Goal: Task Accomplishment & Management: Use online tool/utility

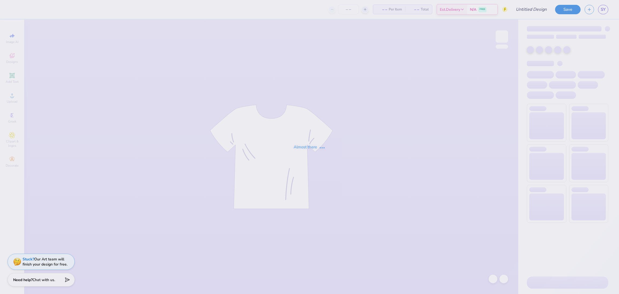
type input "bid day draft"
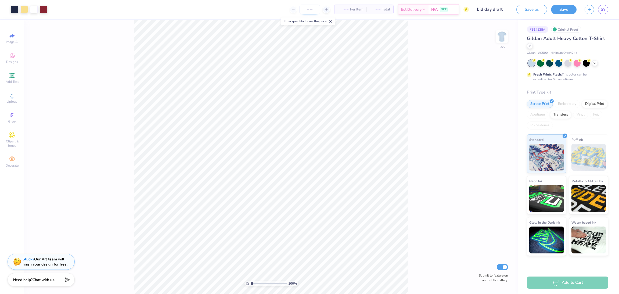
click at [305, 9] on input "number" at bounding box center [309, 10] width 21 height 10
type input "105"
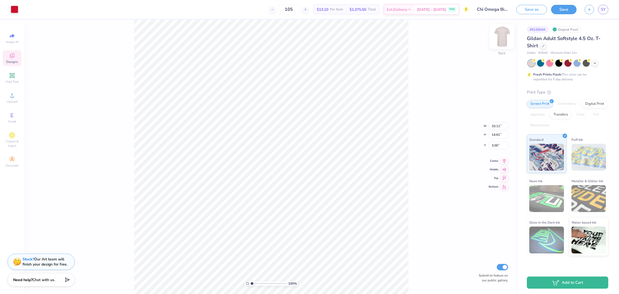
click at [501, 38] on img at bounding box center [502, 37] width 22 height 22
click at [501, 42] on img at bounding box center [502, 37] width 22 height 22
click at [12, 81] on span "Add Text" at bounding box center [12, 82] width 13 height 4
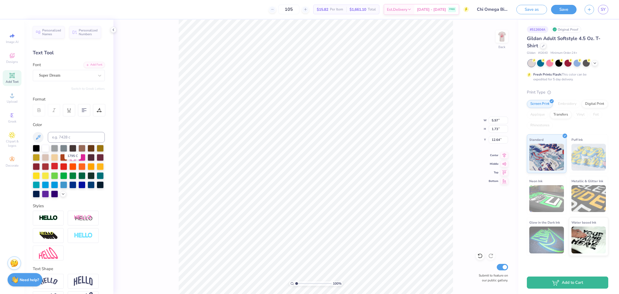
click at [58, 164] on div at bounding box center [54, 166] width 7 height 7
click at [503, 38] on img at bounding box center [502, 37] width 22 height 22
click at [12, 10] on div at bounding box center [15, 9] width 8 height 8
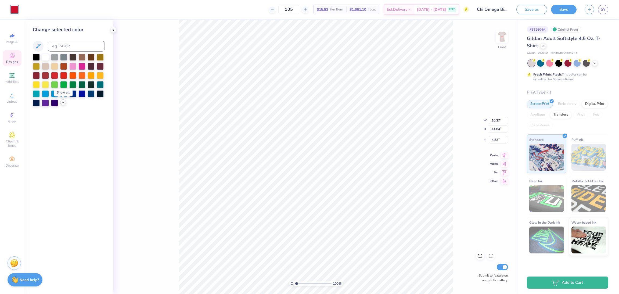
click at [60, 103] on div at bounding box center [63, 102] width 6 height 6
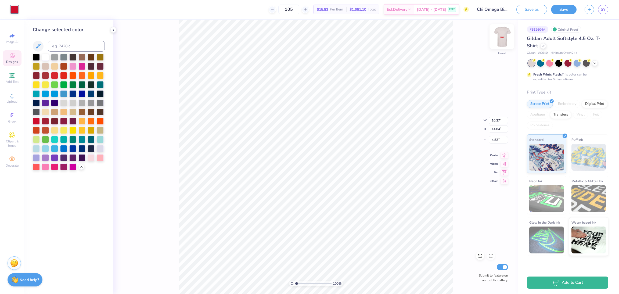
click at [503, 36] on img at bounding box center [502, 37] width 22 height 22
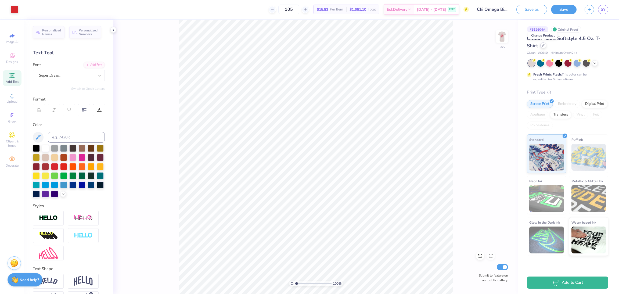
click at [543, 47] on div at bounding box center [543, 45] width 6 height 6
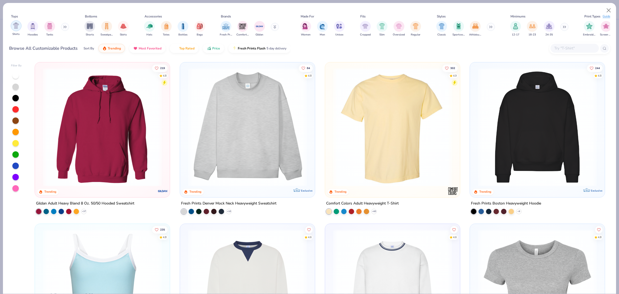
click at [17, 26] on img "filter for Shirts" at bounding box center [16, 26] width 6 height 6
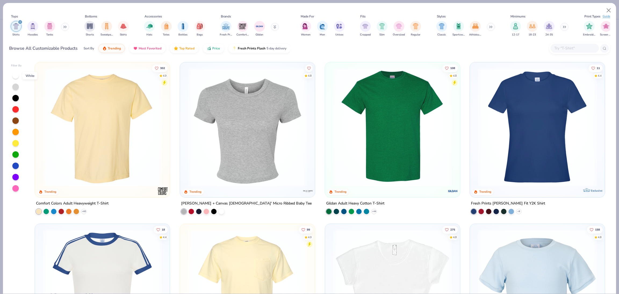
click at [16, 78] on div at bounding box center [15, 75] width 6 height 6
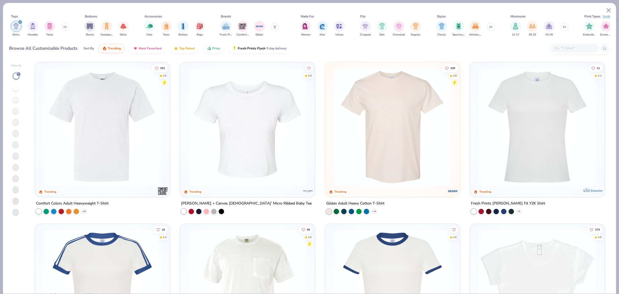
click at [383, 100] on img at bounding box center [393, 127] width 124 height 119
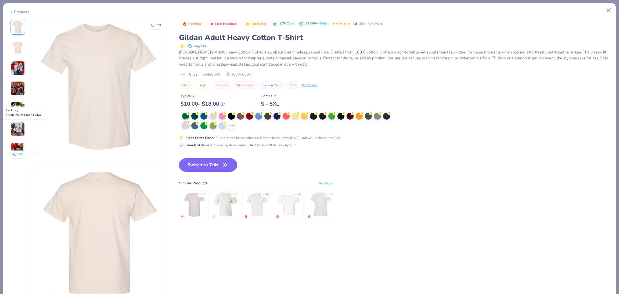
click at [187, 126] on div at bounding box center [185, 125] width 7 height 7
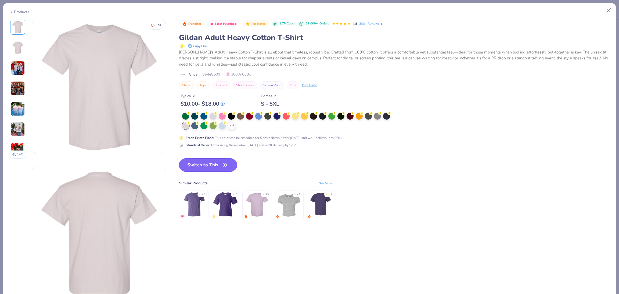
click at [214, 161] on button "Switch to This" at bounding box center [208, 164] width 58 height 13
click at [215, 164] on button "Switch to This" at bounding box center [208, 164] width 58 height 13
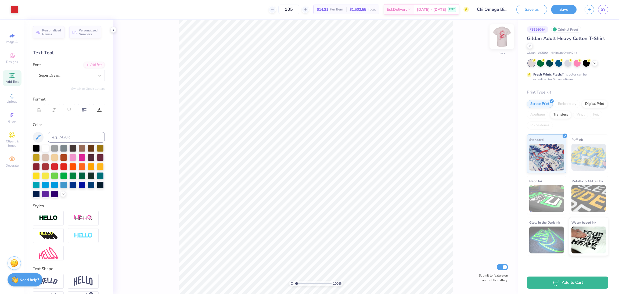
click at [507, 35] on img at bounding box center [502, 37] width 22 height 22
click at [511, 33] on div "100 % Front Submit to feature on our public gallery." at bounding box center [315, 157] width 405 height 274
type input "5.40"
click at [500, 32] on img at bounding box center [502, 37] width 22 height 22
click at [14, 54] on icon at bounding box center [14, 54] width 2 height 2
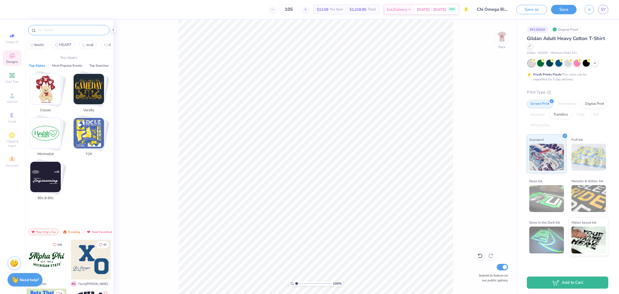
click at [53, 30] on input "text" at bounding box center [71, 29] width 69 height 5
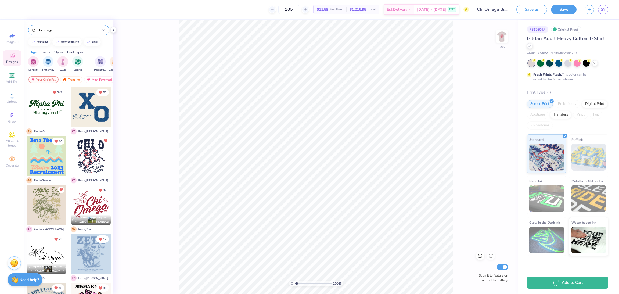
type input "chi omega"
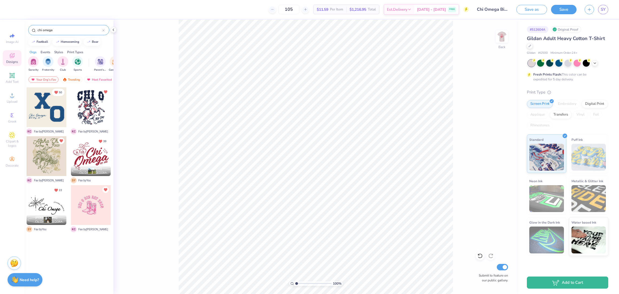
click at [54, 112] on div at bounding box center [47, 107] width 40 height 40
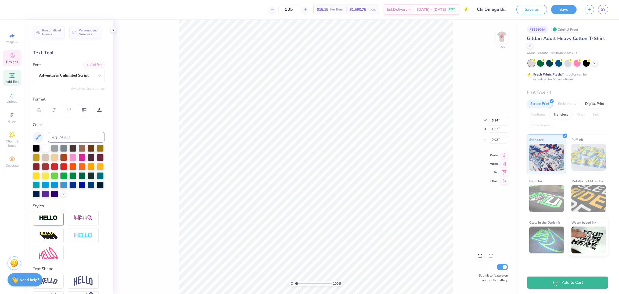
scroll to position [6, 1]
type textarea "ChiOmega"
type input "5.22"
type input "5.06"
type input "3.05"
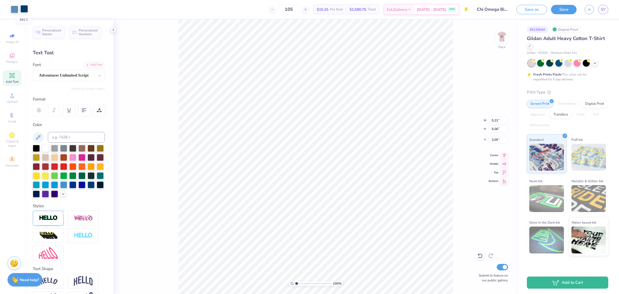
click at [22, 8] on div at bounding box center [24, 9] width 8 height 8
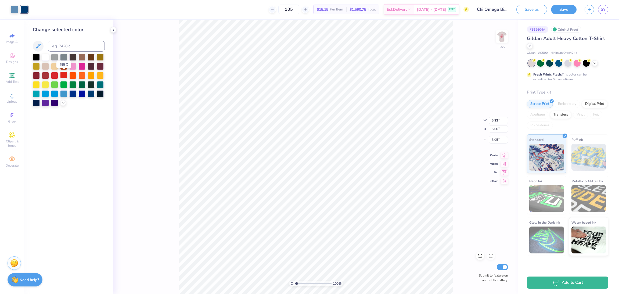
click at [64, 77] on div at bounding box center [63, 74] width 7 height 7
click at [13, 7] on div at bounding box center [15, 9] width 8 height 8
click at [64, 73] on div at bounding box center [63, 74] width 7 height 7
click at [169, 80] on div "100 % Back W 5.22 5.22 " H 5.06 5.06 " Y 3.05 3.05 " Center Middle Top Bottom S…" at bounding box center [315, 157] width 405 height 274
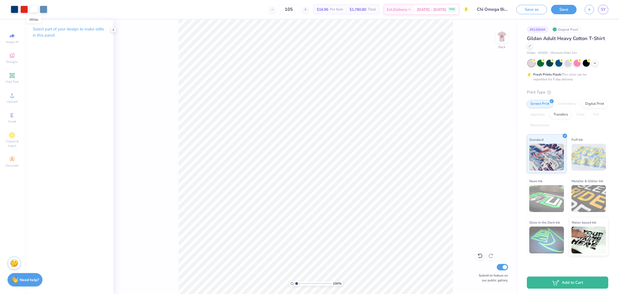
click at [33, 12] on div at bounding box center [34, 9] width 8 height 8
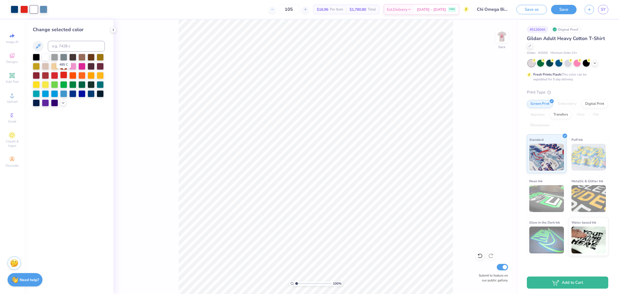
click at [65, 73] on div at bounding box center [63, 74] width 7 height 7
click at [51, 10] on div "105 $16.96 Per Item $1,780.80 Total Est. Delivery [DATE] - [DATE] FREE" at bounding box center [260, 9] width 418 height 19
click at [33, 9] on div at bounding box center [34, 9] width 8 height 8
click at [64, 75] on div at bounding box center [63, 74] width 7 height 7
click at [14, 6] on div at bounding box center [15, 9] width 8 height 8
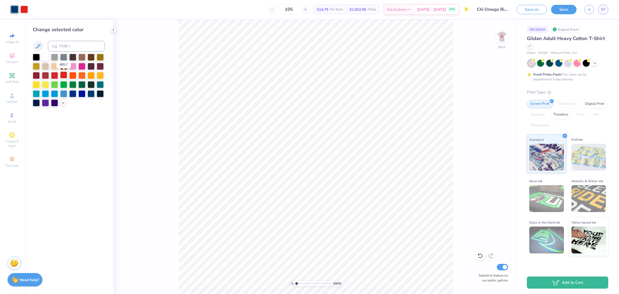
click at [66, 76] on div at bounding box center [63, 74] width 7 height 7
click at [500, 44] on img at bounding box center [502, 37] width 22 height 22
click at [504, 35] on img at bounding box center [502, 37] width 22 height 22
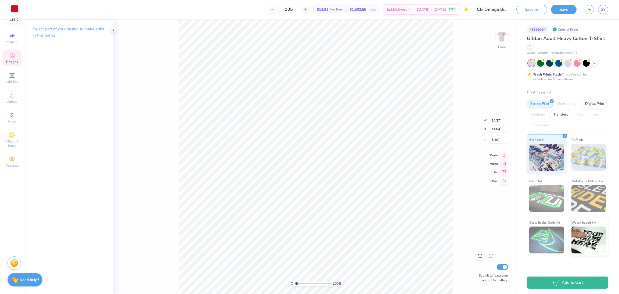
click at [15, 13] on div at bounding box center [15, 9] width 8 height 8
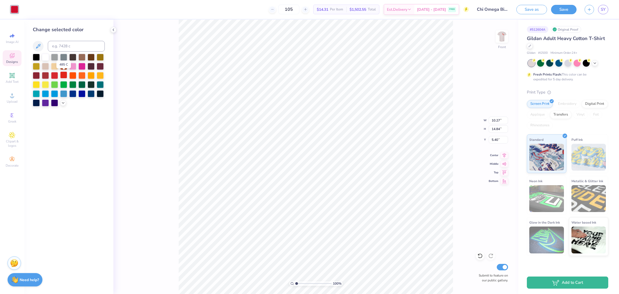
click at [63, 74] on div at bounding box center [63, 74] width 7 height 7
click at [142, 73] on div "100 % Front W 10.27 10.27 " H 14.84 14.84 " Y 5.40 5.40 " Center Middle Top Bot…" at bounding box center [315, 157] width 405 height 274
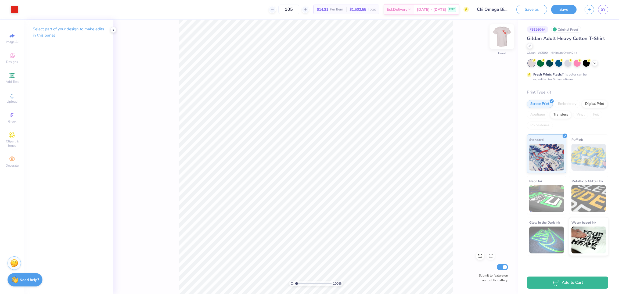
click at [504, 38] on img at bounding box center [502, 37] width 22 height 22
click at [571, 63] on div at bounding box center [568, 62] width 7 height 7
click at [596, 63] on icon at bounding box center [595, 62] width 4 height 4
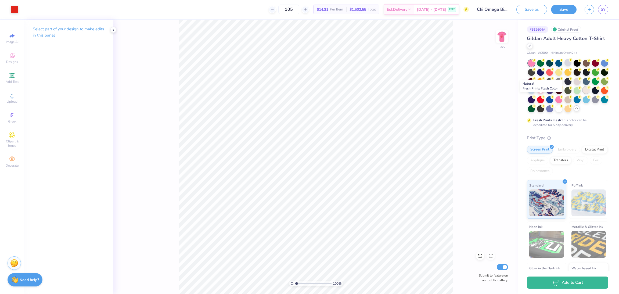
click at [583, 94] on div at bounding box center [586, 90] width 7 height 7
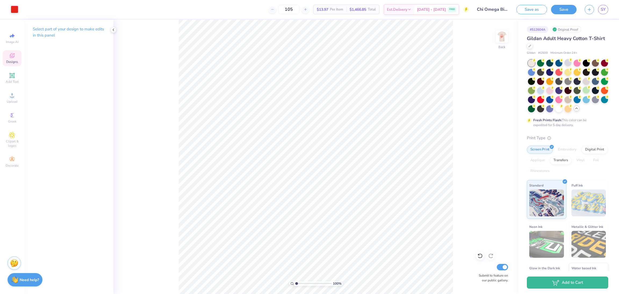
click at [14, 57] on icon at bounding box center [12, 56] width 4 height 3
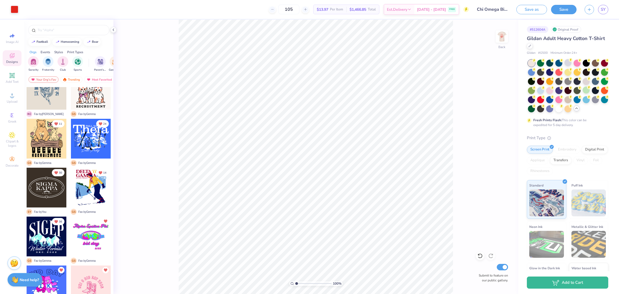
scroll to position [0, 0]
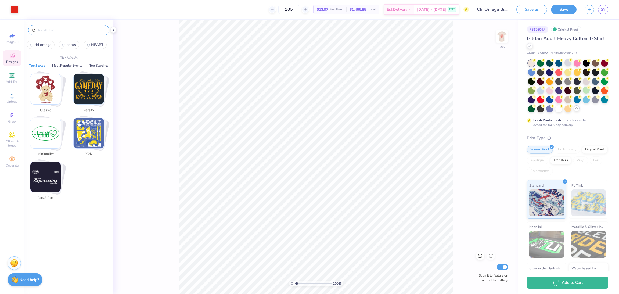
click at [61, 31] on input "text" at bounding box center [71, 29] width 69 height 5
click at [52, 31] on input "text" at bounding box center [71, 29] width 69 height 5
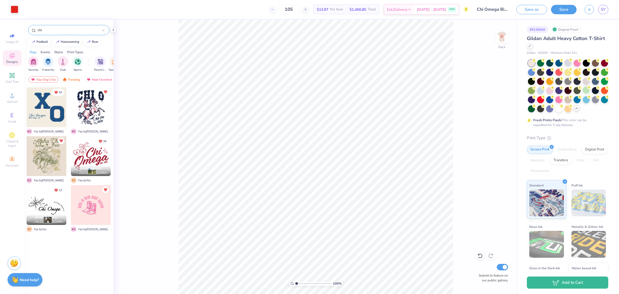
click at [56, 28] on input "chi" at bounding box center [69, 29] width 65 height 5
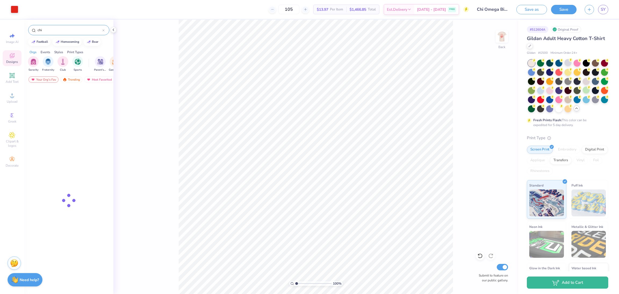
click at [56, 28] on input "chi" at bounding box center [69, 29] width 65 height 5
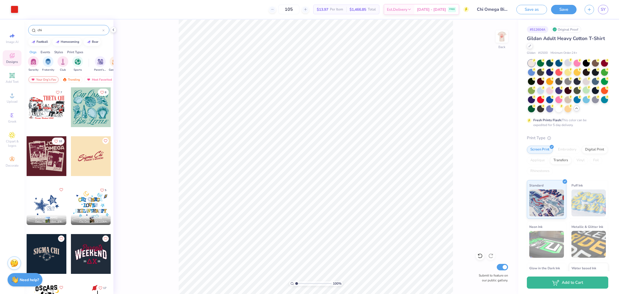
click at [44, 80] on div "Your Org's Fav" at bounding box center [43, 79] width 30 height 6
click at [55, 29] on input "chi" at bounding box center [69, 29] width 65 height 5
type input "c"
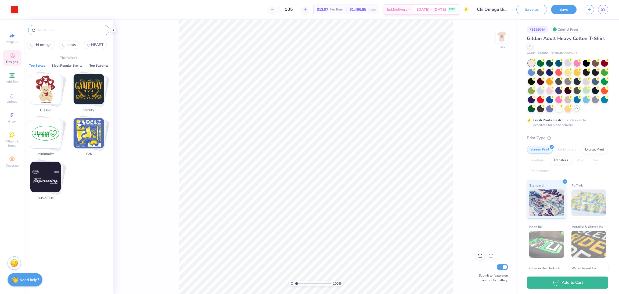
click at [41, 63] on button "Top Styles" at bounding box center [36, 65] width 19 height 5
click at [62, 66] on button "Most Popular Events" at bounding box center [67, 65] width 33 height 5
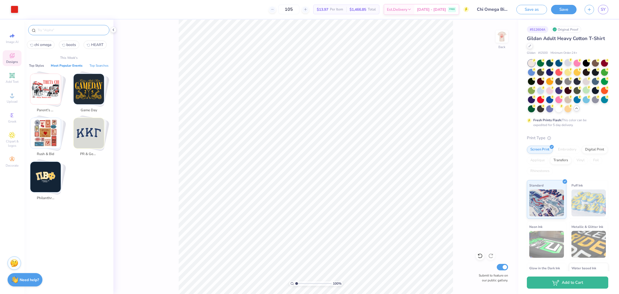
click at [96, 65] on button "Top Searches" at bounding box center [99, 65] width 22 height 5
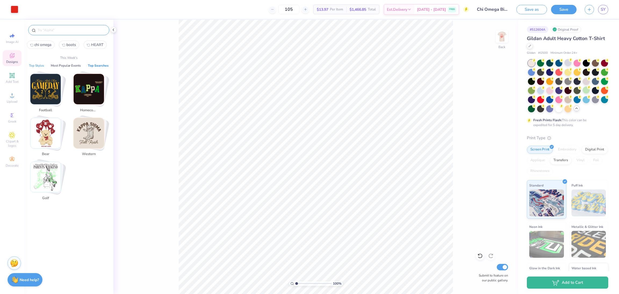
click at [39, 66] on button "Top Styles" at bounding box center [36, 65] width 18 height 5
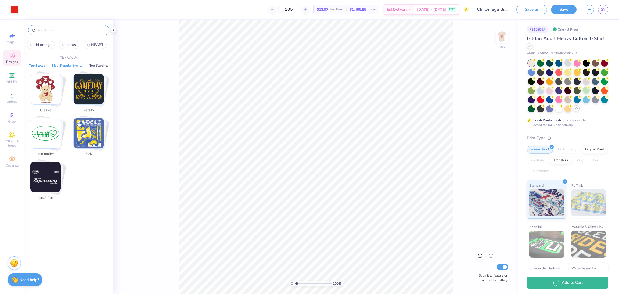
click at [59, 65] on button "Most Popular Events" at bounding box center [67, 65] width 33 height 5
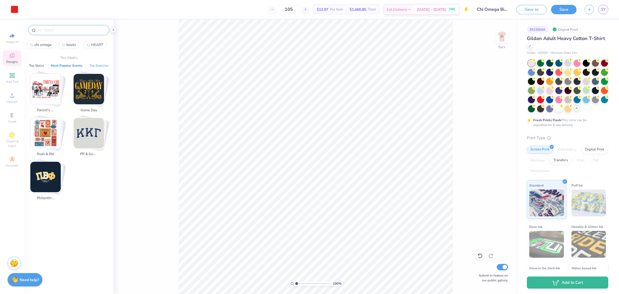
click at [96, 65] on button "Top Searches" at bounding box center [99, 65] width 22 height 5
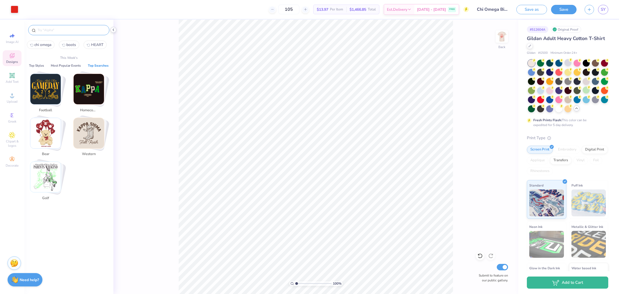
click at [112, 31] on icon at bounding box center [113, 30] width 4 height 4
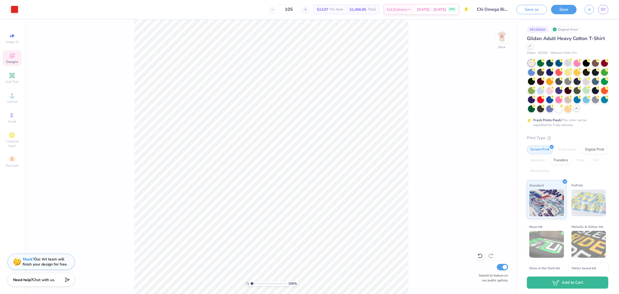
click at [12, 58] on icon at bounding box center [12, 55] width 5 height 5
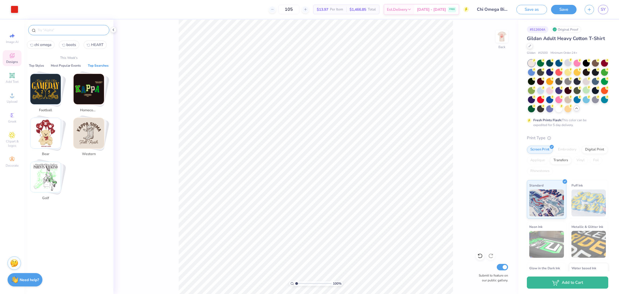
click at [45, 29] on input "text" at bounding box center [71, 29] width 69 height 5
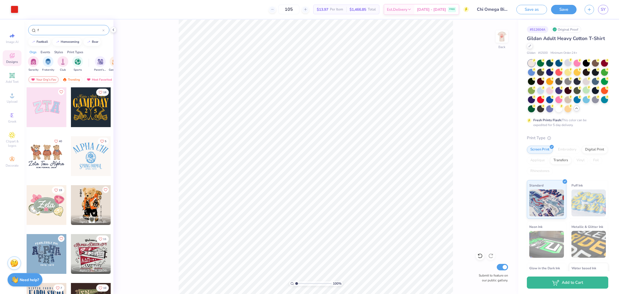
click at [42, 78] on div "Your Org's Fav" at bounding box center [43, 79] width 30 height 6
click at [53, 31] on input "f" at bounding box center [69, 29] width 65 height 5
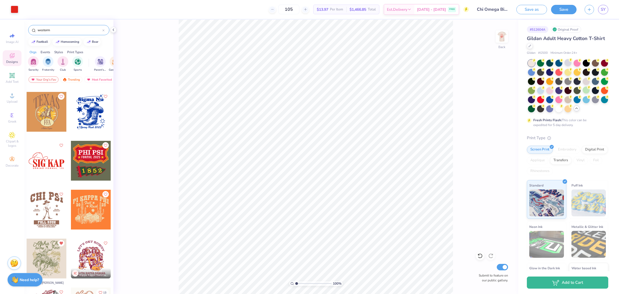
scroll to position [810, 0]
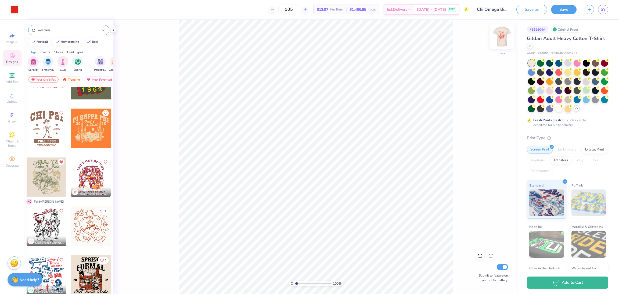
type input "westerm"
click at [501, 35] on img at bounding box center [502, 37] width 22 height 22
click at [34, 179] on div at bounding box center [47, 177] width 40 height 40
type input "3.19"
type input "12.35"
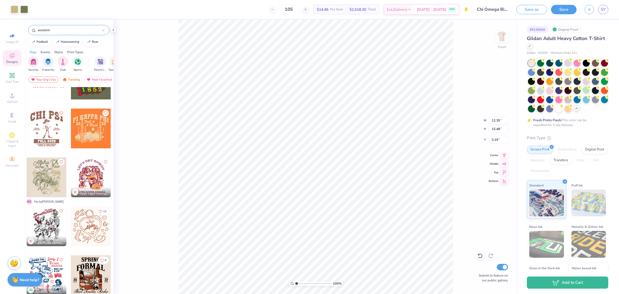
type input "15.48"
type input "3.00"
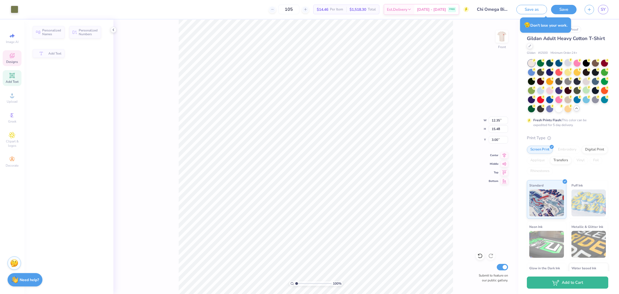
type input "11.55"
type input "2.72"
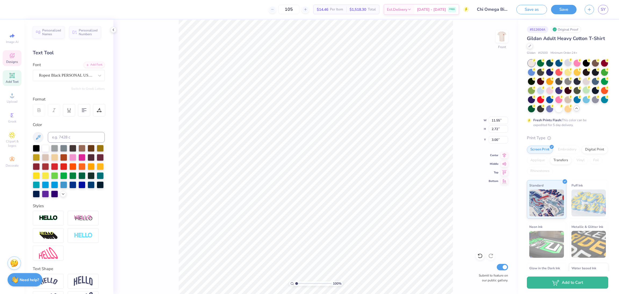
scroll to position [6, 1]
type textarea "Chi Omega"
type input "3.92"
type input "1.19"
type input "5.63"
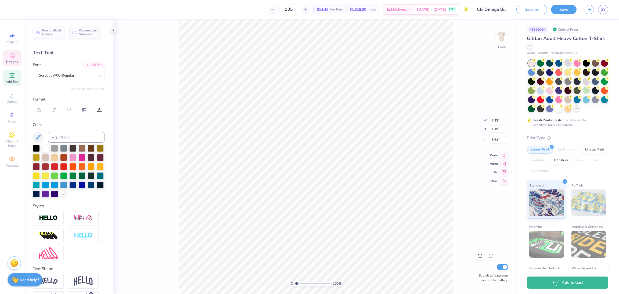
type textarea "Fall Bid Day"
click at [149, 124] on div "100 % Front W 3.92 3.92 " H 1.19 1.19 " Y 5.63 5.63 " Center Middle Top Bottom …" at bounding box center [315, 157] width 405 height 274
type input "12.43"
type input "1.35"
type input "5.63"
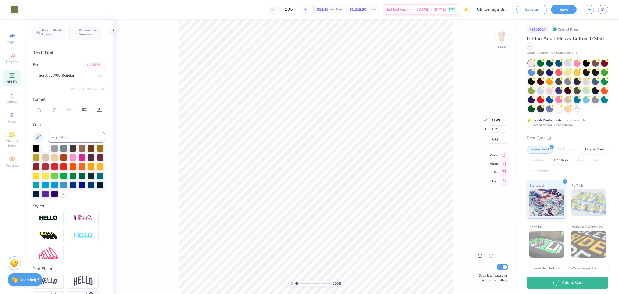
type input "7.62"
type input "1.14"
type input "5.84"
type input "12.43"
type input "1.35"
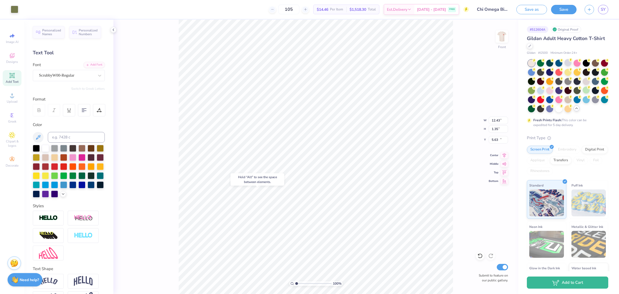
type input "18.21"
type textarea "Fall Bid Day 2025"
type input "2.48"
type input "0.97"
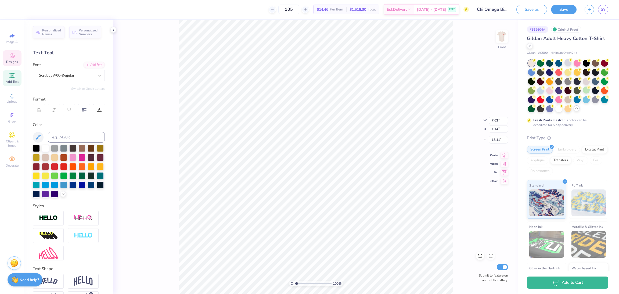
type input "18.21"
type input "18.48"
type textarea "Fall Bid Day"
click at [467, 182] on div "100 % Front W 7.62 7.62 " H 1.14 1.14 " Y 18.41 18.41 " Center Middle Top Botto…" at bounding box center [315, 157] width 405 height 274
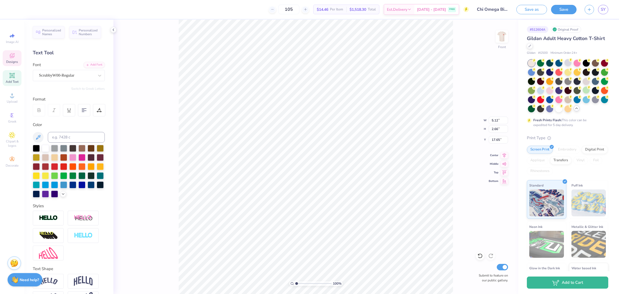
type input "16.88"
type input "18.57"
click at [455, 176] on div "100 % Front W 2.48 2.48 " H 0.97 0.97 " Y 18.57 18.57 " Center Middle Top Botto…" at bounding box center [315, 157] width 405 height 274
type input "12.01"
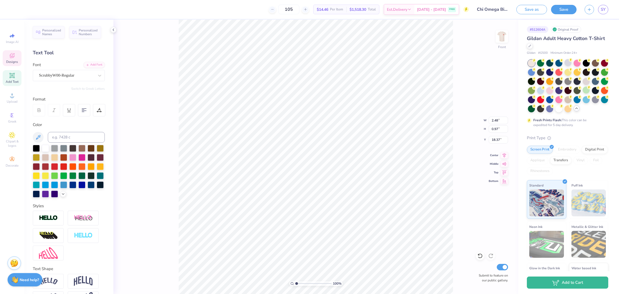
type input "2.68"
click at [504, 180] on icon at bounding box center [505, 180] width 8 height 6
type input "3.02"
click at [338, 225] on li "Bring to Front" at bounding box center [336, 226] width 42 height 10
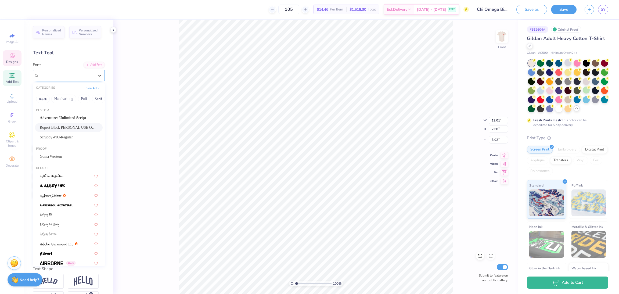
click at [67, 79] on div "Ropest Black PERSONAL USE ONLY" at bounding box center [66, 75] width 56 height 8
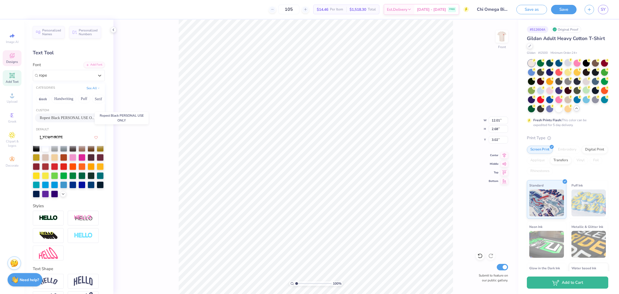
click at [68, 117] on span "Ropest Black PERSONAL USE ONLY" at bounding box center [69, 118] width 58 height 6
type input "rope"
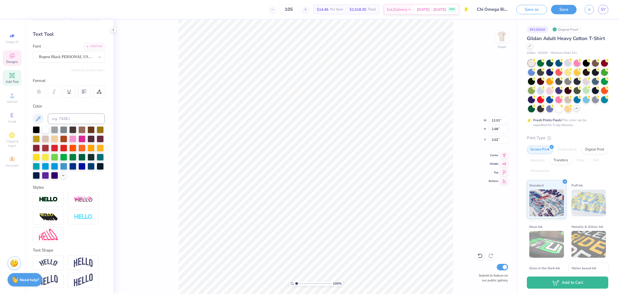
scroll to position [27, 0]
click at [91, 264] on img at bounding box center [83, 262] width 19 height 10
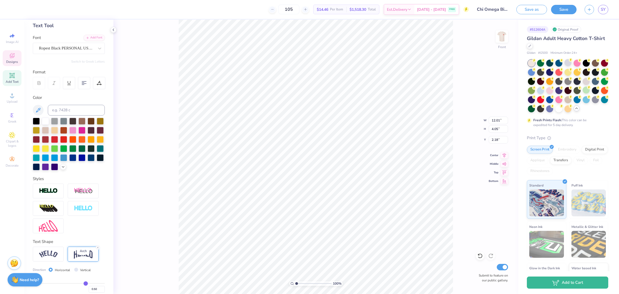
type input "4.05"
type input "2.18"
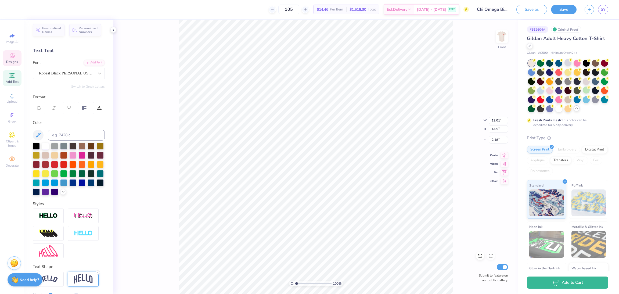
scroll to position [0, 0]
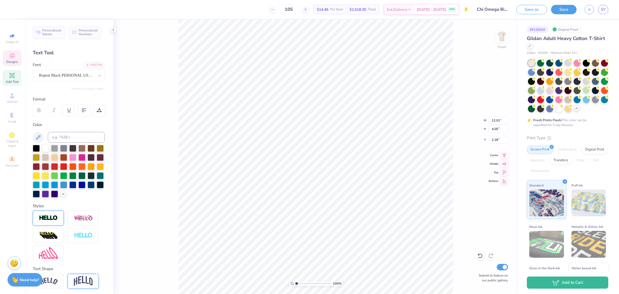
click at [58, 225] on div at bounding box center [48, 218] width 31 height 15
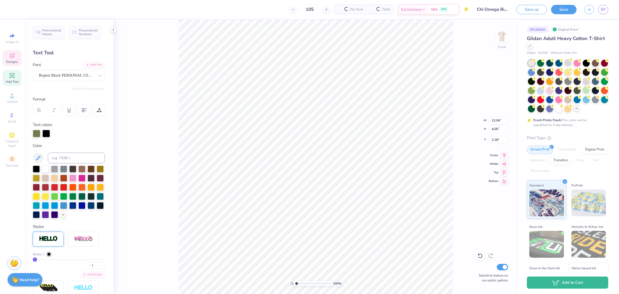
type input "12.04"
type input "4.08"
type input "2.17"
click at [63, 234] on icon at bounding box center [62, 232] width 3 height 3
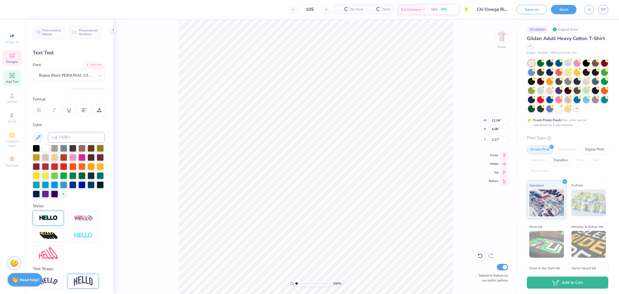
type input "12.01"
type input "4.05"
type input "2.18"
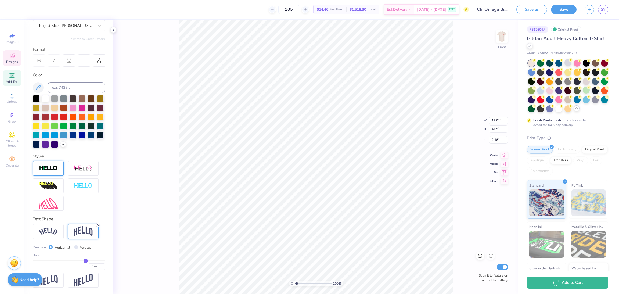
click at [98, 225] on line at bounding box center [98, 225] width 2 height 2
type input "2.68"
type input "3.02"
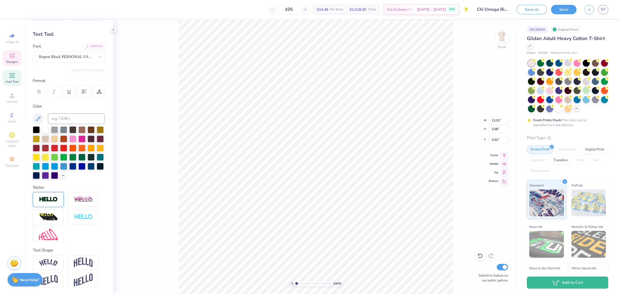
scroll to position [28, 0]
click at [11, 57] on icon at bounding box center [12, 56] width 4 height 3
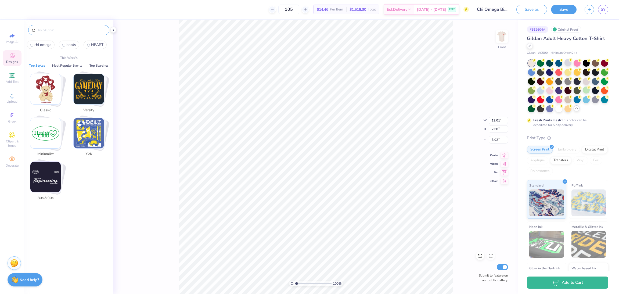
click at [59, 31] on input "text" at bounding box center [71, 29] width 69 height 5
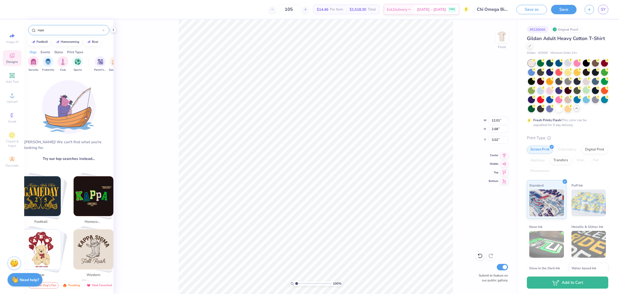
scroll to position [43, 0]
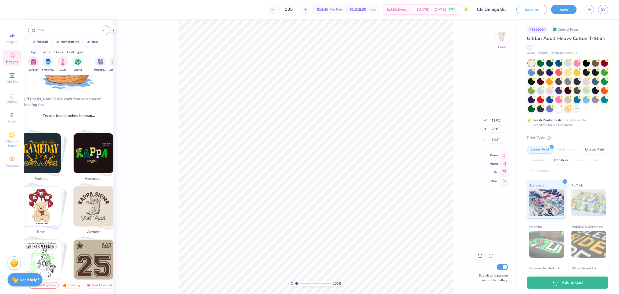
click at [97, 206] on img "Stack Card Button western" at bounding box center [94, 207] width 40 height 40
type input "western"
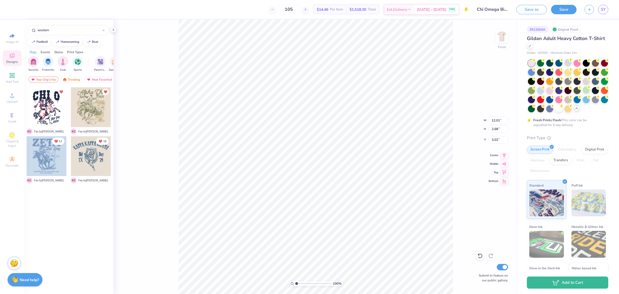
click at [51, 163] on div at bounding box center [47, 156] width 40 height 40
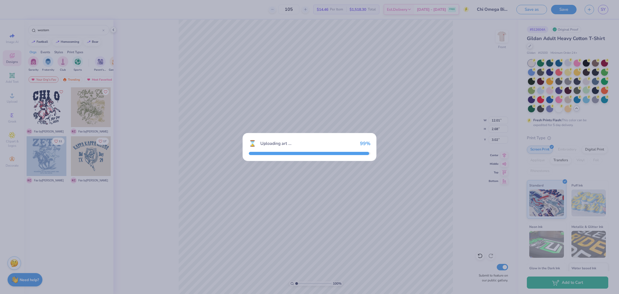
type input "10.53"
type input "13.00"
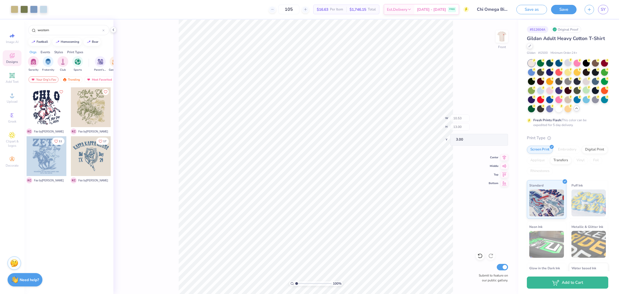
type input "10.02"
type input "8.91"
type input "9.93"
type input "13.75"
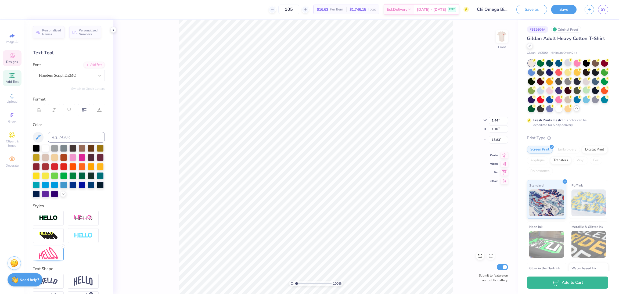
scroll to position [6, 1]
type input "4.34"
type input "4.43"
type input "14.29"
type input "4.58"
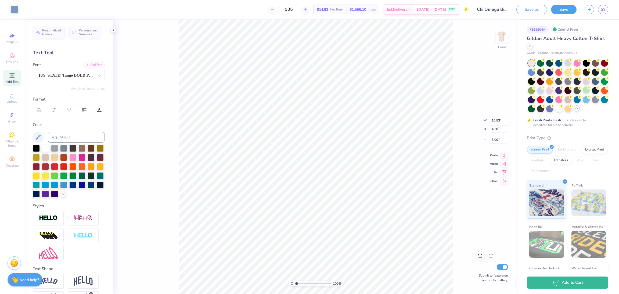
type input "3.00"
type input "5.12"
type input "2.66"
type input "16.88"
type input "10.53"
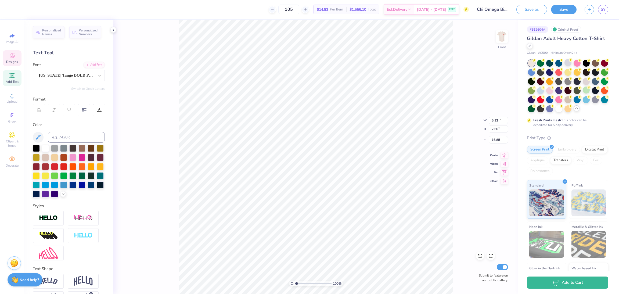
type input "2.80"
type input "3.00"
click at [505, 35] on img at bounding box center [502, 37] width 22 height 22
type input "10.70"
type input "2.85"
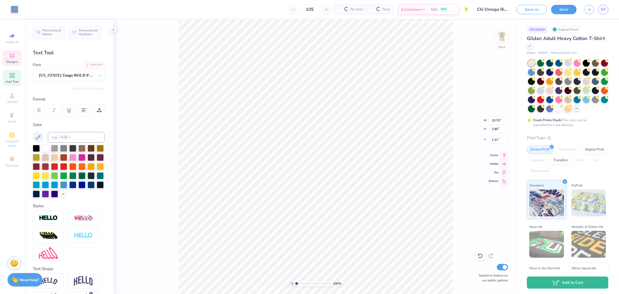
type input "1.21"
type textarea "chi o"
click at [10, 58] on icon at bounding box center [12, 56] width 4 height 3
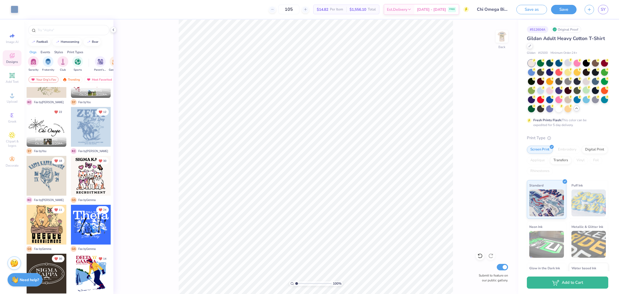
scroll to position [128, 0]
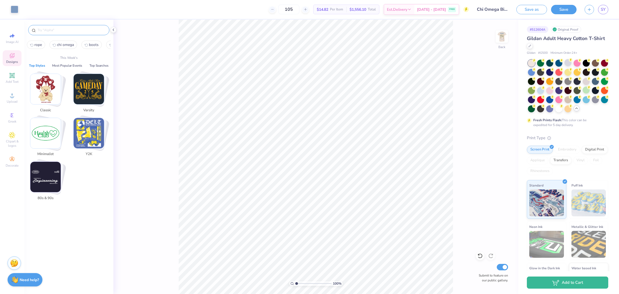
click at [61, 27] on input "text" at bounding box center [71, 29] width 69 height 5
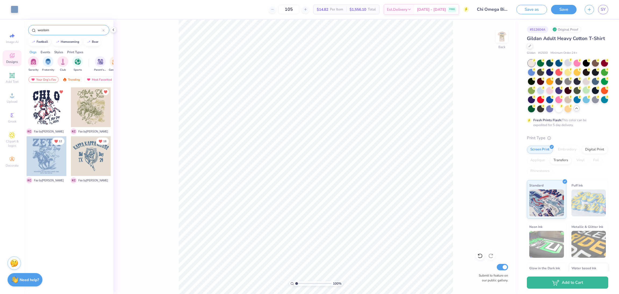
type input "western"
click at [74, 81] on div "Trending" at bounding box center [71, 79] width 22 height 6
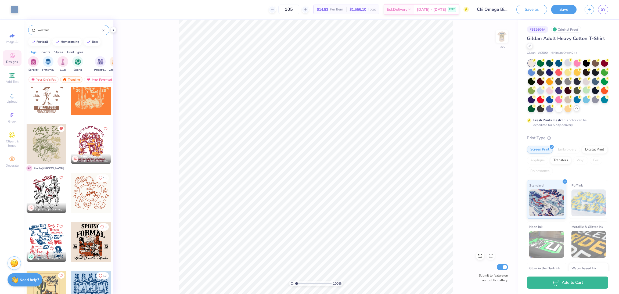
scroll to position [844, 0]
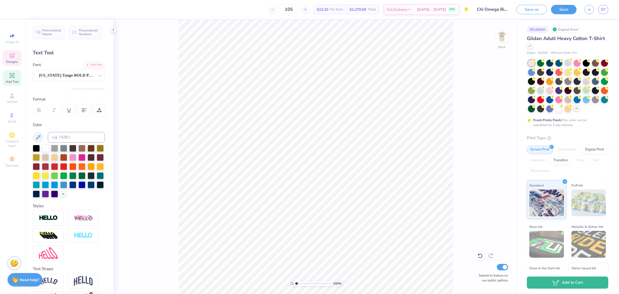
click at [8, 58] on div "Designs" at bounding box center [12, 58] width 19 height 16
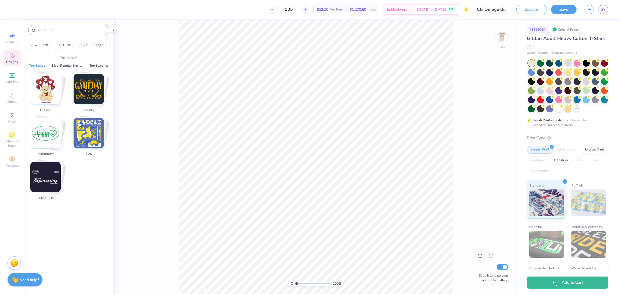
click at [56, 29] on input "text" at bounding box center [71, 29] width 69 height 5
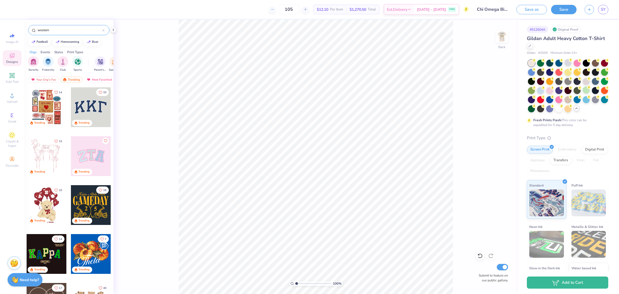
type input "western"
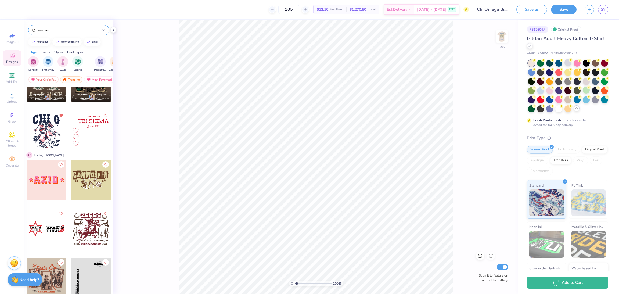
scroll to position [376, 0]
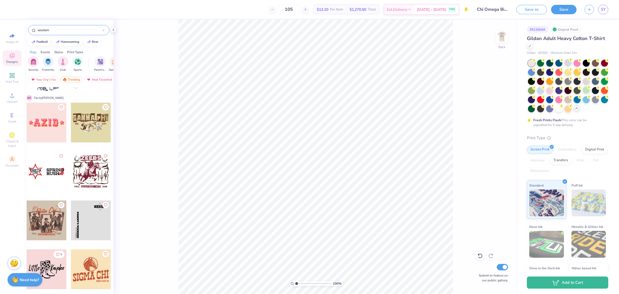
click at [54, 180] on div at bounding box center [47, 172] width 40 height 40
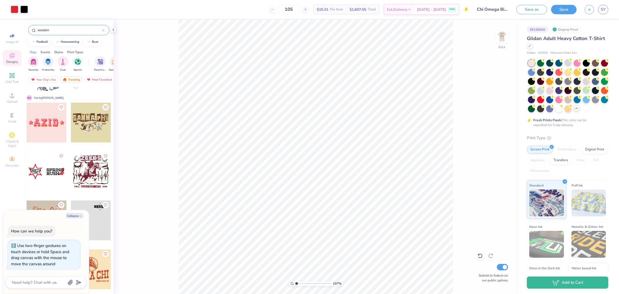
type input "1.11605849668989"
type textarea "x"
type input "1.13476878578491"
type textarea "x"
type input "1.13476878578491"
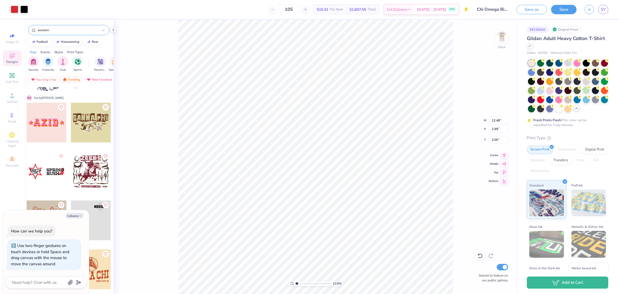
type textarea "x"
type input "1.13476878578491"
type textarea "x"
click at [472, 138] on div "113 % Back Submit to feature on our public gallery." at bounding box center [315, 157] width 405 height 274
type input "1.13476878578491"
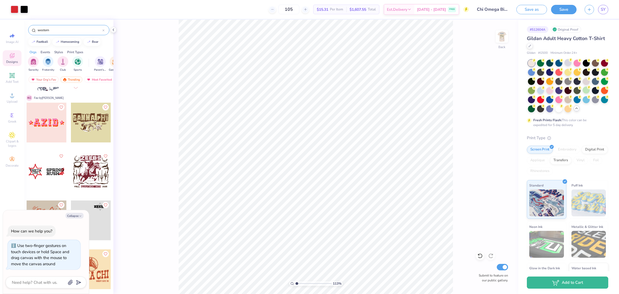
type textarea "x"
type input "1.13476878578491"
type textarea "x"
type input "1.13476878578491"
type textarea "x"
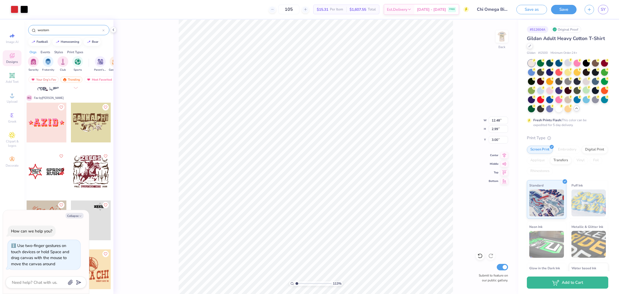
type input "1.13476878578491"
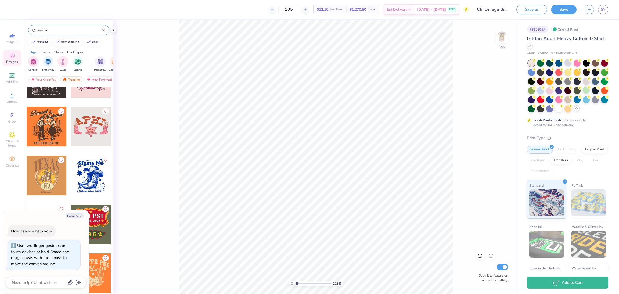
scroll to position [671, 0]
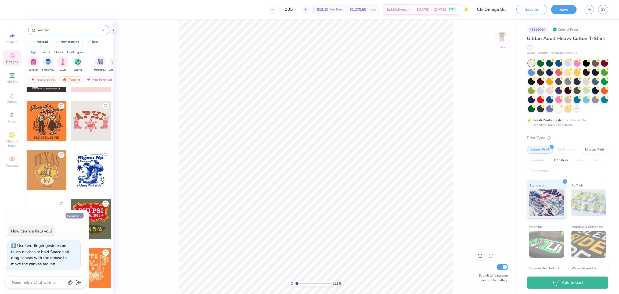
click at [77, 216] on button "Collapse" at bounding box center [75, 216] width 18 height 6
type textarea "x"
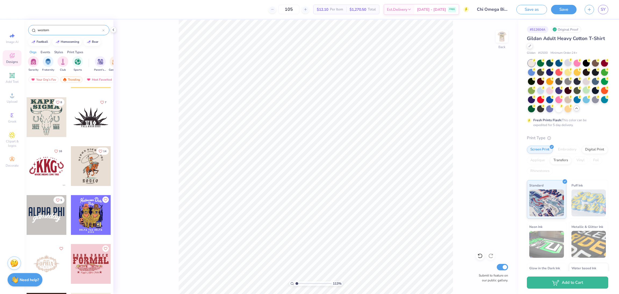
scroll to position [1799, 0]
click at [99, 115] on div at bounding box center [91, 118] width 40 height 40
type input "1.47443234862979"
type input "0.32"
type input "0.55"
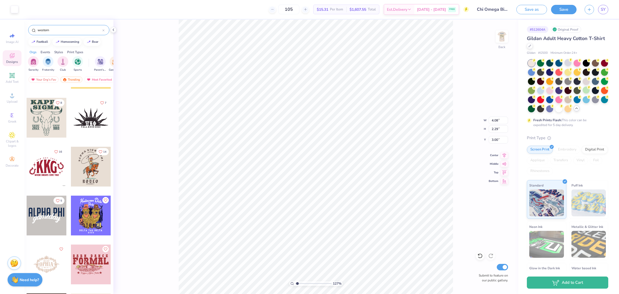
type input "4.54"
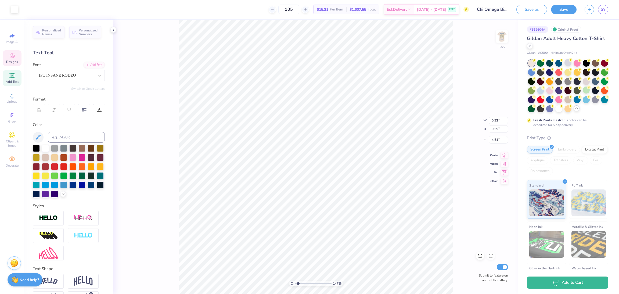
scroll to position [6, 1]
type input "1.47443234862979"
type input "1.26"
type input "0.52"
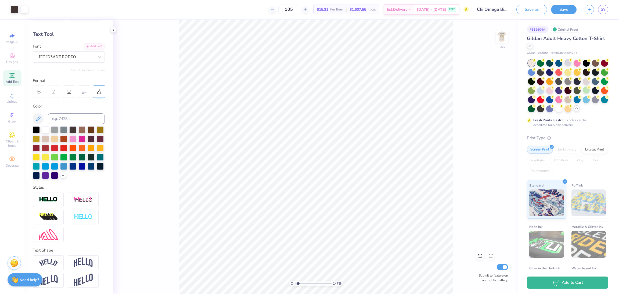
scroll to position [0, 0]
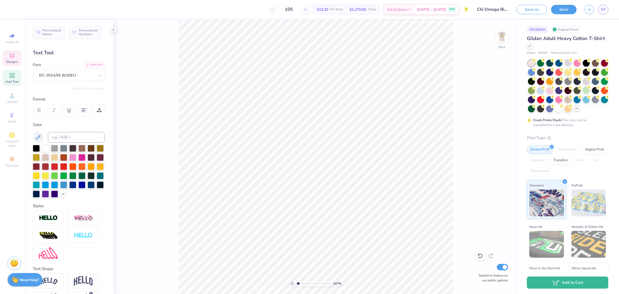
click at [13, 53] on icon at bounding box center [12, 55] width 6 height 6
type input "1.47443234862979"
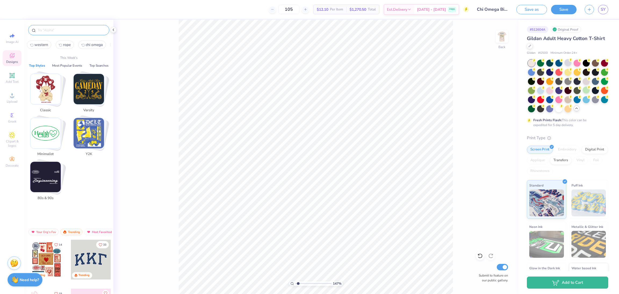
click at [44, 29] on input "text" at bounding box center [71, 29] width 69 height 5
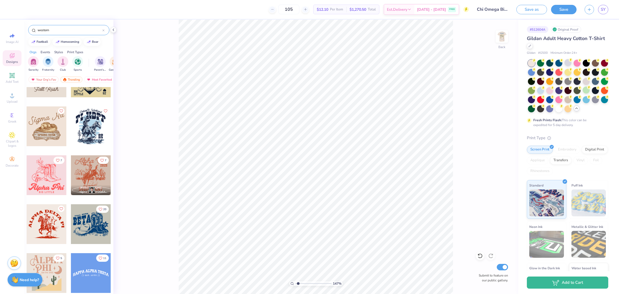
scroll to position [30, 0]
type input "western"
click at [88, 176] on div at bounding box center [91, 175] width 40 height 40
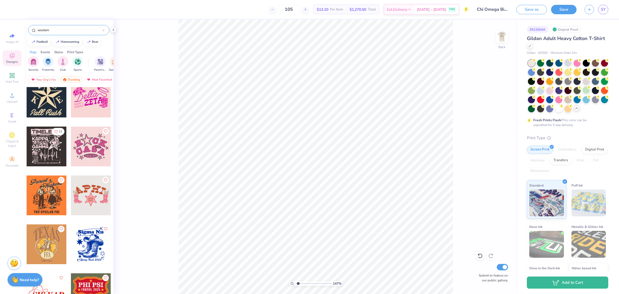
scroll to position [597, 1]
click at [46, 152] on div at bounding box center [47, 147] width 40 height 40
type input "1.47443234862979"
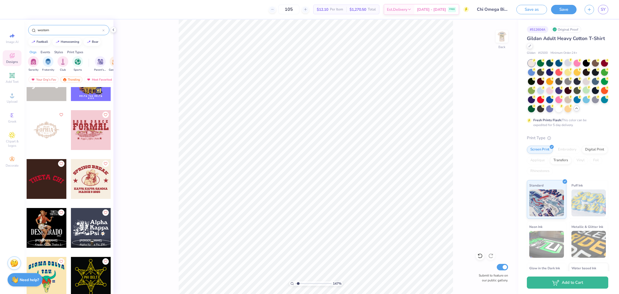
scroll to position [2029, 0]
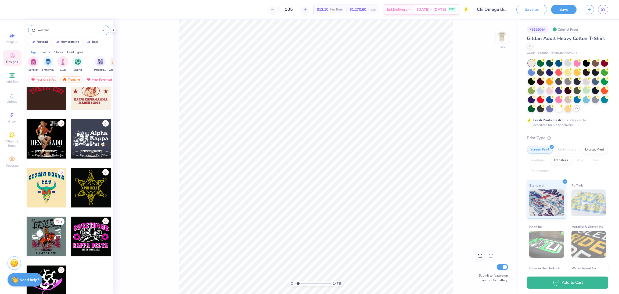
drag, startPoint x: 59, startPoint y: 33, endPoint x: 54, endPoint y: 26, distance: 8.8
click at [54, 26] on div "western" at bounding box center [68, 30] width 81 height 10
drag, startPoint x: 54, startPoint y: 26, endPoint x: 53, endPoint y: 34, distance: 8.9
click at [53, 34] on div "western" at bounding box center [68, 30] width 81 height 10
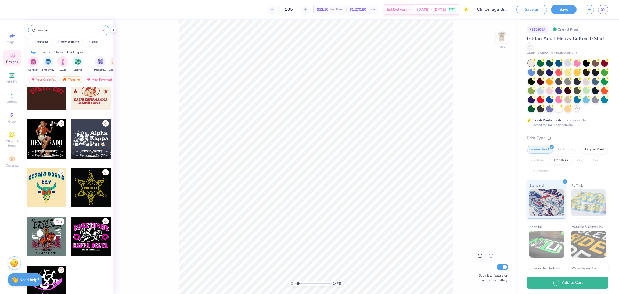
click at [51, 30] on input "western" at bounding box center [69, 29] width 65 height 5
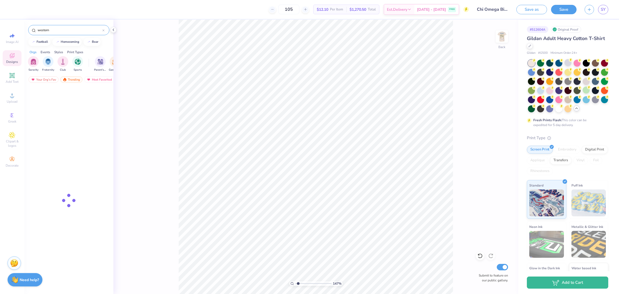
click at [51, 30] on input "western" at bounding box center [69, 29] width 65 height 5
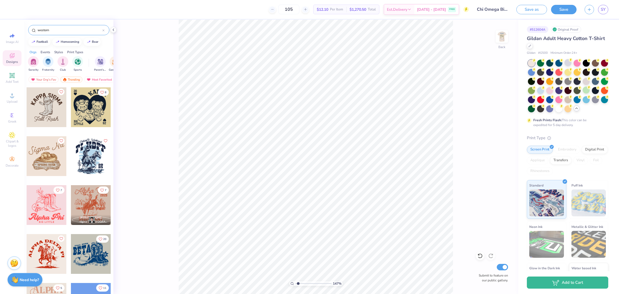
click at [51, 30] on input "western" at bounding box center [69, 29] width 65 height 5
type input "cowgirl"
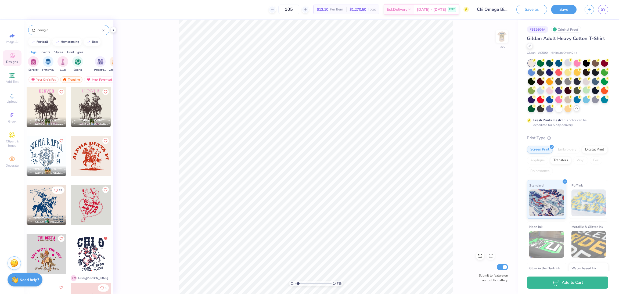
click at [48, 108] on div at bounding box center [47, 107] width 40 height 40
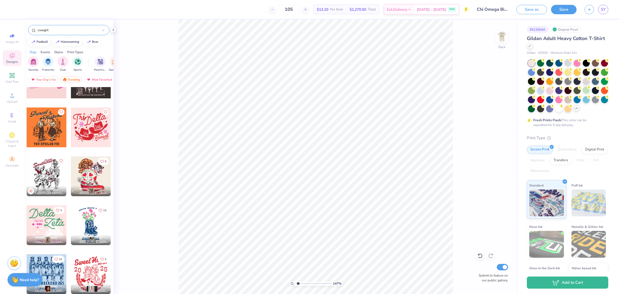
scroll to position [274, 0]
click at [43, 174] on div at bounding box center [47, 176] width 40 height 40
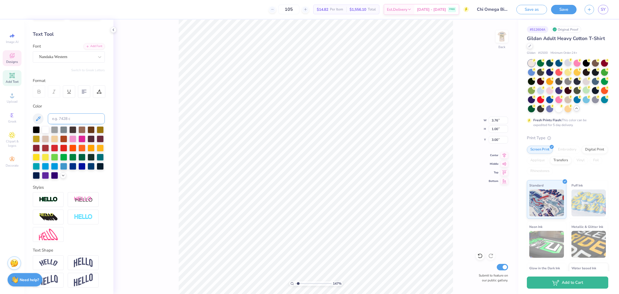
scroll to position [0, 0]
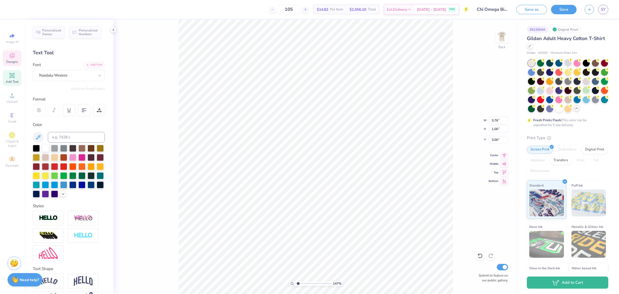
click at [12, 59] on div "Designs" at bounding box center [12, 58] width 19 height 16
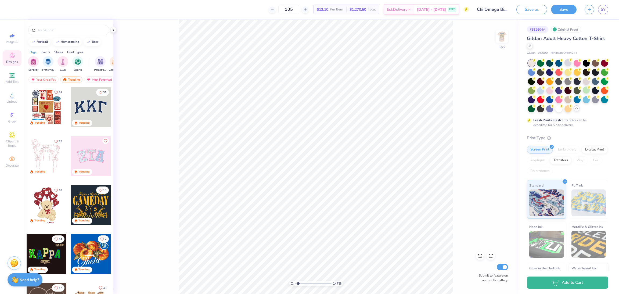
click at [12, 60] on span "Designs" at bounding box center [12, 62] width 12 height 4
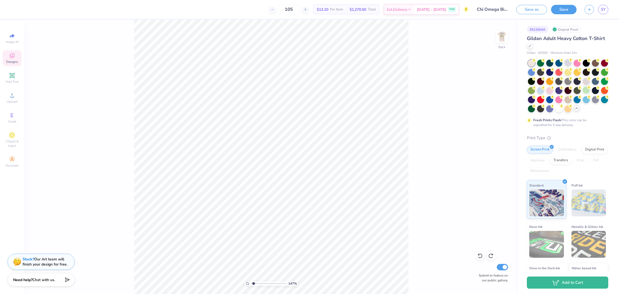
click at [12, 58] on icon at bounding box center [12, 56] width 4 height 3
type input "1.47443234862979"
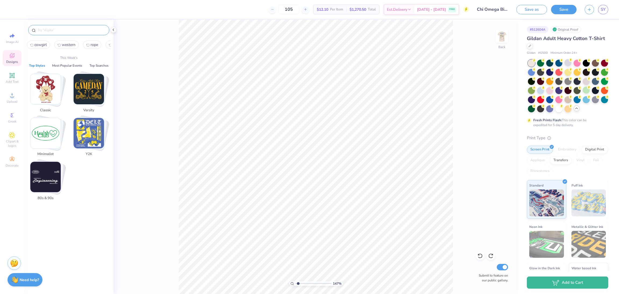
click at [55, 31] on input "text" at bounding box center [71, 29] width 69 height 5
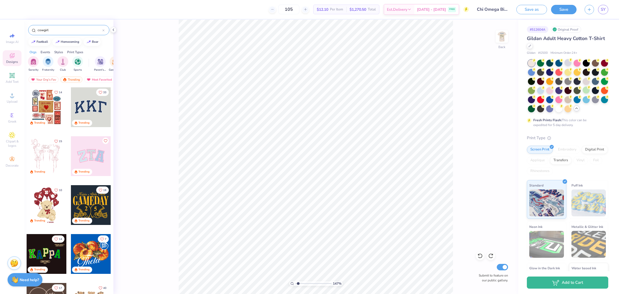
type input "cowgirl"
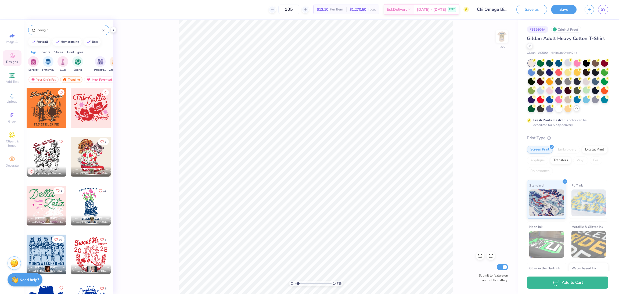
scroll to position [293, 0]
click at [50, 160] on div at bounding box center [46, 157] width 119 height 40
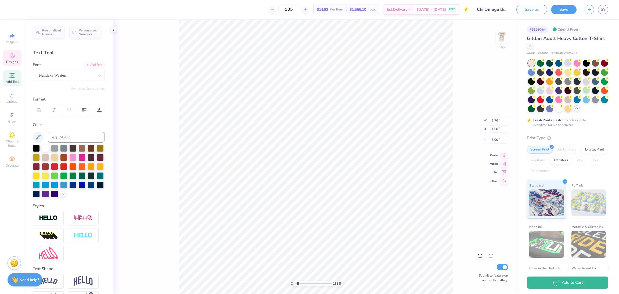
click at [14, 57] on icon at bounding box center [12, 55] width 6 height 6
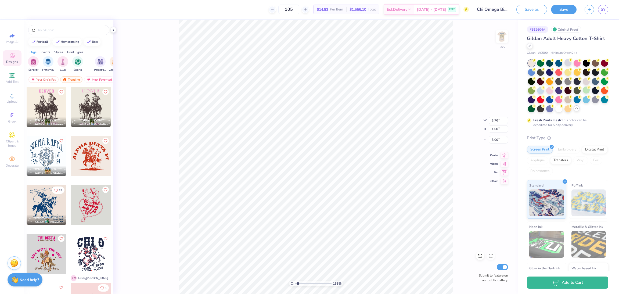
type input "1.3771490474915"
type input "9.10"
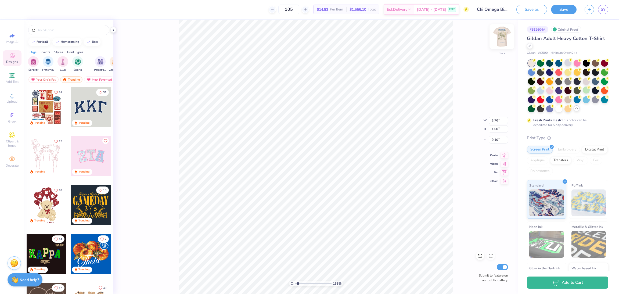
click at [504, 37] on img at bounding box center [502, 37] width 22 height 22
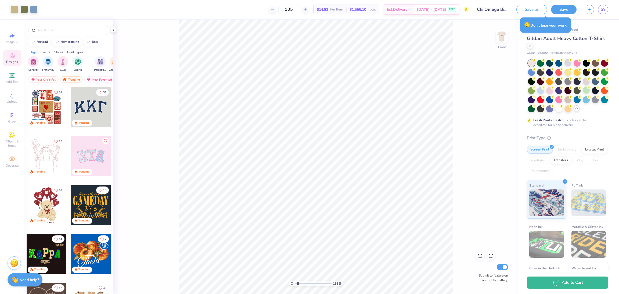
type input "1.3771490474915"
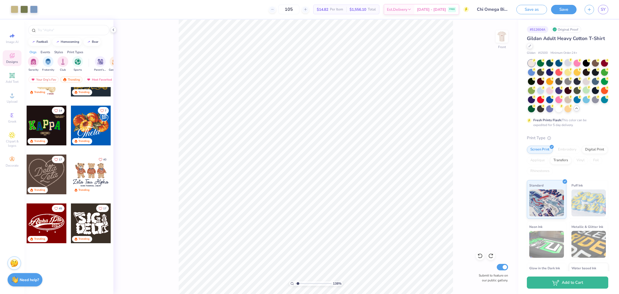
scroll to position [0, 0]
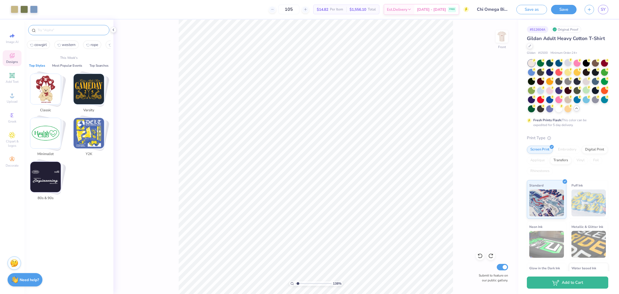
click at [59, 33] on input "text" at bounding box center [71, 29] width 69 height 5
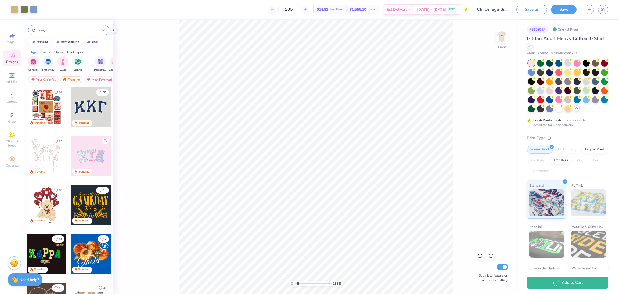
type input "cowgirl"
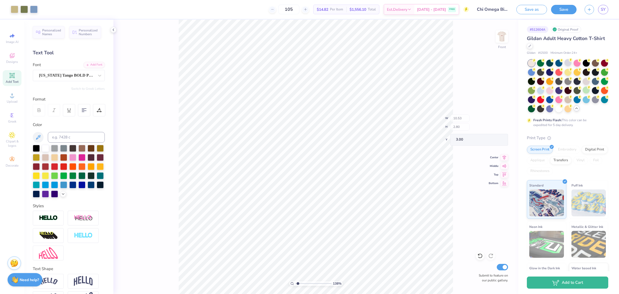
type input "1.3771490474915"
type input "12.01"
type input "2.68"
type input "3.02"
click at [9, 56] on icon at bounding box center [12, 55] width 6 height 6
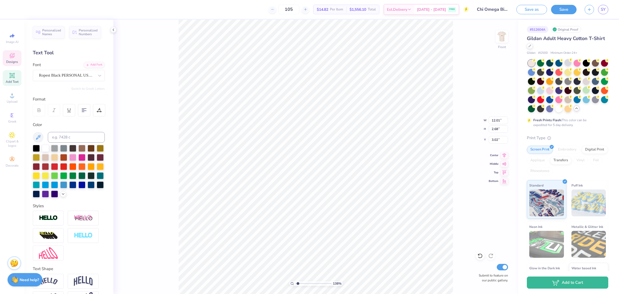
type input "1.3771490474915"
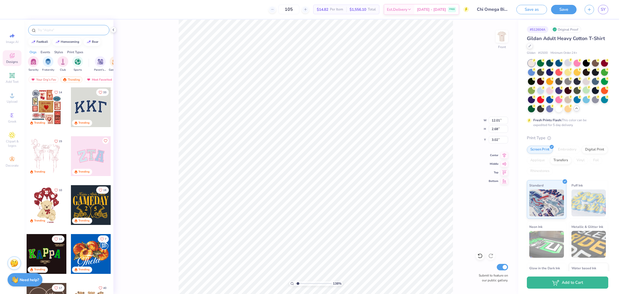
click at [66, 30] on input "text" at bounding box center [71, 29] width 69 height 5
type input "cowgirl"
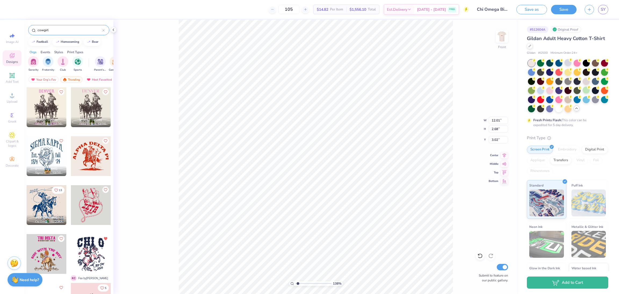
click at [44, 209] on div at bounding box center [6, 205] width 119 height 40
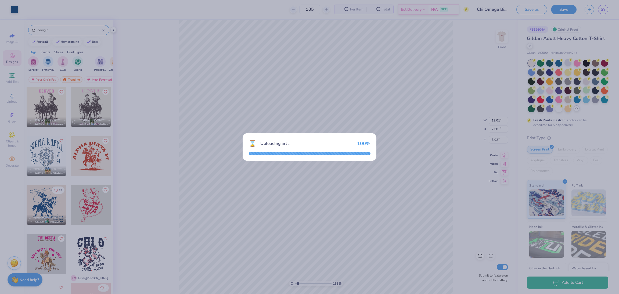
type input "1.3771490474915"
type input "11.16"
type input "11.62"
type input "3.00"
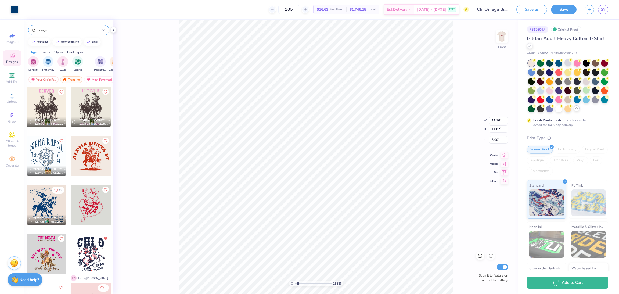
type input "1.3771490474915"
type input "3.96"
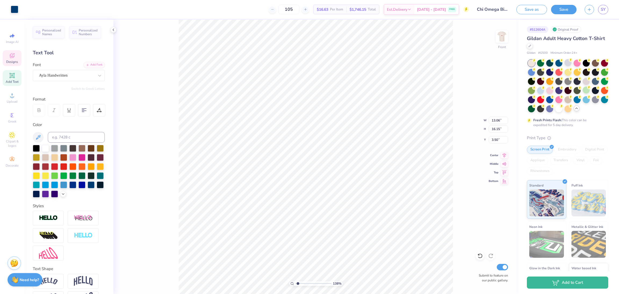
type input "1.3771490474915"
type input "13.06"
type input "16.15"
type input "3.50"
type input "1.3771490474915"
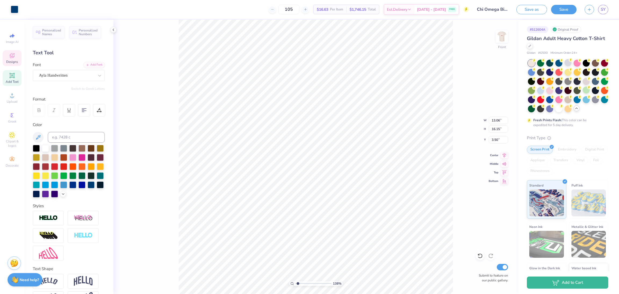
type input "2.58"
type input "1.48"
type input "4.38"
type input "1.3771490474915"
type input "2.48"
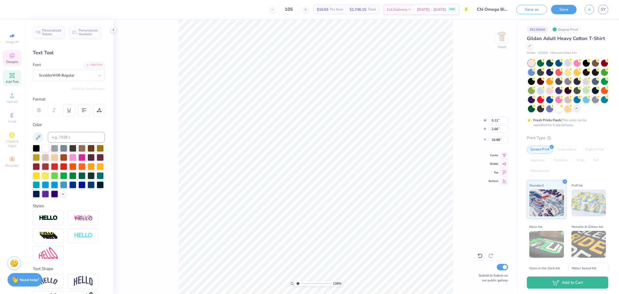
type input "0.97"
type input "18.47"
type input "1.3771490474915"
type input "6.03"
type input "1.3771490474915"
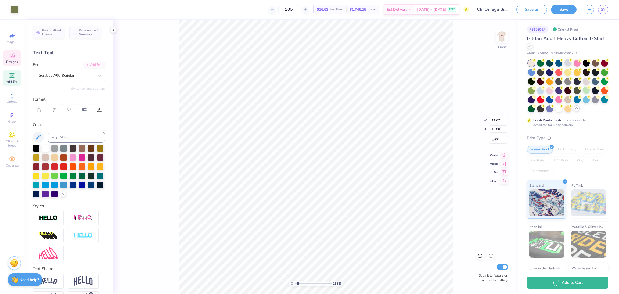
type input "12.22"
type input "10.23"
type input "7.00"
type input "1.3771490474915"
type input "11.67"
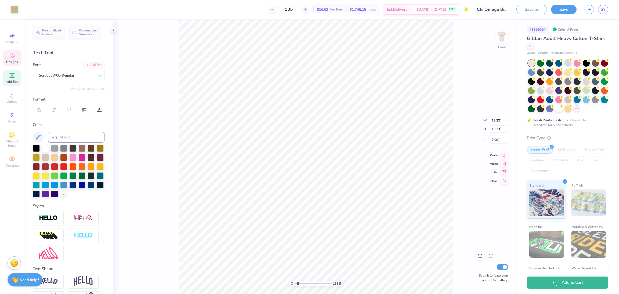
type input "13.80"
type input "4.67"
type input "1.3771490474915"
type input "13.06"
type input "16.15"
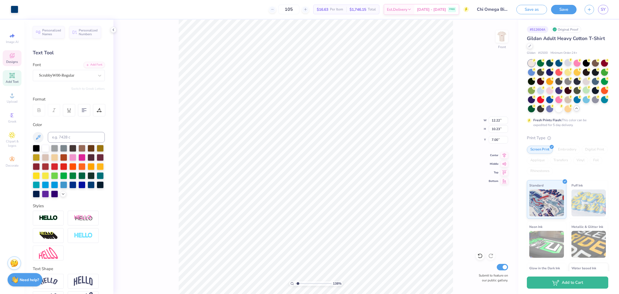
type input "4.38"
type input "1.3771490474915"
type input "12.28"
type input "15.19"
type input "4.26"
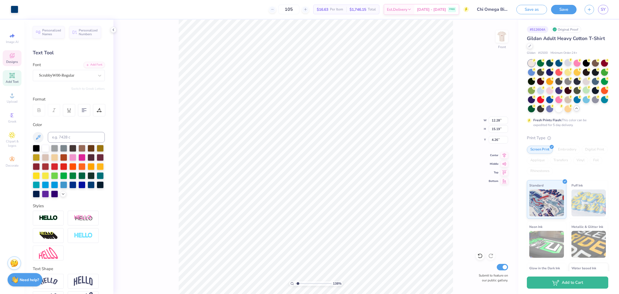
type input "1.3771490474915"
type input "4.75"
type input "1.3771490474915"
type input "12.22"
type input "10.23"
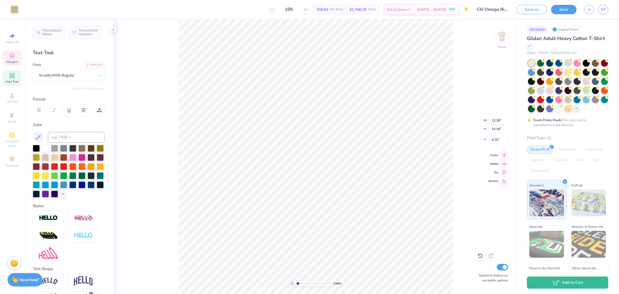
type input "7.88"
type input "1.3771490474915"
type input "13.90"
type input "15.19"
type input "4.75"
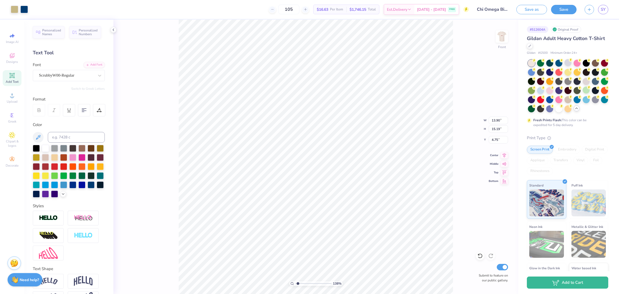
click at [457, 168] on div "138 % Front W 13.90 13.90 " H 15.19 15.19 " Y 4.75 4.75 " Center Middle Top Bot…" at bounding box center [315, 157] width 405 height 274
type input "1"
click at [378, 172] on li "Copy" at bounding box center [387, 171] width 42 height 10
click at [8, 58] on div "Designs" at bounding box center [12, 58] width 19 height 16
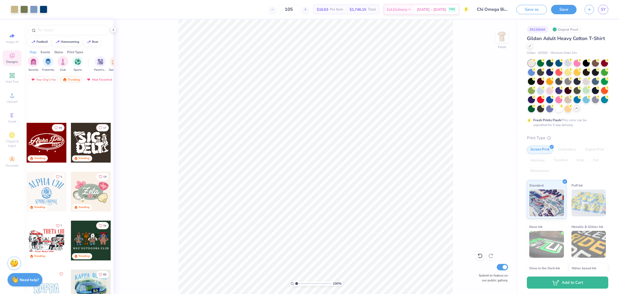
scroll to position [349, 0]
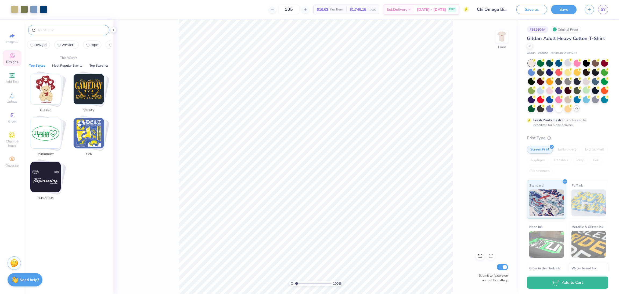
click at [50, 29] on input "text" at bounding box center [71, 29] width 69 height 5
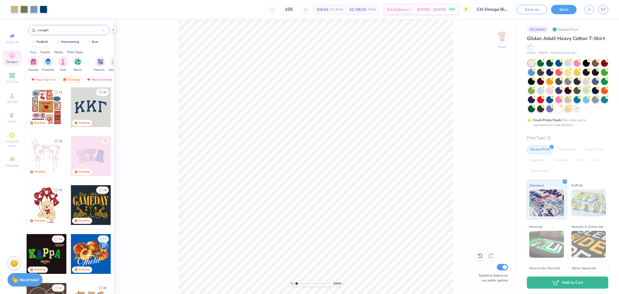
type input "cowgirl"
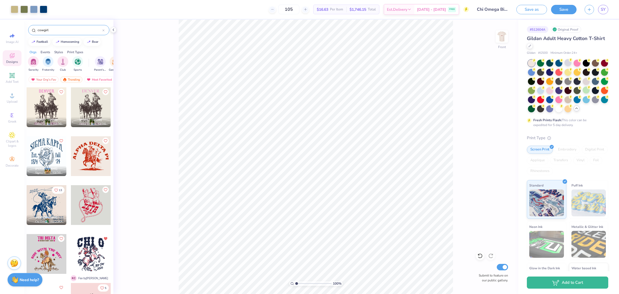
click at [91, 163] on div at bounding box center [91, 156] width 40 height 40
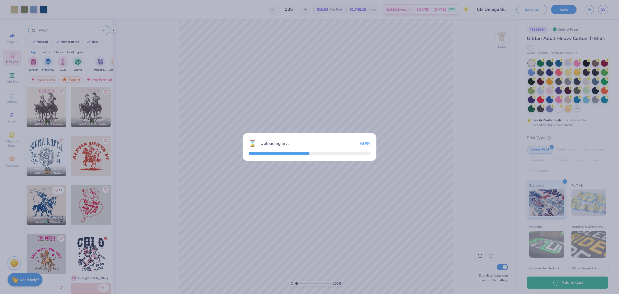
click at [328, 118] on div "⌛ Uploading art ... 50 %" at bounding box center [309, 147] width 619 height 294
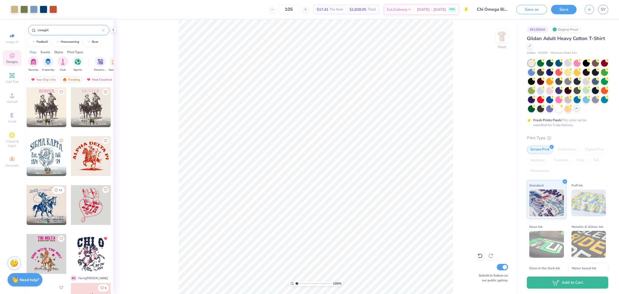
type input "1"
type input "12.28"
type input "15.19"
type input "4.75"
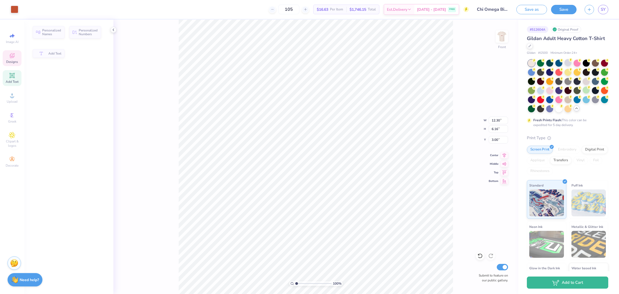
scroll to position [6, 1]
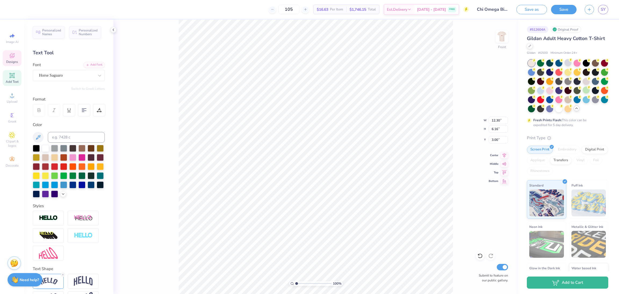
type textarea "ALPHA PI"
click at [470, 141] on div "100 % Front W 12.30 12.30 " H 6.16 6.16 " Y 3.00 3.00 " Center Middle Top Botto…" at bounding box center [315, 157] width 405 height 274
type input "1.15419971273184"
type input "9.00"
type input "8.72"
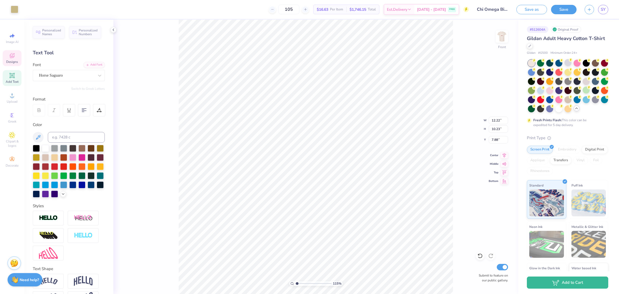
type input "4.19"
type input "1.15419971273184"
type input "7.00"
type input "1.15419971273184"
type input "11.60"
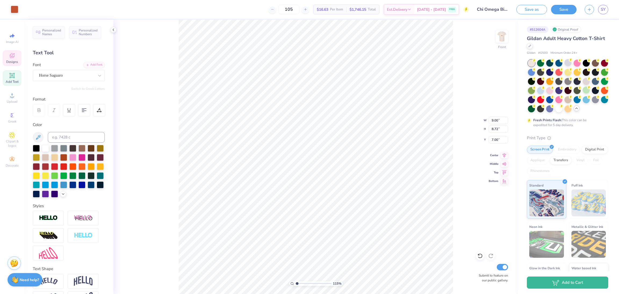
type input "11.23"
type input "1.15419971273184"
type input "6.88"
click at [492, 256] on icon at bounding box center [490, 255] width 5 height 5
type input "1.15419971273184"
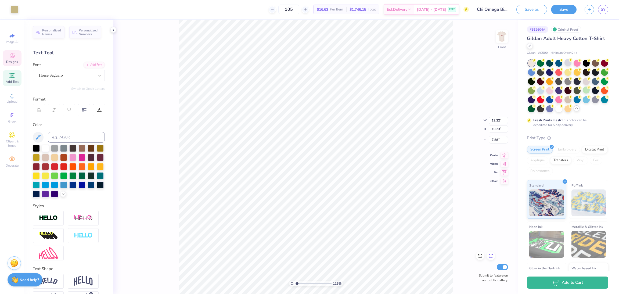
type input "11.17"
type input "9.35"
click at [457, 236] on div "115 % Front W 11.17 11.17 " H 9.35 9.35 " Y 7.88 7.88 " Center Middle Top Botto…" at bounding box center [315, 157] width 405 height 274
type input "1.15419971273184"
type input "14.57"
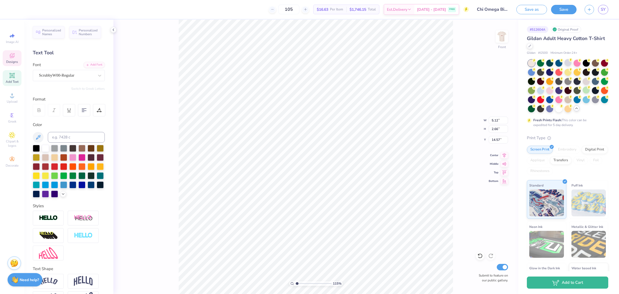
scroll to position [6, 1]
type input "1.15419971273184"
type input "4.73"
type input "2.46"
type input "14.54"
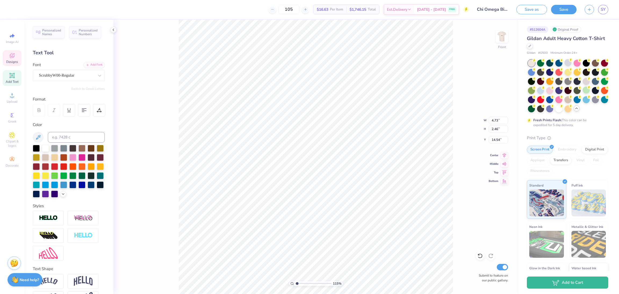
type input "1.15419971273184"
type input "14.57"
type input "1.15419971273184"
type input "2.48"
type input "0.97"
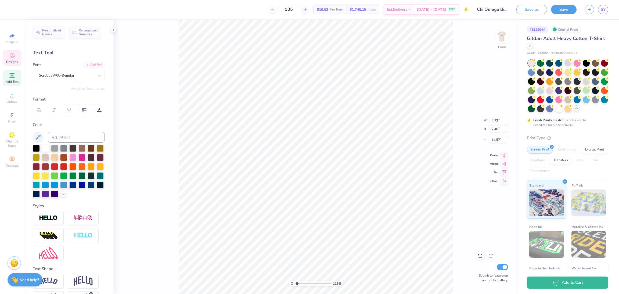
type input "6.03"
type input "1.15419971273184"
type input "12.01"
type input "2.68"
type input "3.02"
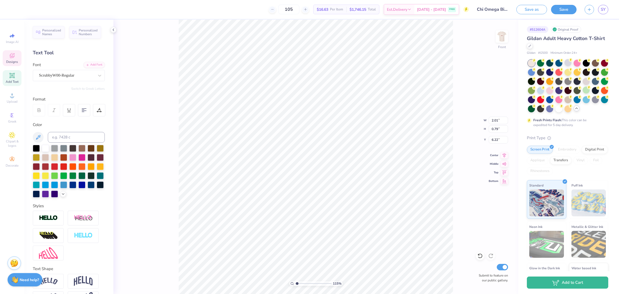
click at [473, 88] on div "115 % Front W 2.01 2.01 " H 0.79 0.79 " Y 6.22 6.22 " Center Middle Top Bottom …" at bounding box center [315, 157] width 405 height 274
click at [464, 165] on div "115 % Front W 12.01 12.01 " H 2.99 2.99 " Y 3.62 3.62 " Center Middle Top Botto…" at bounding box center [315, 157] width 405 height 274
drag, startPoint x: 458, startPoint y: 133, endPoint x: 159, endPoint y: 102, distance: 301.1
click at [458, 133] on div "115 % Front W 12.01 12.01 " H 2.68 2.68 " Y 4.32 4.32 " Center Middle Top Botto…" at bounding box center [315, 157] width 405 height 274
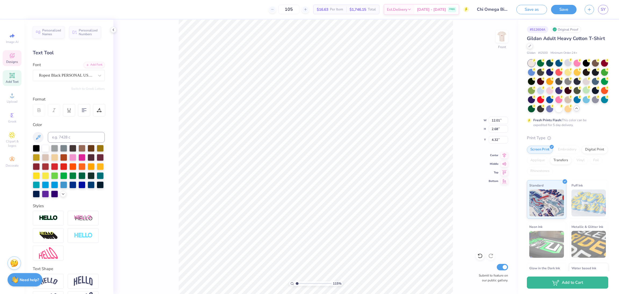
click at [14, 57] on icon at bounding box center [12, 55] width 6 height 6
click at [159, 102] on div "115 % Front W 12.01 12.01 " H 2.68 2.68 " Y 4.32 4.32 " Center Middle Top Botto…" at bounding box center [315, 157] width 405 height 274
click at [86, 76] on div "Ropest Black PERSONAL USE ONLY" at bounding box center [66, 75] width 56 height 8
click at [53, 79] on div "Ropest Black PERSONAL USE ONLY" at bounding box center [66, 75] width 56 height 8
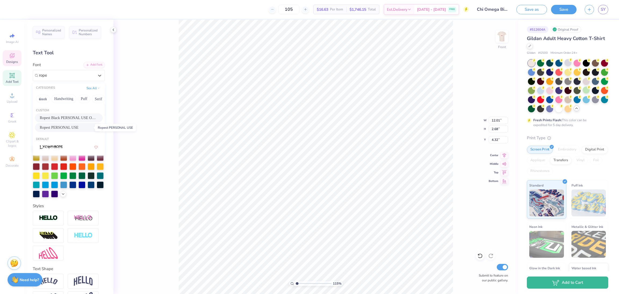
click at [78, 128] on span "Ropest PERSONAL USE" at bounding box center [59, 128] width 39 height 6
click at [78, 128] on div "Color" at bounding box center [69, 160] width 72 height 76
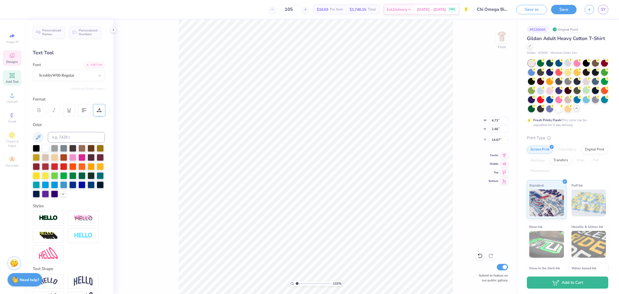
click at [100, 112] on icon at bounding box center [99, 112] width 4 height 0
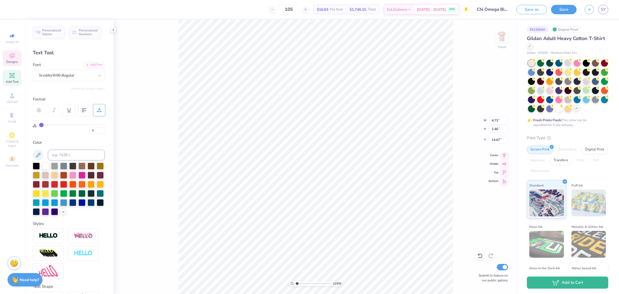
click at [100, 112] on icon at bounding box center [99, 112] width 4 height 0
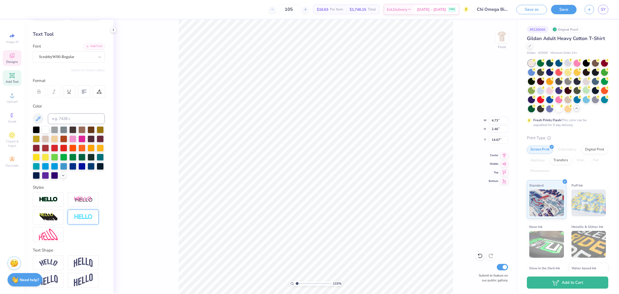
scroll to position [0, 0]
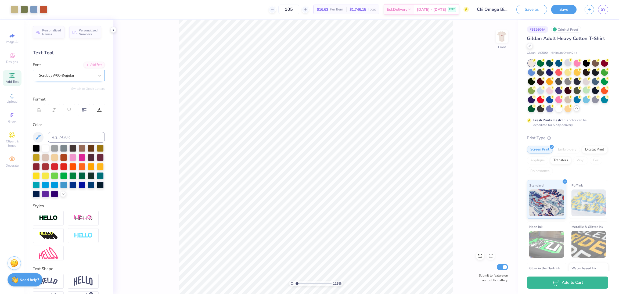
click at [69, 74] on div "ScrubbyW00-Regular" at bounding box center [66, 75] width 56 height 8
click at [28, 10] on div at bounding box center [24, 9] width 8 height 8
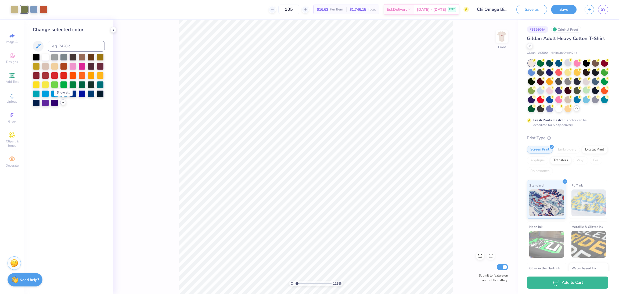
click at [62, 102] on polyline at bounding box center [63, 102] width 2 height 1
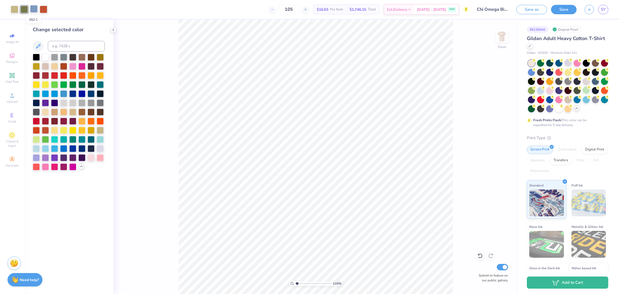
click at [32, 10] on div at bounding box center [34, 9] width 8 height 8
click at [63, 47] on input at bounding box center [76, 46] width 57 height 11
click at [63, 47] on input "c" at bounding box center [76, 46] width 57 height 11
click at [34, 10] on div at bounding box center [34, 9] width 8 height 8
click at [60, 48] on input at bounding box center [76, 46] width 57 height 11
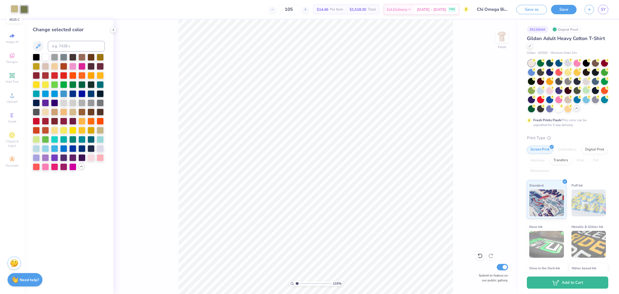
click at [16, 10] on div at bounding box center [15, 9] width 8 height 8
click at [73, 46] on input at bounding box center [76, 46] width 57 height 11
click at [78, 47] on input at bounding box center [76, 46] width 57 height 11
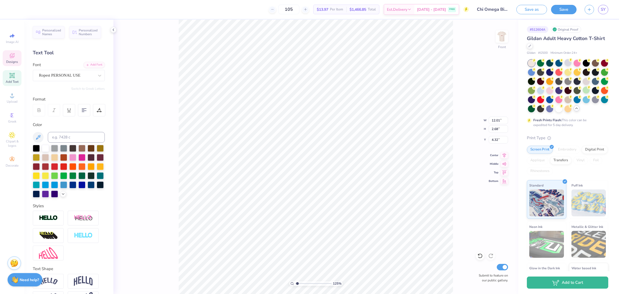
scroll to position [6, 1]
click at [96, 111] on div at bounding box center [99, 110] width 12 height 12
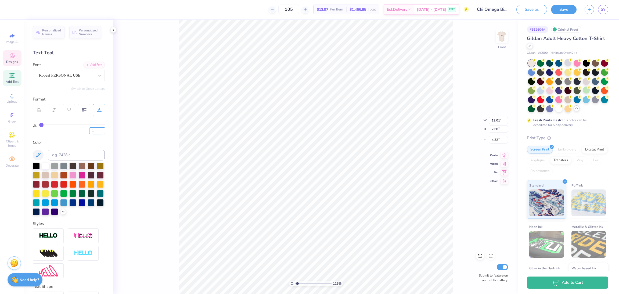
click at [102, 129] on input "1" at bounding box center [97, 130] width 16 height 7
click at [453, 152] on div "125 % Front W 12.01 12.01 " H 2.68 2.68 " Y 4.32 4.32 " Center Middle Top Botto…" at bounding box center [315, 157] width 405 height 274
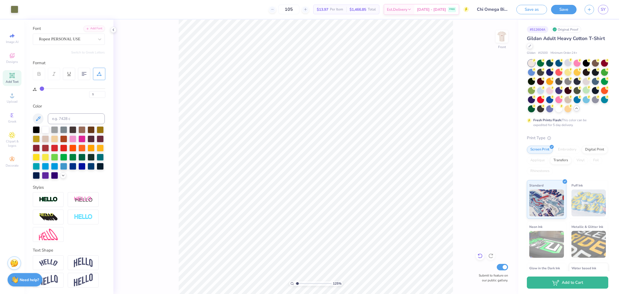
click at [483, 257] on div at bounding box center [480, 256] width 9 height 9
click at [478, 258] on icon at bounding box center [480, 255] width 5 height 5
click at [506, 156] on icon at bounding box center [505, 154] width 8 height 6
click at [85, 214] on img at bounding box center [83, 217] width 19 height 6
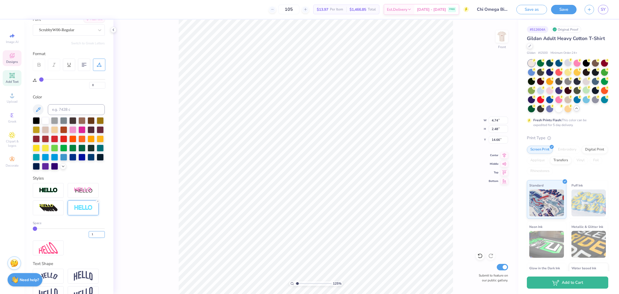
click at [91, 238] on input "1" at bounding box center [97, 234] width 16 height 7
click at [70, 229] on input "range" at bounding box center [69, 228] width 72 height 1
click at [56, 229] on input "range" at bounding box center [69, 228] width 72 height 1
click at [43, 229] on input "range" at bounding box center [69, 228] width 72 height 1
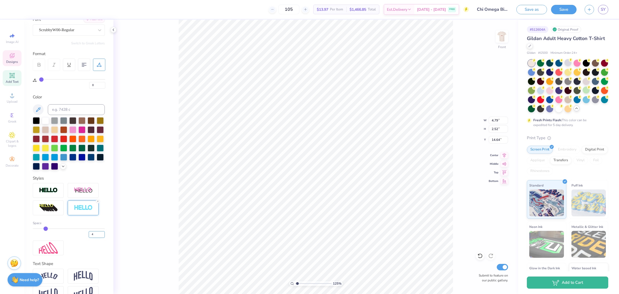
click at [90, 238] on input "4" at bounding box center [97, 234] width 16 height 7
click at [96, 238] on input "5" at bounding box center [97, 234] width 16 height 7
click at [96, 238] on input "6" at bounding box center [97, 234] width 16 height 7
click at [89, 238] on input "6" at bounding box center [97, 234] width 16 height 7
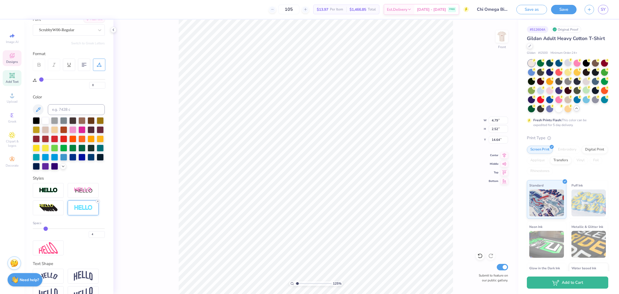
click at [98, 202] on line at bounding box center [98, 202] width 2 height 2
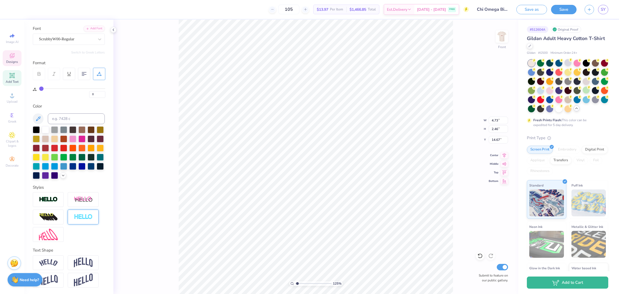
click at [159, 206] on div "125 % Front W 4.73 4.73 " H 2.46 2.46 " Y 14.67 14.67 " Center Middle Top Botto…" at bounding box center [315, 157] width 405 height 274
click at [505, 156] on icon at bounding box center [504, 154] width 3 height 5
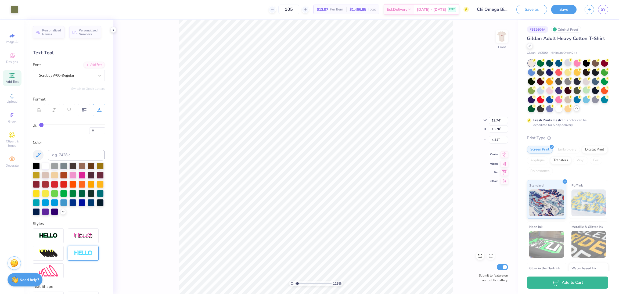
click at [504, 157] on icon at bounding box center [505, 154] width 8 height 6
click at [506, 164] on icon at bounding box center [504, 163] width 5 height 3
click at [479, 255] on icon at bounding box center [480, 255] width 5 height 5
click at [14, 7] on div at bounding box center [15, 9] width 8 height 8
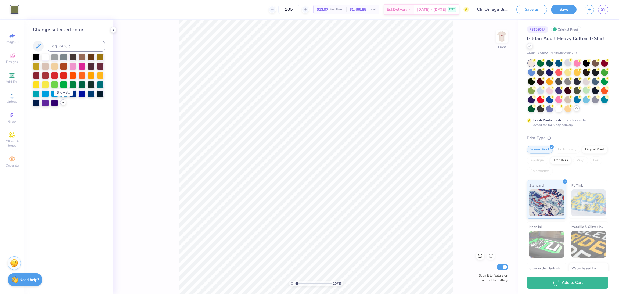
click at [62, 100] on icon at bounding box center [63, 102] width 4 height 4
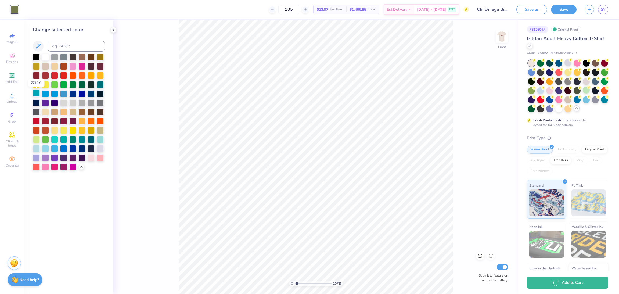
click at [34, 95] on div at bounding box center [36, 93] width 7 height 7
click at [53, 76] on div at bounding box center [54, 74] width 7 height 7
click at [64, 68] on div at bounding box center [63, 65] width 7 height 7
click at [44, 74] on div at bounding box center [45, 74] width 7 height 7
click at [56, 77] on div at bounding box center [54, 74] width 7 height 7
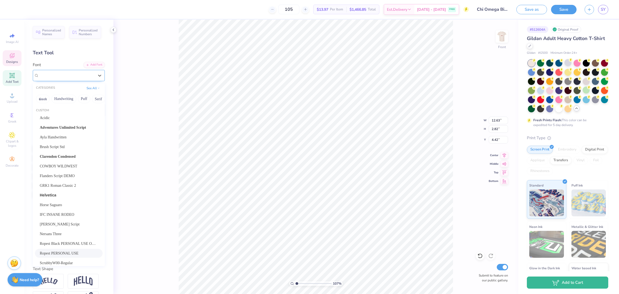
click at [64, 74] on div "Ropest PERSONAL USE" at bounding box center [66, 75] width 56 height 8
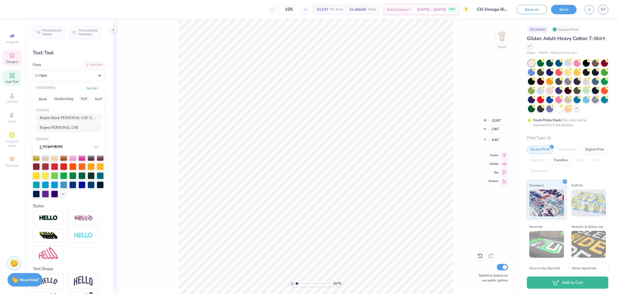
click at [71, 114] on div "Ropest Black PERSONAL USE ONLY" at bounding box center [69, 117] width 68 height 9
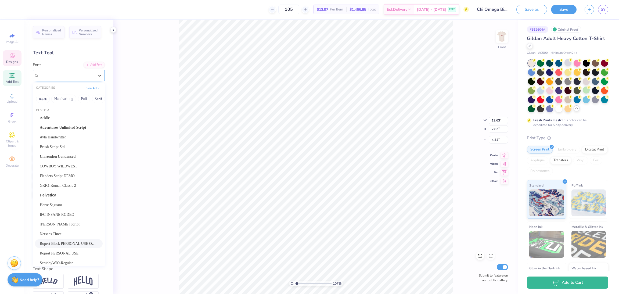
click at [70, 77] on div "Ropest Black PERSONAL USE ONLY" at bounding box center [66, 75] width 56 height 8
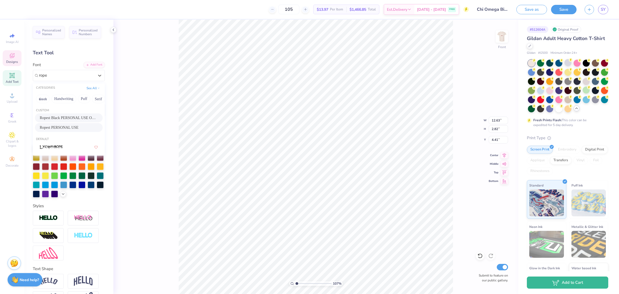
click at [54, 130] on span "Ropest PERSONAL USE" at bounding box center [59, 128] width 39 height 6
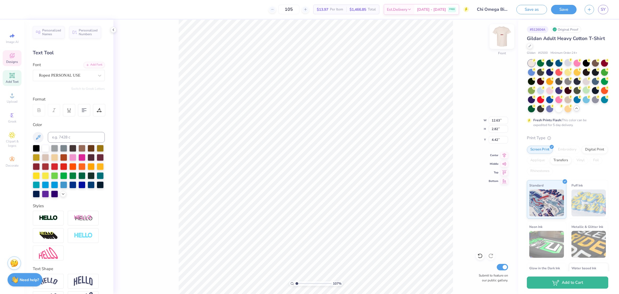
click at [499, 37] on img at bounding box center [502, 37] width 22 height 22
click at [15, 60] on span "Designs" at bounding box center [12, 62] width 12 height 4
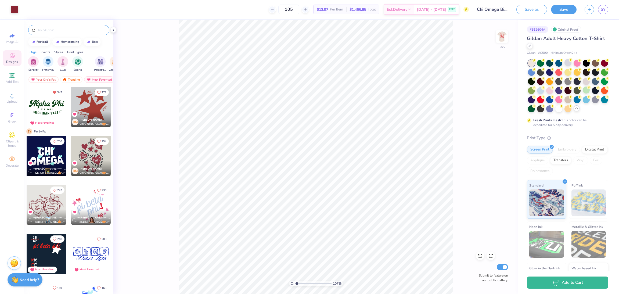
click at [48, 34] on div at bounding box center [68, 30] width 81 height 10
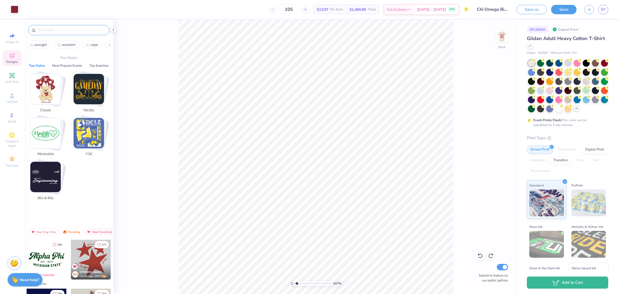
click at [46, 30] on input "text" at bounding box center [71, 29] width 69 height 5
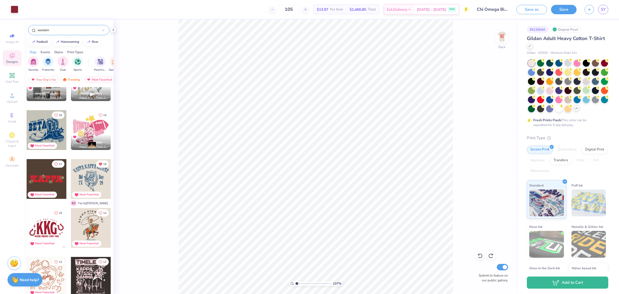
scroll to position [34, 0]
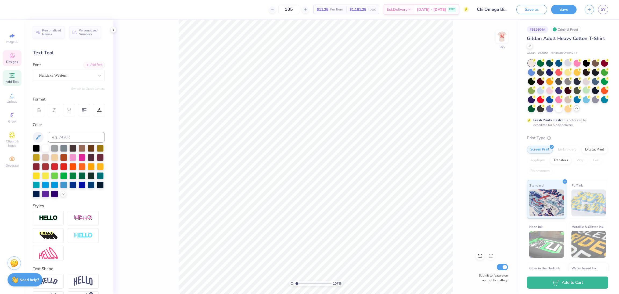
click at [16, 53] on div "Designs" at bounding box center [12, 58] width 19 height 16
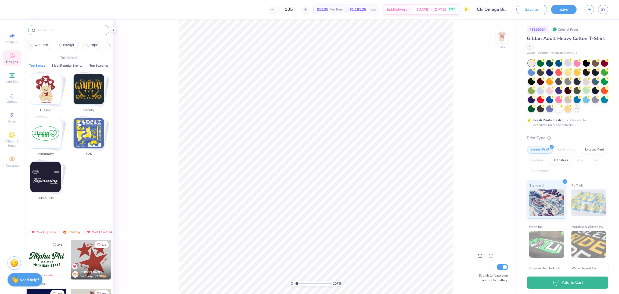
click at [58, 29] on input "text" at bounding box center [71, 29] width 69 height 5
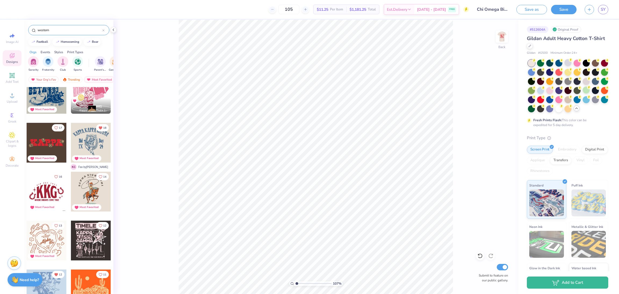
scroll to position [67, 0]
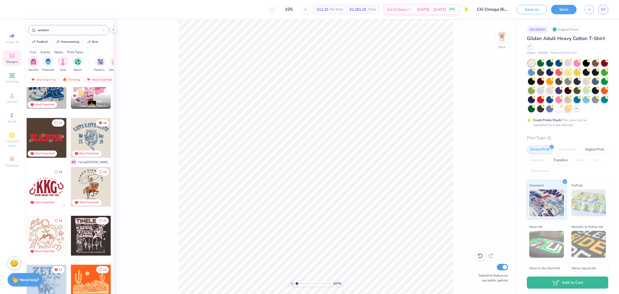
click at [43, 189] on div at bounding box center [47, 187] width 40 height 40
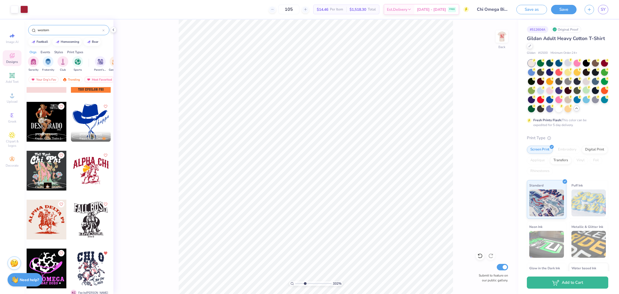
scroll to position [1301, 0]
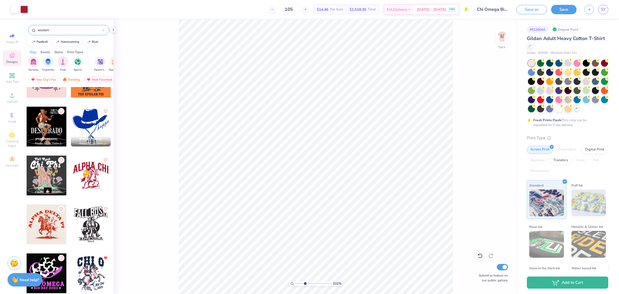
click at [52, 32] on input "western" at bounding box center [69, 29] width 65 height 5
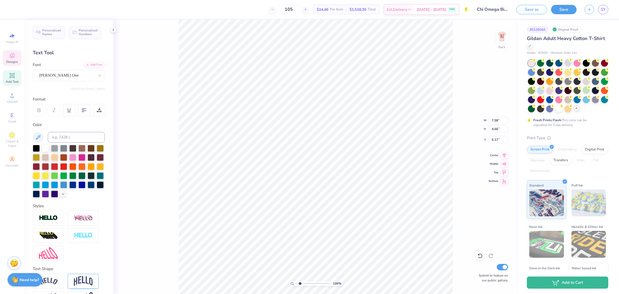
scroll to position [6, 1]
click at [480, 256] on icon at bounding box center [480, 255] width 5 height 5
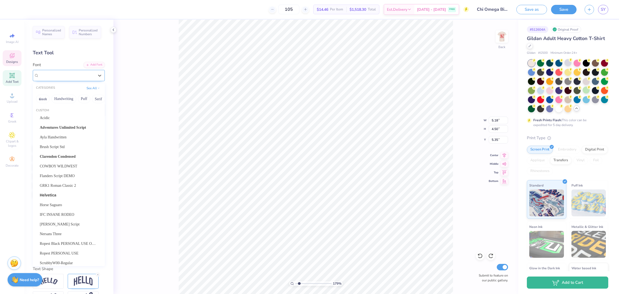
click at [57, 78] on div "[PERSON_NAME] One" at bounding box center [66, 75] width 56 height 8
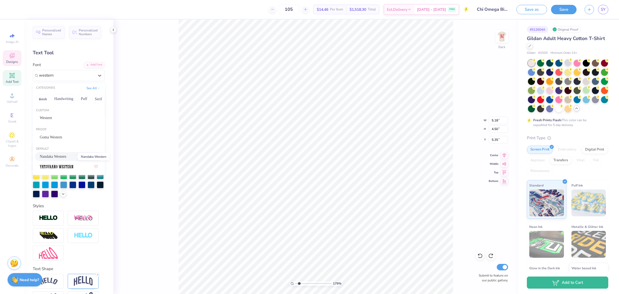
click at [60, 158] on span "Nandaka Western" at bounding box center [53, 157] width 27 height 6
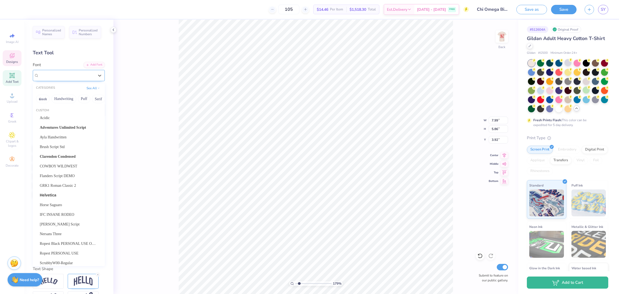
click at [69, 75] on div "Nandaka Western" at bounding box center [66, 75] width 56 height 8
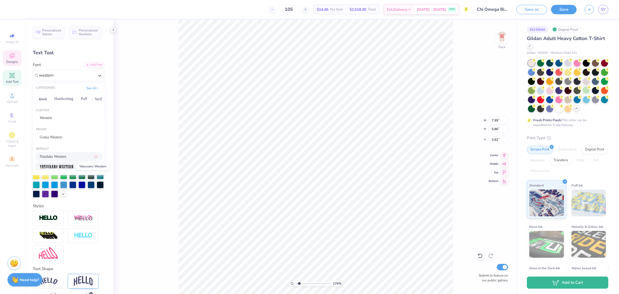
click at [54, 166] on img at bounding box center [57, 167] width 34 height 4
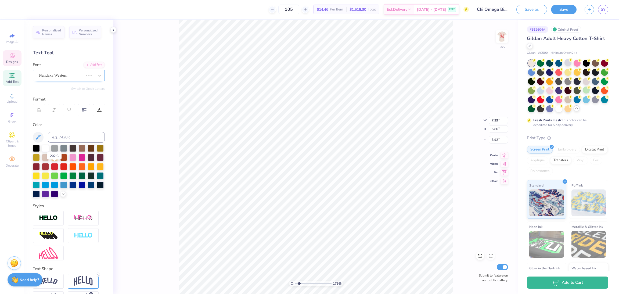
click at [52, 74] on div "Nandaka Western" at bounding box center [61, 75] width 46 height 8
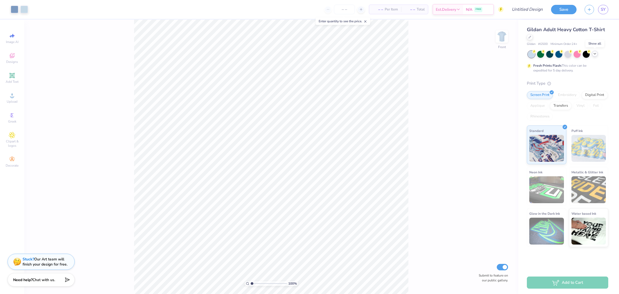
click at [593, 54] on icon at bounding box center [595, 54] width 4 height 4
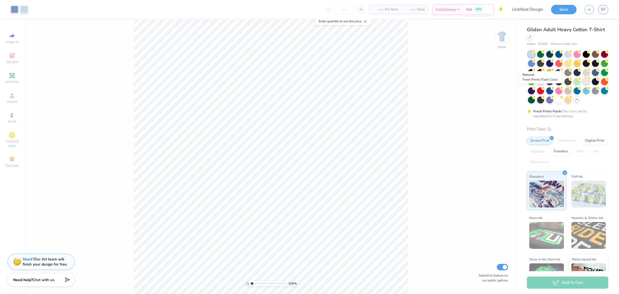
click at [583, 85] on div at bounding box center [586, 81] width 7 height 7
click at [346, 5] on input "number" at bounding box center [344, 10] width 21 height 10
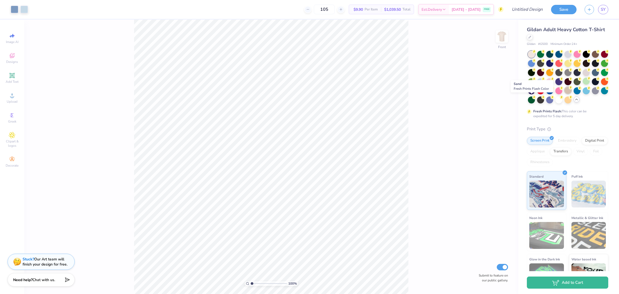
type input "105"
click at [565, 94] on div at bounding box center [568, 90] width 7 height 7
click at [536, 53] on circle at bounding box center [534, 52] width 4 height 4
type input "12.47"
type input "15.40"
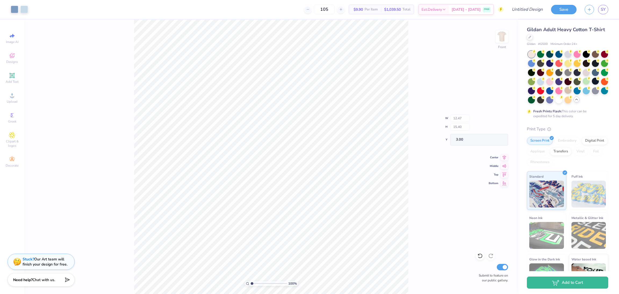
type input "14.20"
type input "17.53"
click at [507, 157] on icon at bounding box center [505, 154] width 8 height 6
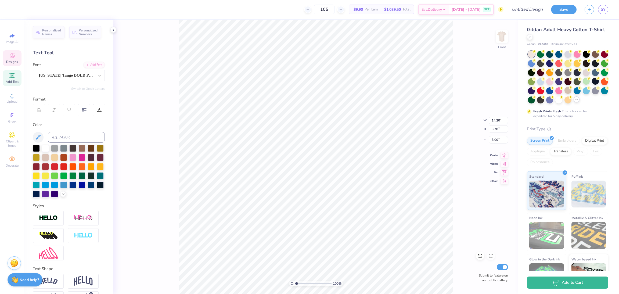
scroll to position [6, 1]
type textarea "chio"
click at [471, 123] on div "100 % Front W 14.20 14.20 " H 3.78 3.78 " Y 3.00 3.00 " Center Middle Top Botto…" at bounding box center [315, 157] width 405 height 274
type input "1.94"
type input "1.48"
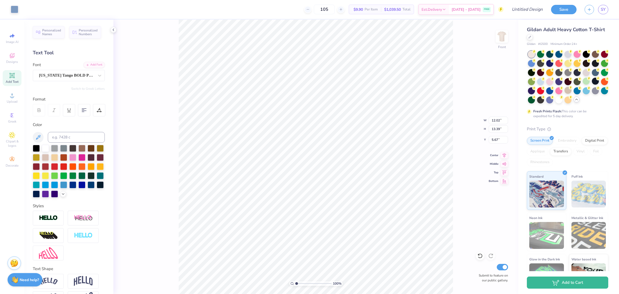
type input "10.13"
type input "2.717583582799"
type input "5.75"
type input "3.20782858784526"
type input "13.32"
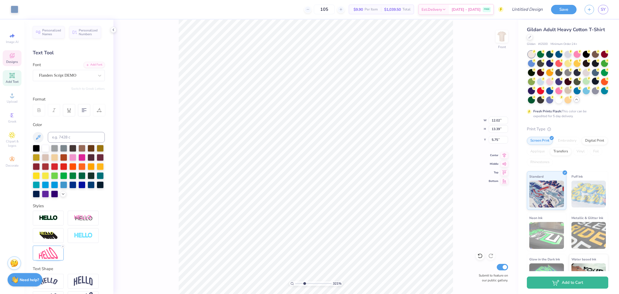
type input "3.89"
type input "2.94"
type input "3.20782858784526"
type input "4.01"
type input "3.88"
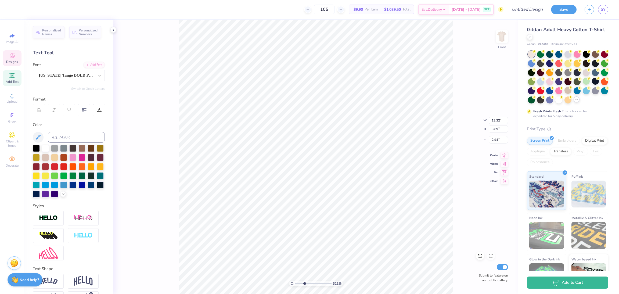
type input "5.68"
click at [457, 191] on div "158 % Front Submit to feature on our public gallery." at bounding box center [315, 157] width 405 height 274
type input "1.58418747007554"
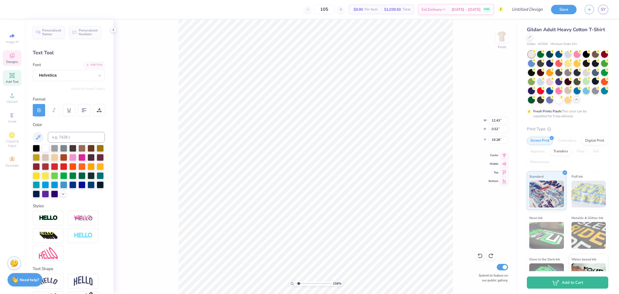
type textarea "ROUNDING UP THE BEST SINCE 18"
type input "1.58418747007554"
type textarea "ROUNDING UP THE BEST SINCE 189"
type input "1.58418747007554"
type textarea "ROUNDING UP THE BEST SINCE 1895"
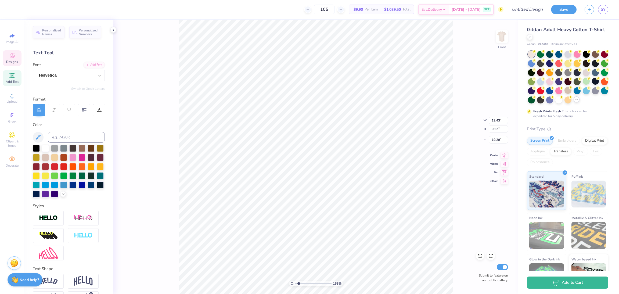
scroll to position [6, 4]
type input "1.58418747007554"
type input "5.94"
type input "0.51"
type input "20.02"
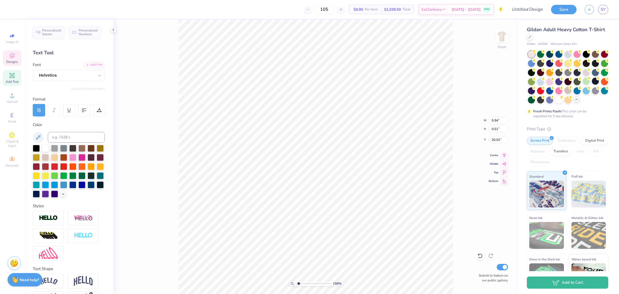
scroll to position [6, 2]
type input "1.58418747007554"
type textarea "ch"
type input "1.58418747007554"
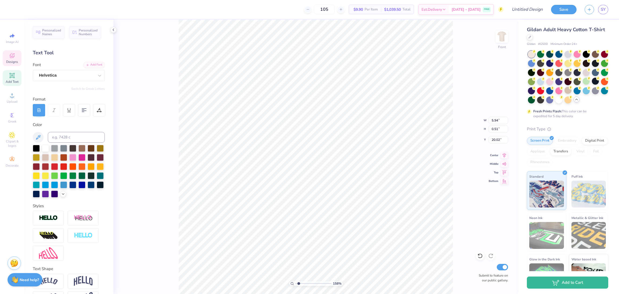
type textarea "chi"
type input "1.58418747007554"
type textarea "chi om"
type input "1.58418747007554"
type textarea "chi"
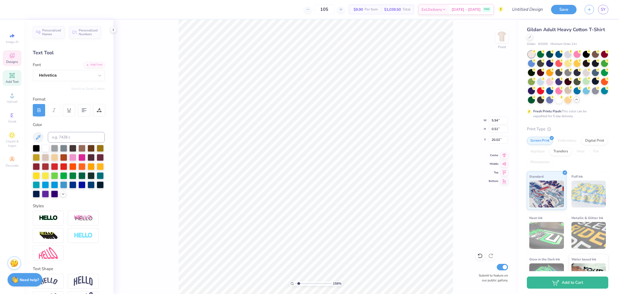
type input "1.58418747007554"
type textarea "ch"
type input "1.58418747007554"
type textarea "c"
type input "1.58418747007554"
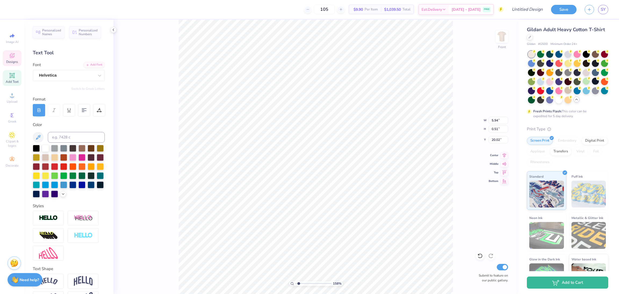
type input "1.58418747007554"
type textarea "C"
type input "1.58418747007554"
type textarea "CH"
type input "1.58418747007554"
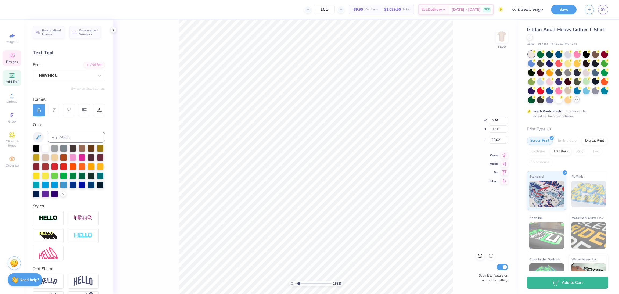
type textarea "CHI"
type input "1.58418747007554"
type textarea "CHI OME"
type input "1.58418747007554"
type textarea "CHI OMEG"
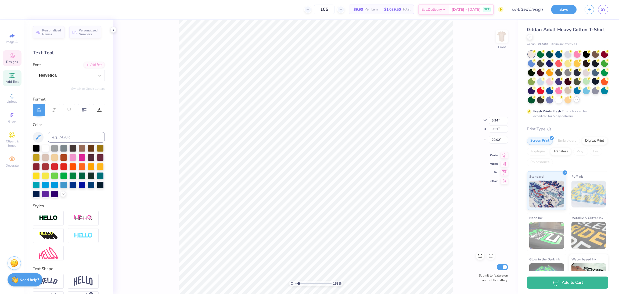
type input "1.58418747007554"
type textarea "CHI OMEGA"
type input "1.58418747007554"
type textarea "CHI OMEGA"
type input "1.58418747007554"
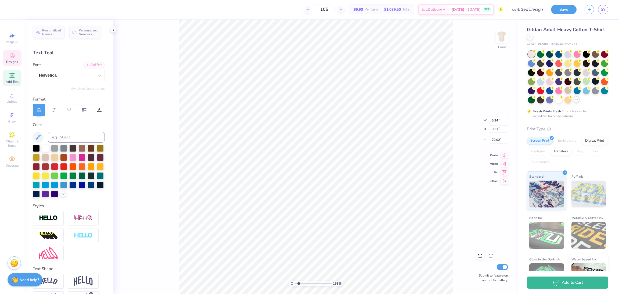
type textarea "CHI OMEGA P"
type input "1.58418747007554"
type textarea "CHI OMEGA PS"
type input "1.58418747007554"
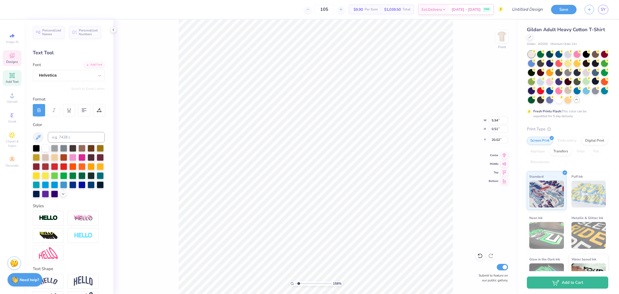
type textarea "CHI OMEGA PSI"
type input "1.58418747007554"
type textarea "CHI OMEGA P"
type input "1.58418747007554"
type textarea "CHI OMEGA"
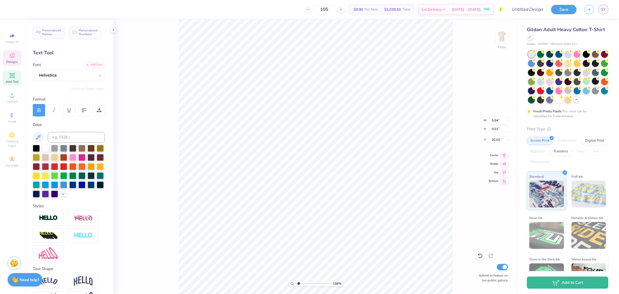
type input "1.58418747007554"
type textarea "CHI OMEGA P"
type input "1.58418747007554"
type textarea "CHI OMEGA PS"
type input "1.58418747007554"
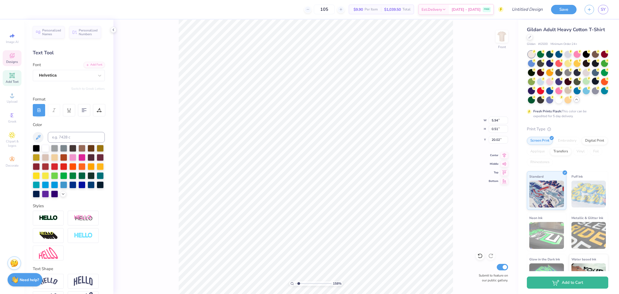
type textarea "CHI OMEGA PSI"
type input "1.58418747007554"
type textarea "CHI OMEGA PSI"
type input "1.58418747007554"
type textarea "CHI OMEGA PSI Z"
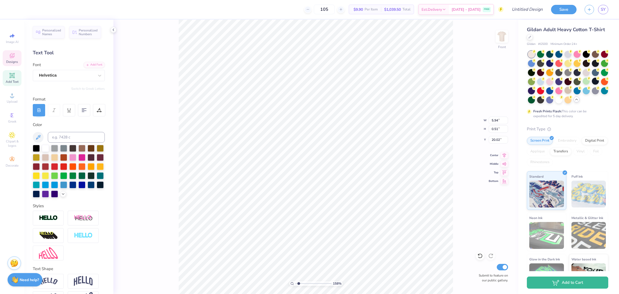
type input "1.58418747007554"
type textarea "CHI OMEGA PSI ZE"
type input "1.58418747007554"
type textarea "CHI OMEGA PSI ZET"
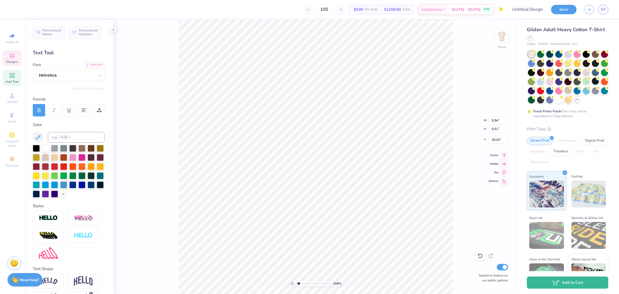
type input "1.58418747007554"
type textarea "CHI OMEGA PSI ZETA"
type input "1.58418747007554"
type textarea "CHI OMEGA \PSI ZETA"
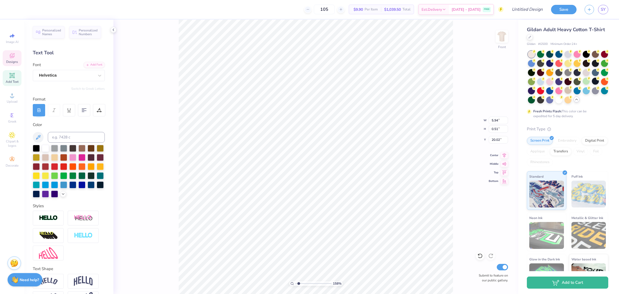
type input "1.58418747007554"
type textarea "CHI OMEGA PSI ZETA"
type input "1.58418747007554"
type textarea "CHI OMEGA |PSI ZETA"
type input "1.58418747007554"
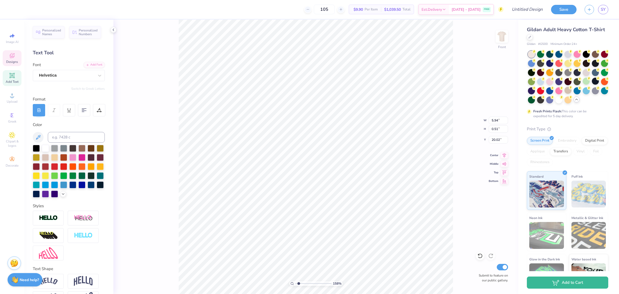
type textarea "CHI OMEGA | PSI ZETA"
click at [458, 260] on div "158 % Front W 5.94 5.94 " H 0.51 0.51 " Y 20.02 20.02 " Center Middle Top Botto…" at bounding box center [315, 157] width 405 height 274
type input "1.58418747007554"
type textarea "CHI OMEGA PSI ZETA"
type input "1.58418747007554"
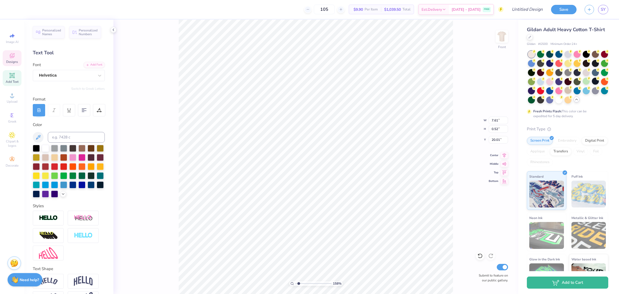
type textarea "CHI OMEGA PSI ZETA"
type input "1.58418747007554"
paste textarea
type textarea "CHI OMEGA PSI ZETA"
type input "1.58418747007554"
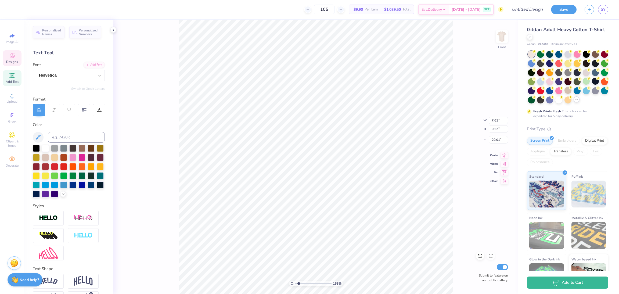
scroll to position [6, 2]
type textarea "CHI OMEGA PSI ZETA"
type input "1.58418747007554"
type textarea "CHI OMEGA PSI ZETA"
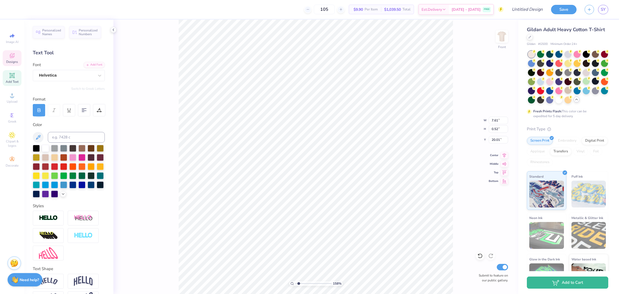
type input "1.58418747007554"
paste textarea
type textarea "CHI OMEGA PSI ZETA"
type input "1.58418747007554"
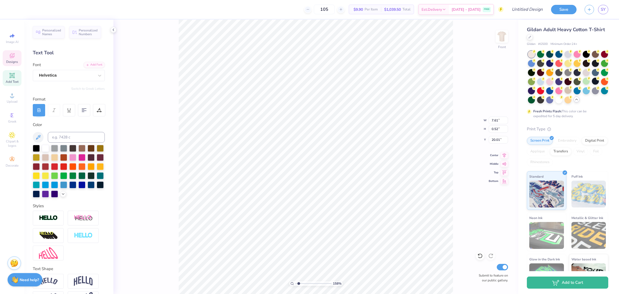
type textarea "CHI OMEGA PSI ZETA"
type input "1.58418747007554"
type textarea "CHI OMEGA PSI ZETA"
type input "1.58418747007554"
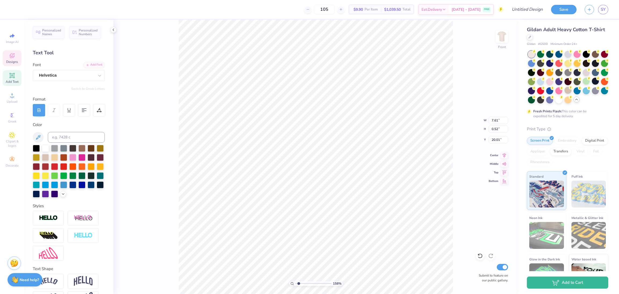
type textarea "CHI OMEGA PSI ZETA"
click at [469, 233] on div "158 % Front W 7.61 7.61 " H 0.52 0.52 " Y 20.01 20.01 " Center Middle Top Botto…" at bounding box center [315, 157] width 405 height 274
click at [457, 230] on div "158 % Front W 7.61 7.61 " H 0.52 0.52 " Y 20.01 20.01 " Center Middle Top Botto…" at bounding box center [315, 157] width 405 height 274
type input "1.29279273552583"
type input "10"
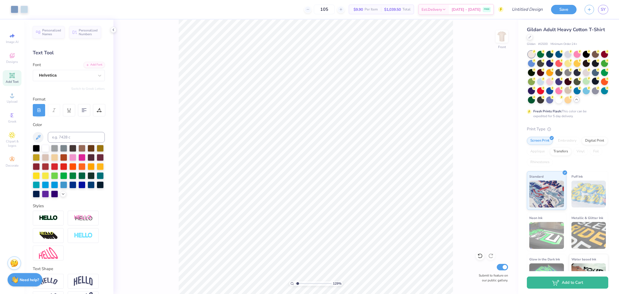
type input "1.29279273552583"
click at [367, 20] on icon at bounding box center [366, 22] width 4 height 4
click at [479, 257] on icon at bounding box center [480, 255] width 5 height 5
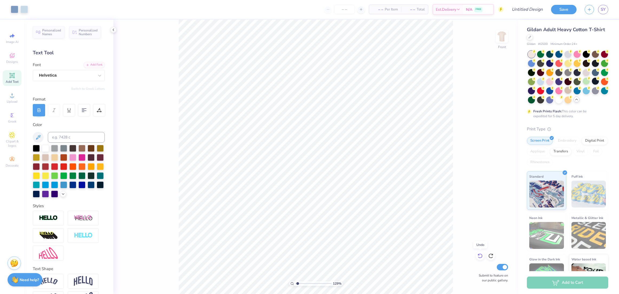
click at [479, 257] on icon at bounding box center [480, 255] width 5 height 5
click at [478, 257] on icon at bounding box center [480, 255] width 5 height 5
type input "1.15904656826024"
type input "13.37"
type input "16.79"
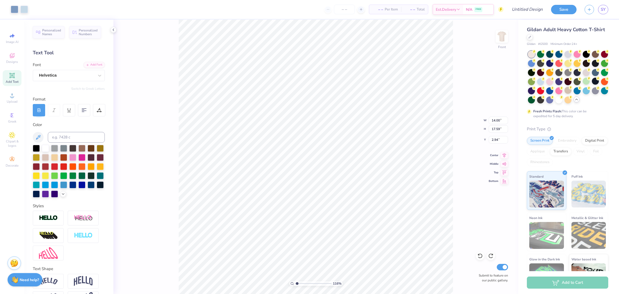
type input "3.74"
type input "1.15904656826024"
type input "4.13"
click at [474, 202] on div "116 % Front W 13.37 13.37 " H 16.79 16.79 " Y 4.13 4.13 " Center Middle Top Bot…" at bounding box center [315, 157] width 405 height 274
type input "1.15904656826024"
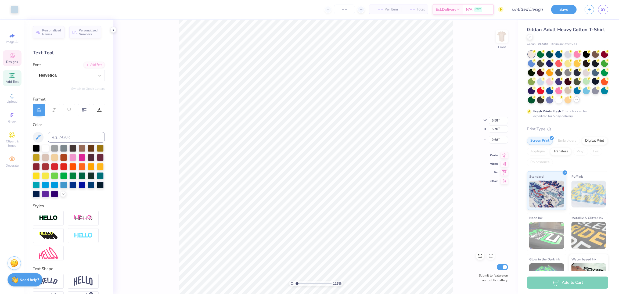
type input "5.49"
type input "5.61"
click at [478, 255] on icon at bounding box center [478, 254] width 1 height 1
type input "1.53488457117557"
type input "5.58"
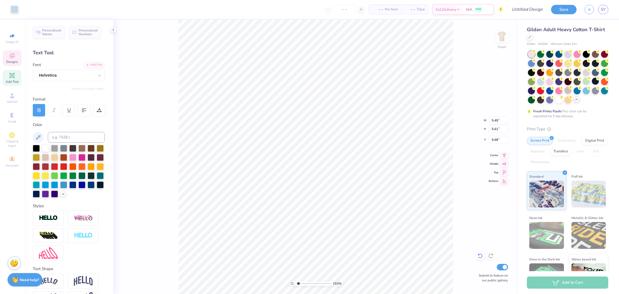
type input "5.70"
type input "1.53488457117557"
type input "4.30"
type input "4.39"
click at [482, 258] on icon at bounding box center [480, 255] width 5 height 5
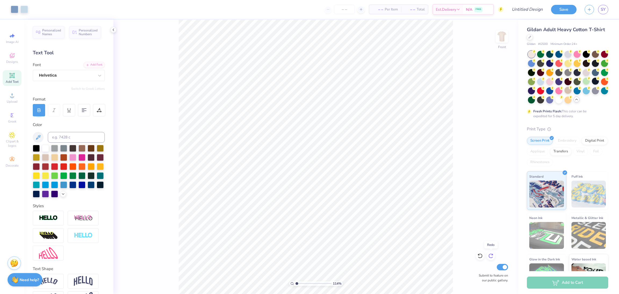
click at [494, 259] on div at bounding box center [491, 256] width 9 height 9
click at [479, 256] on icon at bounding box center [480, 255] width 5 height 5
click at [12, 11] on div at bounding box center [15, 9] width 8 height 8
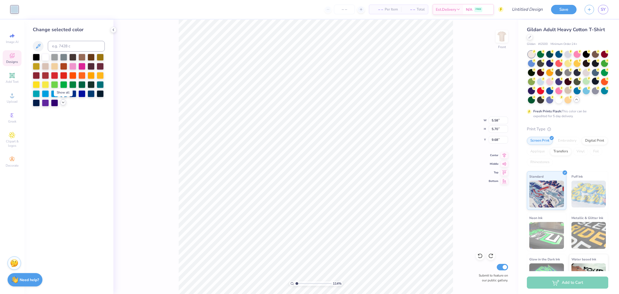
click at [62, 102] on icon at bounding box center [63, 102] width 4 height 4
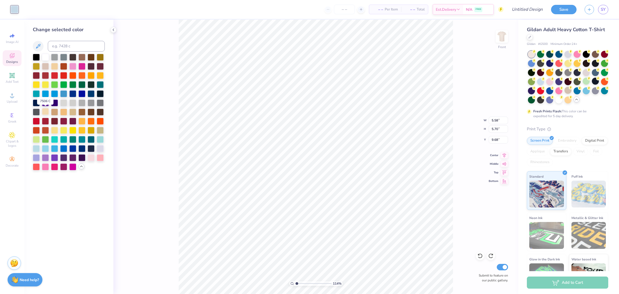
click at [44, 114] on div at bounding box center [45, 111] width 7 height 7
click at [52, 67] on div at bounding box center [54, 65] width 7 height 7
click at [38, 44] on icon at bounding box center [38, 46] width 6 height 6
click at [40, 46] on icon at bounding box center [38, 46] width 6 height 6
click at [14, 7] on div at bounding box center [15, 10] width 8 height 8
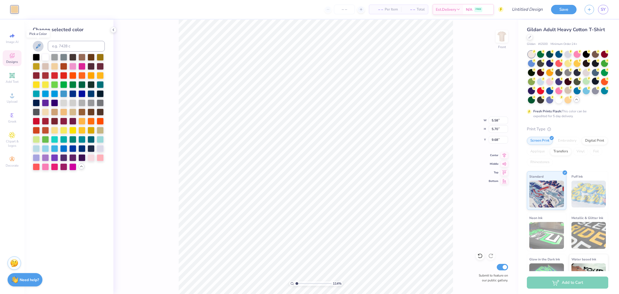
click at [36, 47] on icon at bounding box center [38, 46] width 6 height 6
type input "1.14114157367184"
click at [61, 47] on input at bounding box center [76, 46] width 57 height 11
click at [71, 46] on input at bounding box center [76, 46] width 57 height 11
paste input "#D6D2C4"
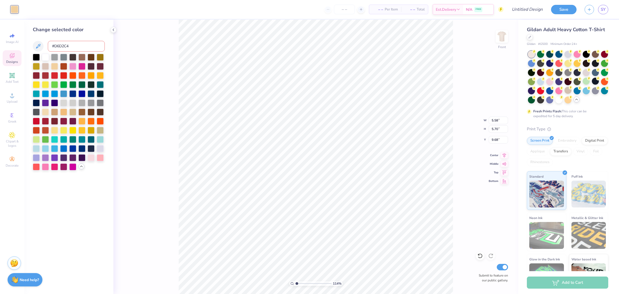
type input "#D6D2C4"
drag, startPoint x: 71, startPoint y: 46, endPoint x: 45, endPoint y: 51, distance: 26.6
click at [45, 51] on div "#D6D2C4" at bounding box center [69, 46] width 72 height 11
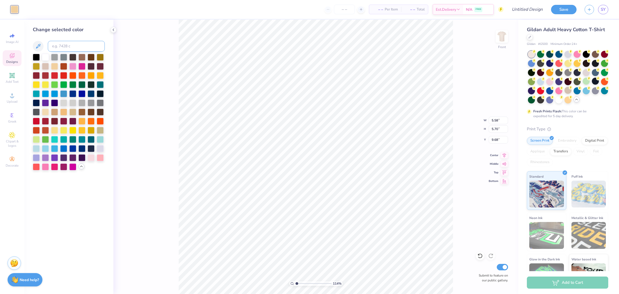
paste input "2309"
drag, startPoint x: 91, startPoint y: 45, endPoint x: 48, endPoint y: 47, distance: 43.0
click at [48, 47] on input "2309" at bounding box center [76, 46] width 57 height 11
click at [72, 46] on input "2309" at bounding box center [76, 46] width 57 height 11
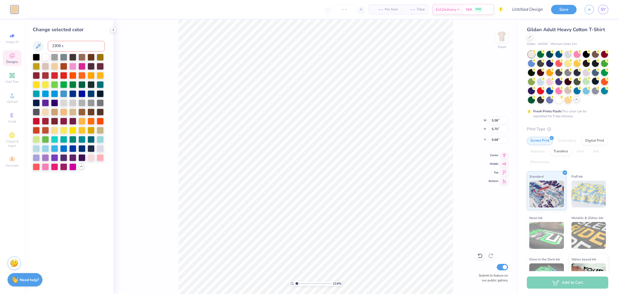
drag, startPoint x: 72, startPoint y: 46, endPoint x: 36, endPoint y: 52, distance: 36.2
click at [36, 52] on div "Change selected color 2309 c" at bounding box center [69, 98] width 72 height 144
type input "\"
click at [37, 45] on icon at bounding box center [38, 46] width 6 height 6
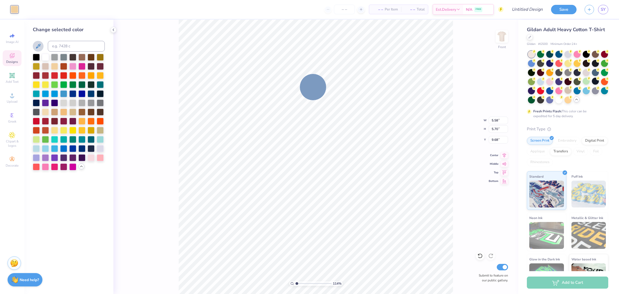
type input "1.14114157367184"
type input "12.72"
type input "3.71"
type input "4.13"
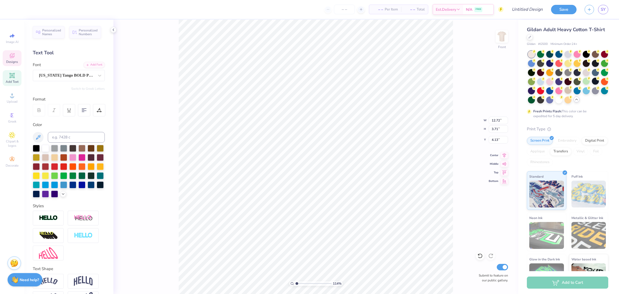
scroll to position [6, 1]
click at [17, 10] on div at bounding box center [15, 9] width 8 height 8
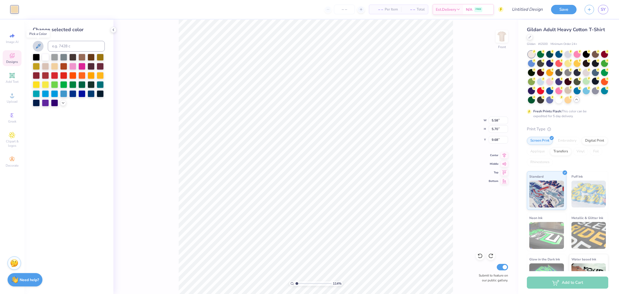
click at [37, 46] on icon at bounding box center [38, 46] width 5 height 5
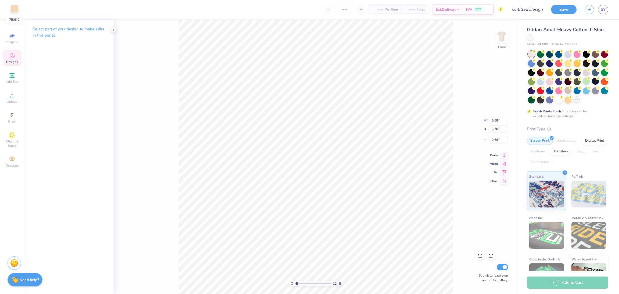
click at [14, 9] on div at bounding box center [15, 9] width 8 height 8
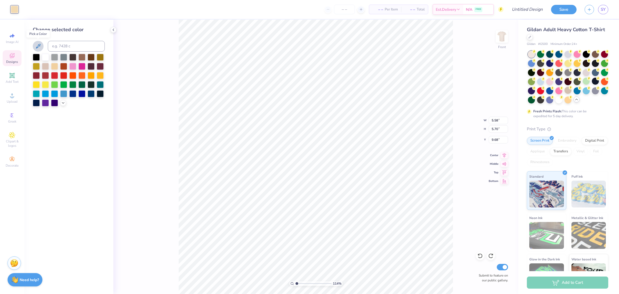
click at [38, 44] on icon at bounding box center [38, 46] width 6 height 6
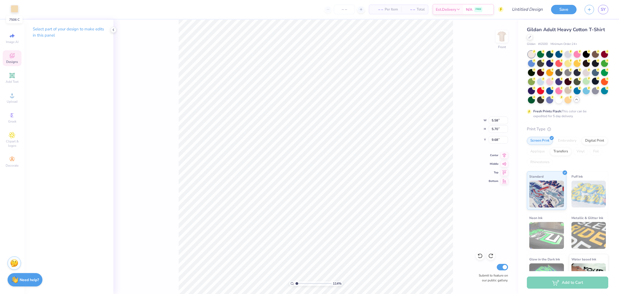
click at [18, 7] on div at bounding box center [15, 9] width 8 height 8
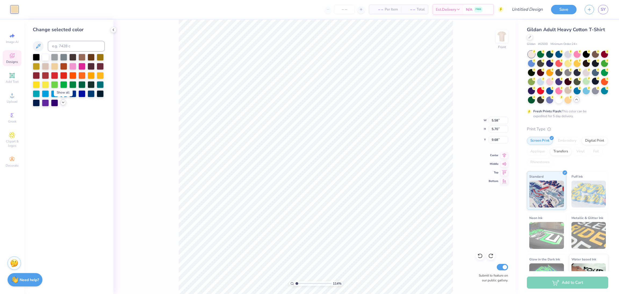
click at [62, 105] on icon at bounding box center [63, 102] width 4 height 4
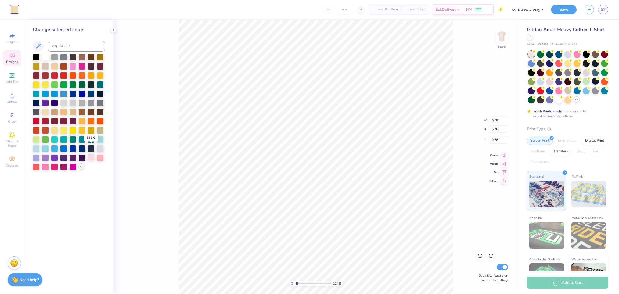
click at [93, 148] on div at bounding box center [91, 148] width 7 height 7
click at [42, 46] on button at bounding box center [38, 46] width 11 height 11
click at [41, 45] on icon at bounding box center [38, 46] width 6 height 6
click at [40, 49] on icon at bounding box center [38, 46] width 6 height 6
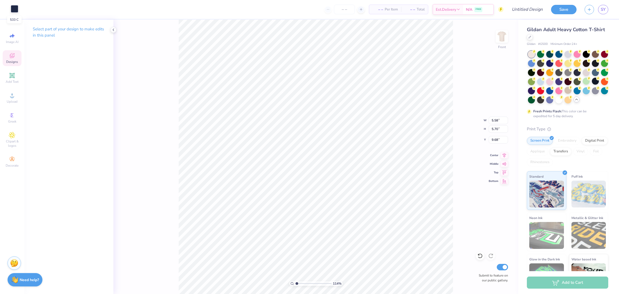
click at [13, 12] on div at bounding box center [15, 9] width 8 height 8
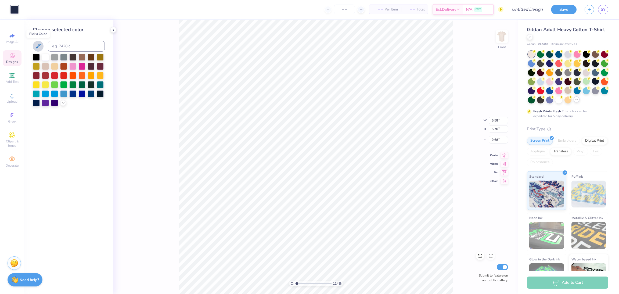
click at [37, 47] on icon at bounding box center [38, 46] width 6 height 6
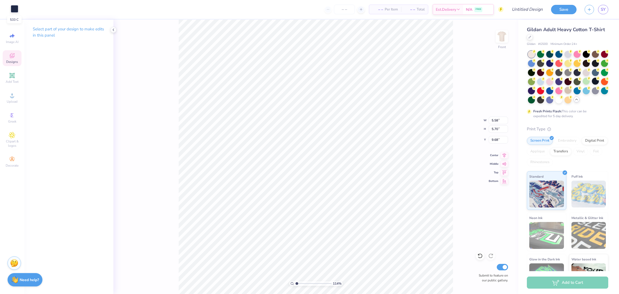
click at [12, 13] on div at bounding box center [15, 9] width 8 height 8
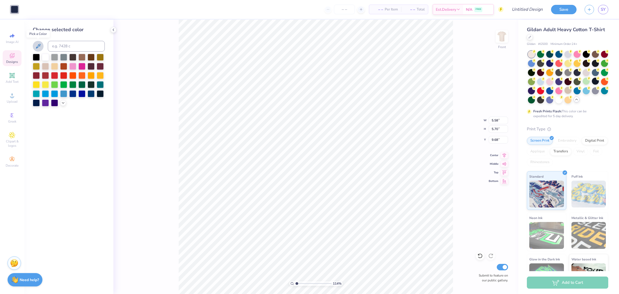
click at [34, 46] on button at bounding box center [38, 46] width 11 height 11
type input "1.14114157367184"
type input "12.72"
type input "3.71"
type input "4.13"
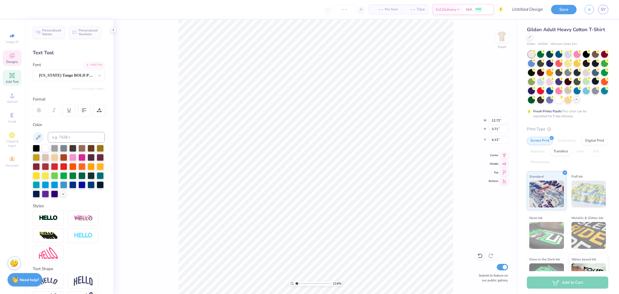
click at [458, 128] on div "114 % Front W 12.72 12.72 " H 3.71 3.71 " Y 4.13 4.13 " Center Middle Top Botto…" at bounding box center [315, 157] width 405 height 274
type input "1.14114157367184"
type input "5.58"
type input "5.70"
type input "9.68"
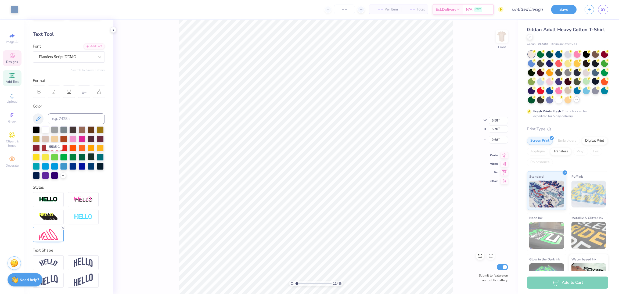
scroll to position [0, 0]
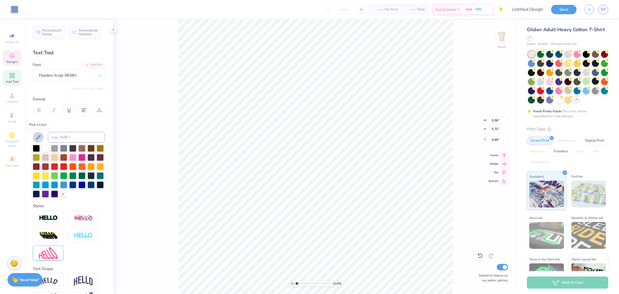
click at [40, 141] on button at bounding box center [38, 137] width 11 height 11
type input "1.14114157367184"
click at [71, 134] on input at bounding box center [76, 137] width 57 height 11
click at [61, 196] on icon at bounding box center [63, 193] width 4 height 4
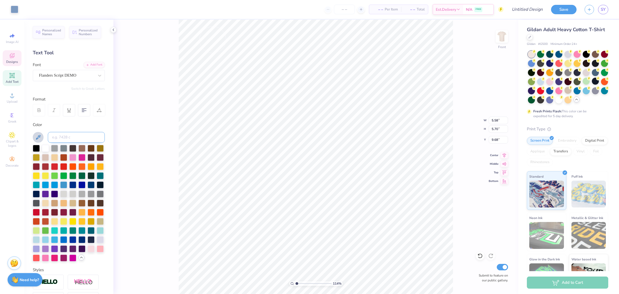
click at [63, 136] on input at bounding box center [76, 137] width 57 height 11
paste input "2309"
type input "2309"
click at [483, 257] on div at bounding box center [480, 256] width 9 height 9
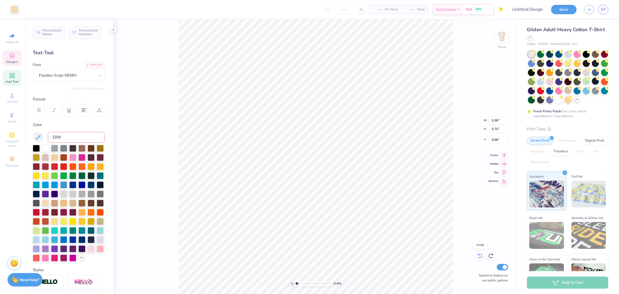
click at [483, 257] on div at bounding box center [480, 256] width 9 height 9
type input "1.14114157367184"
type input "3.98"
type input "4.07"
type input "11.44"
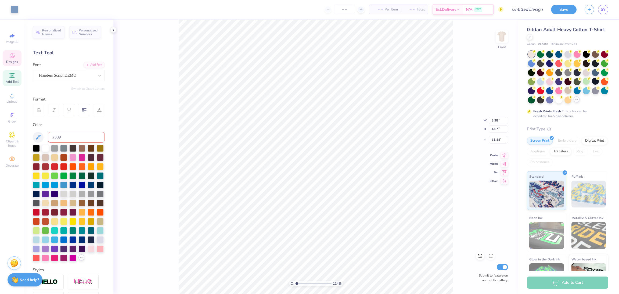
type input "1.14114157367184"
type input "5.81"
type input "5.94"
type input "9.57"
type input "1.14114157367184"
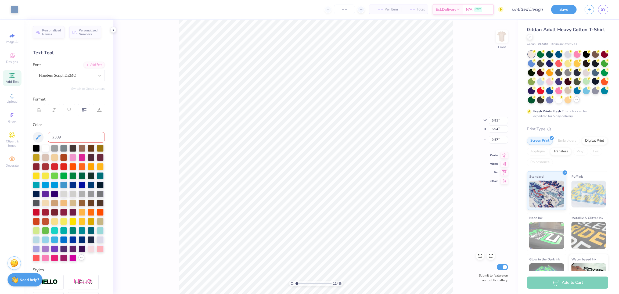
type input "3.93"
type input "4.02"
type input "11.49"
type input "1.14114157367184"
type input "10.08"
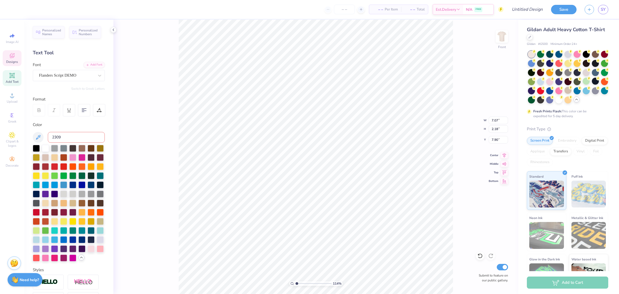
type input "1.14114157367184"
type input "11.87"
type input "0.50"
type input "19.72"
click at [14, 55] on icon at bounding box center [12, 55] width 6 height 6
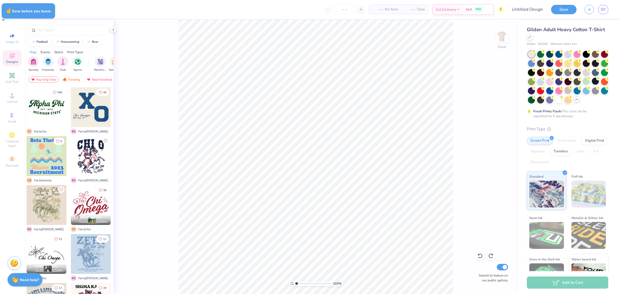
type input "1.02684930085726"
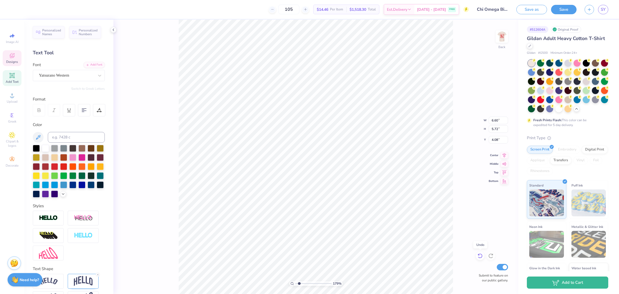
click at [478, 256] on icon at bounding box center [480, 255] width 5 height 5
type input "1.78791743773069"
type input "7.99"
type input "5.86"
type input "3.92"
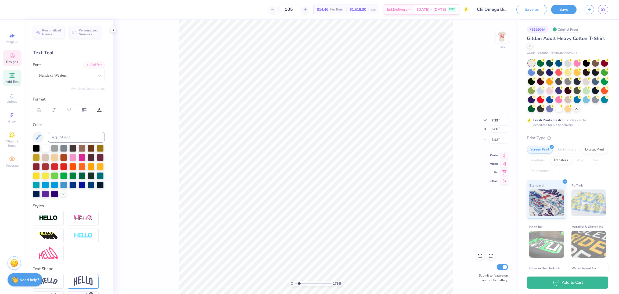
type input "1.78791743773069"
type input "6.89"
type input "5.06"
type input "4.72"
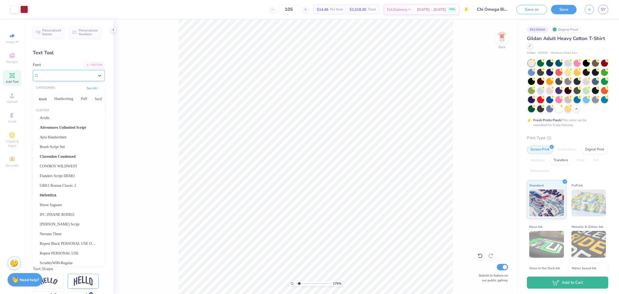
click at [81, 75] on div "Nandaka Western" at bounding box center [66, 75] width 56 height 8
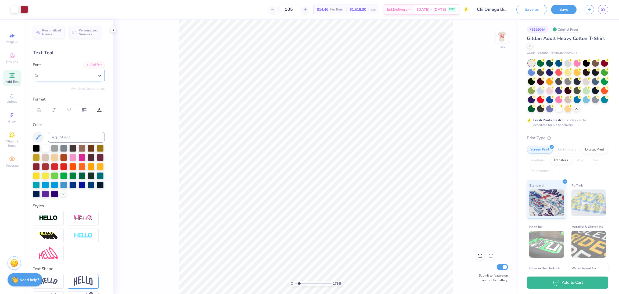
click at [81, 75] on div "Nandaka Western" at bounding box center [66, 75] width 55 height 6
type input "1.78791743773069"
type input "6.91"
type input "5.02"
type input "7.10712831309639"
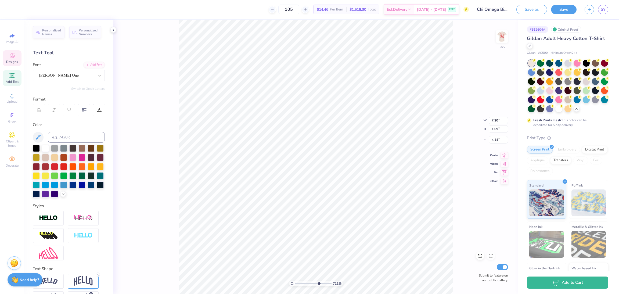
type input "12.37"
type input "3.62"
type input "6.43"
click at [12, 10] on div at bounding box center [15, 9] width 8 height 8
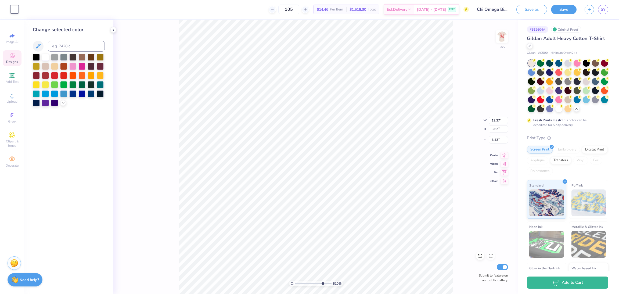
type input "6.15620042882388"
type input "12.78"
type input "4.61"
type input "5.65"
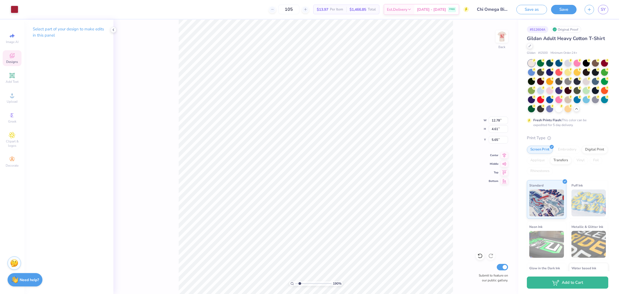
type input "1.89892220623899"
type input "8.74"
type input "0.68"
type input "10.03"
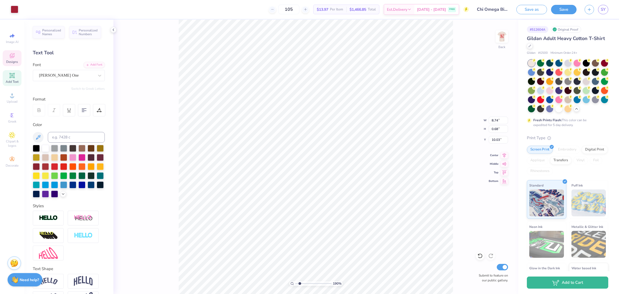
scroll to position [7, 1]
type input "1.89892220623899"
type textarea "yi"
type input "1.89892220623899"
type textarea "yip"
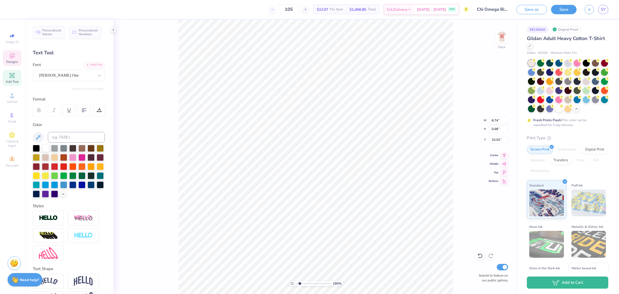
type input "1.89892220623899"
type textarea "yipe"
type input "1.89892220623899"
type textarea "yip"
type input "1.89892220623899"
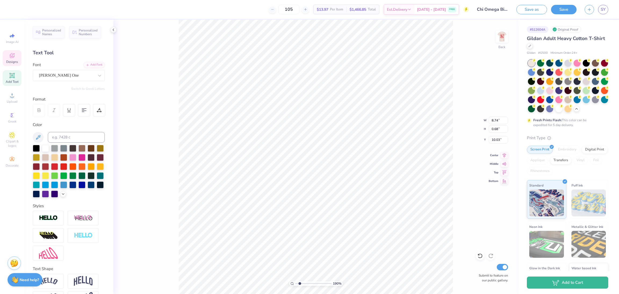
type textarea "yipp"
type input "1.89892220623899"
type textarea "yippee"
type input "1.89892220623899"
type textarea "yippee chi"
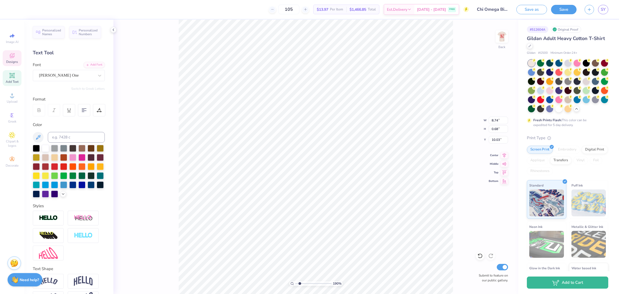
type input "1.89892220623899"
type textarea "yippee chi"
type input "1.89892220623899"
type textarea "yippee chi o"
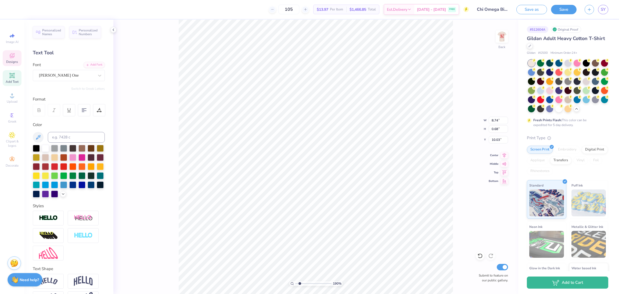
type input "1.89892220623899"
type textarea "WHERE DREAMS COME TRUE"
type input "1.89892220623899"
type textarea "ro"
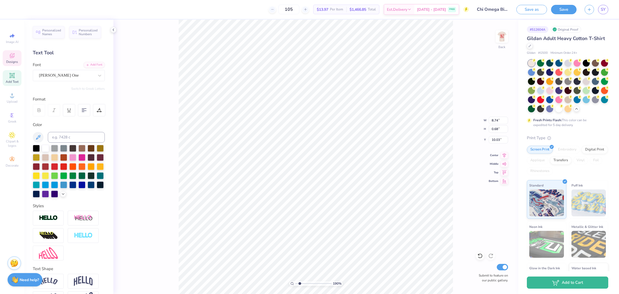
type input "1.89892220623899"
type textarea "roun"
type input "1.89892220623899"
type textarea "roundin"
type input "1.89892220623899"
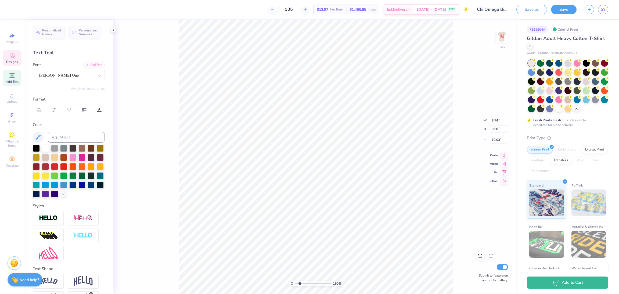
type textarea "rounding"
type input "1.89892220623899"
type textarea "rounding u"
type input "1.89892220623899"
type textarea "rounding up"
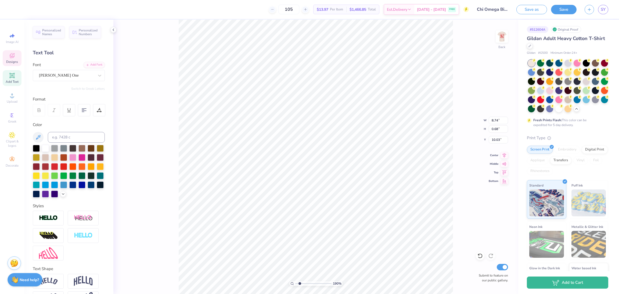
type input "1.89892220623899"
type textarea "rounding up the"
type input "1.89892220623899"
type textarea "rounding up the bes"
type input "1.89892220623899"
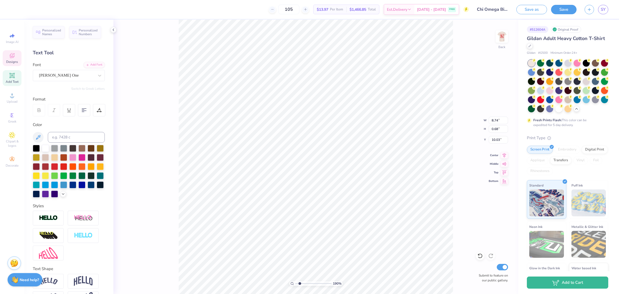
type textarea "rounding up the best s"
type input "1.89892220623899"
type textarea "rounding up the best"
type input "1.89892220623899"
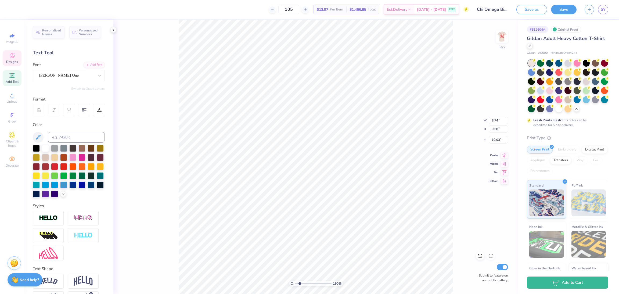
type textarea "rounding up the best"
type input "1.89892220623899"
type textarea "rounding up the best"
type input "1.89892220623899"
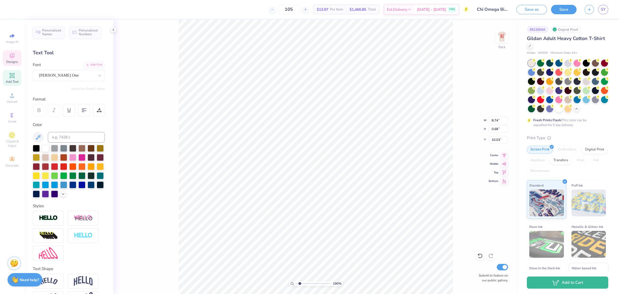
type textarea "rounding biup the best"
type input "1.89892220623899"
type textarea "rounding bidaup the best"
type input "1.89892220623899"
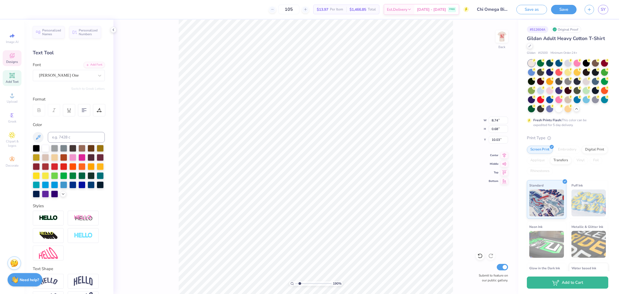
type textarea "b"
type input "1.89892220623899"
type textarea "bida"
type input "1.89892220623899"
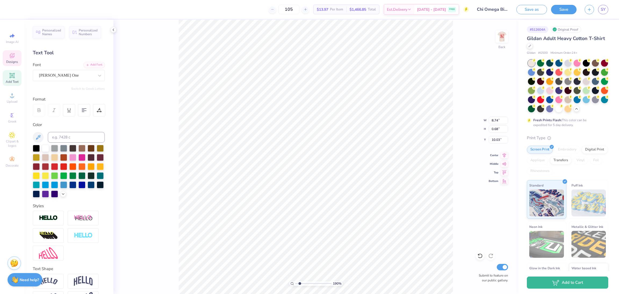
type textarea "bid"
type input "1.89892220623899"
type textarea "bid da"
type input "1.89892220623899"
type textarea "bid day"
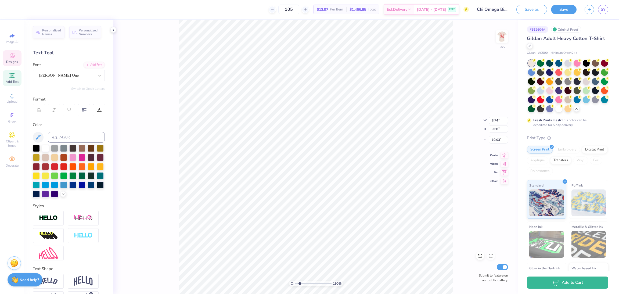
type input "1.89892220623899"
type textarea "bid day 2"
type input "1.89892220623899"
type textarea "bid day 2025"
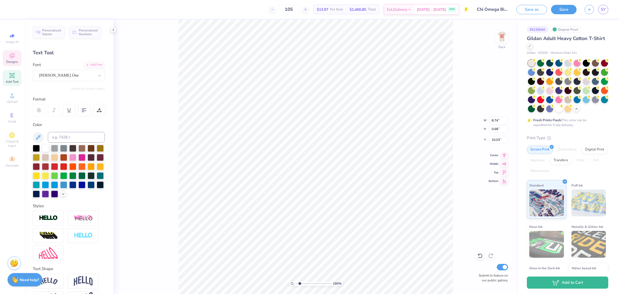
type input "1.89892220623899"
type textarea "bid day 2025"
type input "1.89892220623899"
type textarea "bid day 2025"
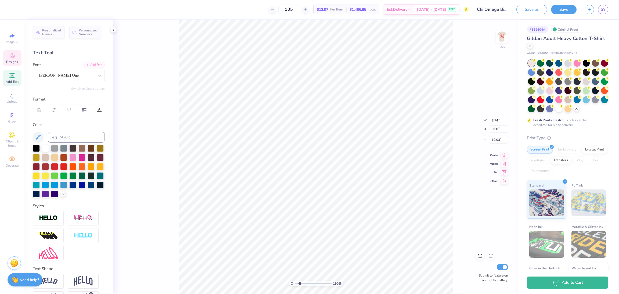
type input "1.89892220623899"
type textarea "bid day 202"
type input "1.89892220623899"
type textarea "bid day"
type input "1.89892220623899"
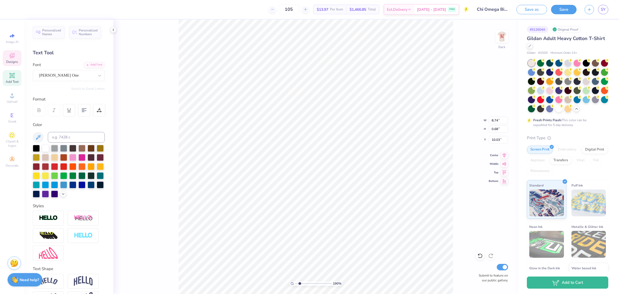
type textarea "bid da"
type input "1.89892220623899"
type textarea "bid"
type input "1.89892220623899"
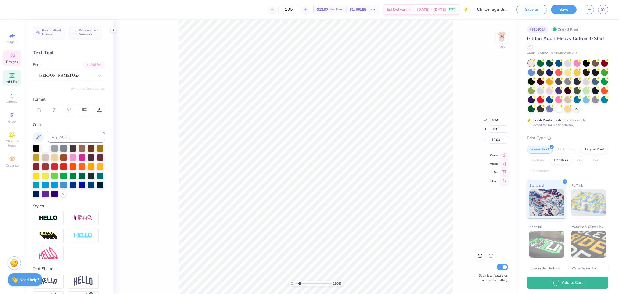
type textarea "b"
type input "1.89892220623899"
type textarea "ro"
type input "1.89892220623899"
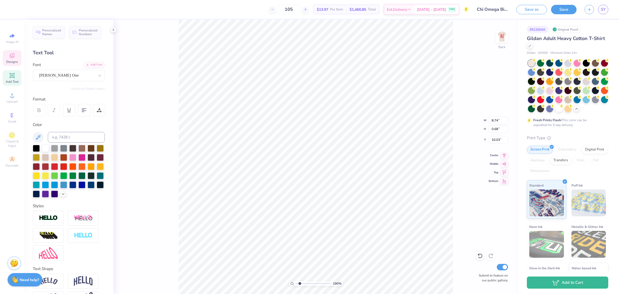
type textarea "roun"
type input "1.89892220623899"
type textarea "rounding"
type input "1.89892220623899"
type textarea "rounding u"
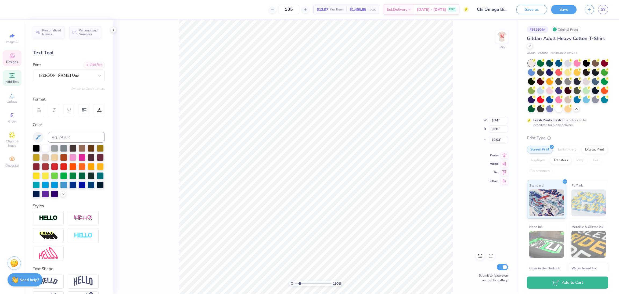
type input "1.89892220623899"
type textarea "rounding up th"
type input "1.89892220623899"
type textarea "rounding up the"
type input "1.89892220623899"
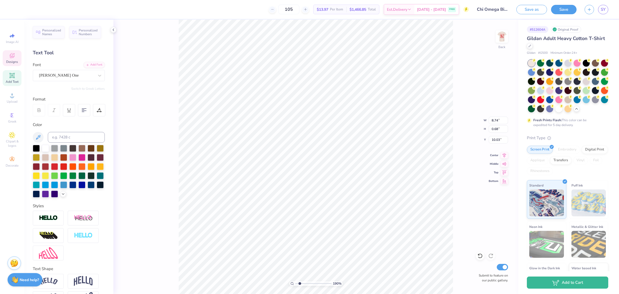
type textarea "rounding up the bes"
type input "1.89892220623899"
type textarea "rounding up the best"
type input "1.89892220623899"
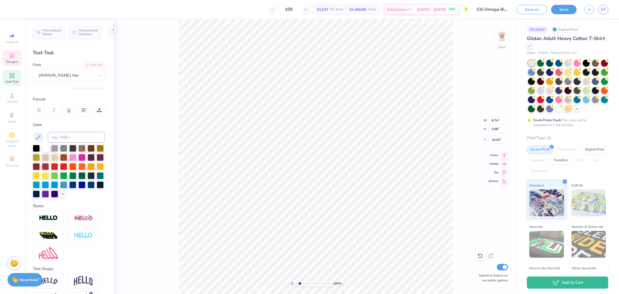
type input "7.20"
type input "1.09"
type input "4.04"
type input "1.89892220623899"
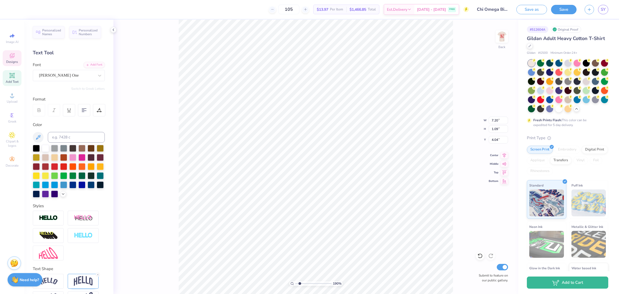
scroll to position [6, 1]
type textarea "B I D Dy A Y 2 0 2 2"
type input "1.89892220623899"
type textarea "B I D Dyip A Y 2 0 2 2"
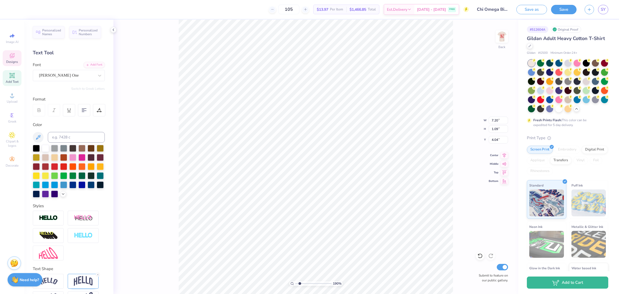
type input "1.89892220623899"
type textarea "B I D Dyip A Y 2 0 2 2"
click at [102, 112] on div at bounding box center [99, 110] width 12 height 12
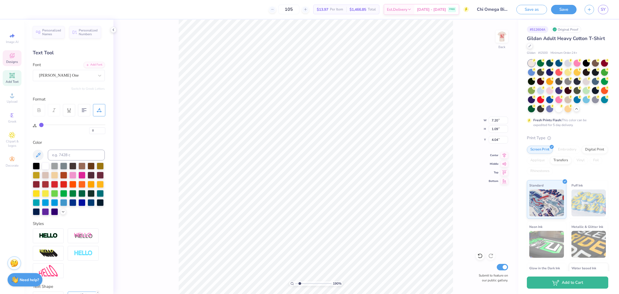
scroll to position [6, 1]
type input "1.89892220623899"
type textarea "Y"
type input "1.89892220623899"
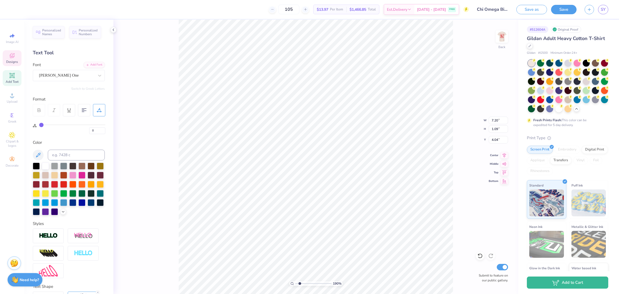
type textarea "Y"
type input "1.89892220623899"
type textarea "[PERSON_NAME]"
type input "1.89892220623899"
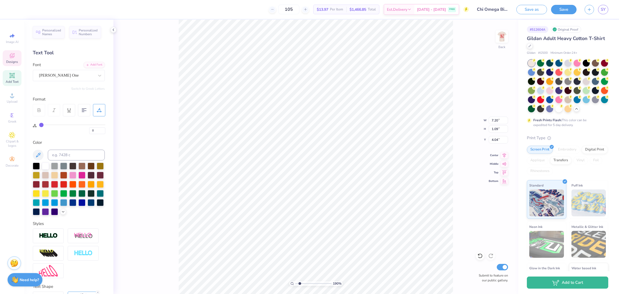
type textarea "Yip"
type input "1.89892220623899"
type textarea "Yipp"
type input "1.89892220623899"
type textarea "Yippe"
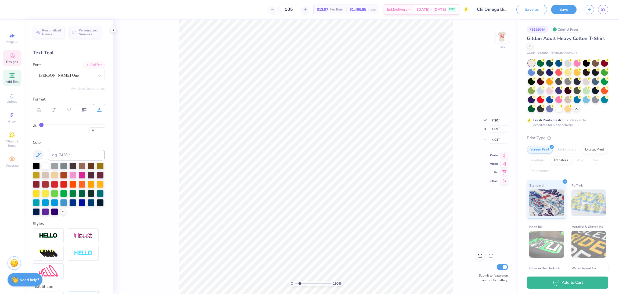
type input "1.89892220623899"
type textarea "Yippee"
type input "1.89892220623899"
type textarea "Yippee ch"
type input "1.89892220623899"
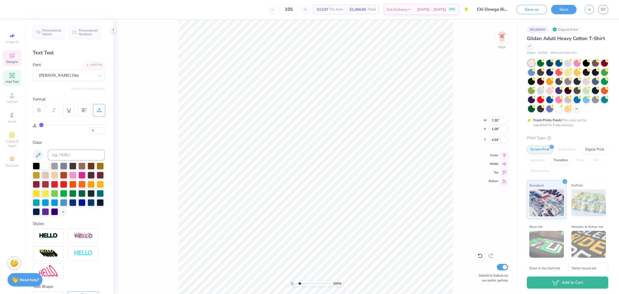
type textarea "Yippee chi"
type input "1.89892220623899"
type textarea "Yippee chi o"
type input "1.89892220623899"
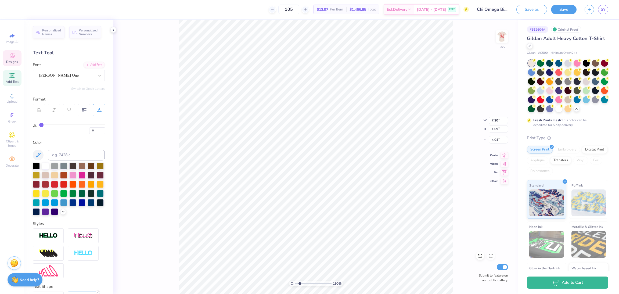
type textarea "Yippee chi o"
type input "66"
click at [82, 125] on input "range" at bounding box center [72, 124] width 66 height 1
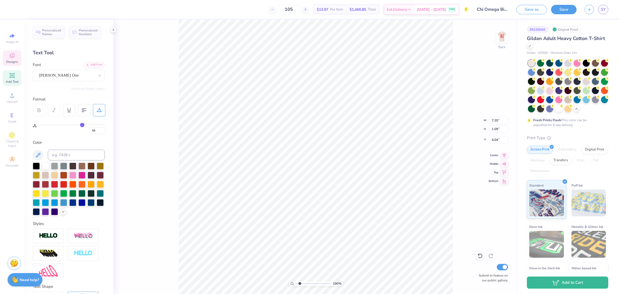
type input "43"
click at [67, 124] on input "range" at bounding box center [72, 124] width 66 height 1
click at [94, 133] on input "43" at bounding box center [97, 130] width 16 height 7
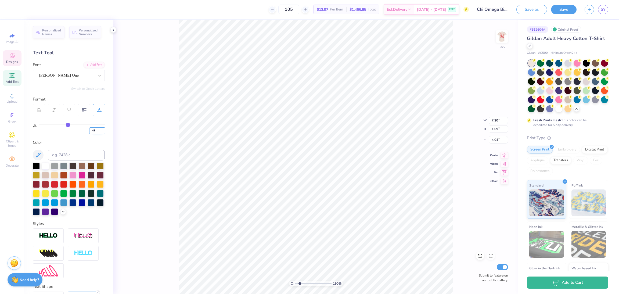
click at [94, 133] on input "43" at bounding box center [97, 130] width 16 height 7
type input "50"
type input "1.89244651410115"
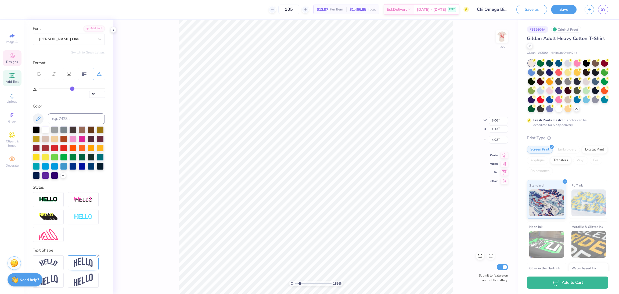
scroll to position [0, 0]
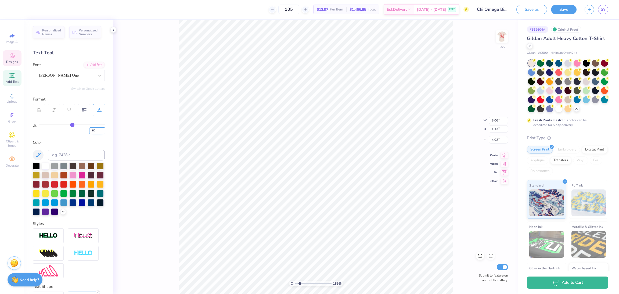
click at [97, 130] on input "50" at bounding box center [97, 130] width 16 height 7
type input "5"
type input "40"
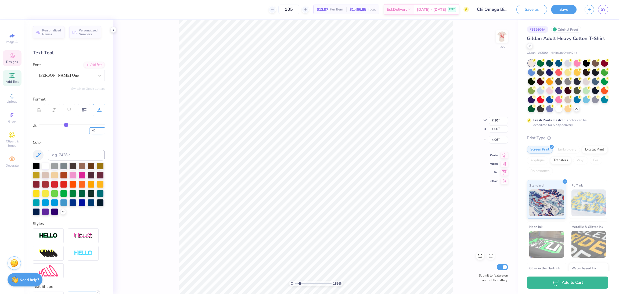
scroll to position [6, 1]
type textarea "Yippee chio"
type input "0"
type input "7.45"
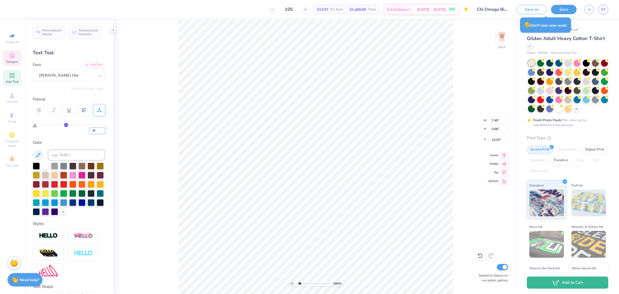
type input "0.68"
type input "10.03"
type textarea "psi zeta bid day 2025"
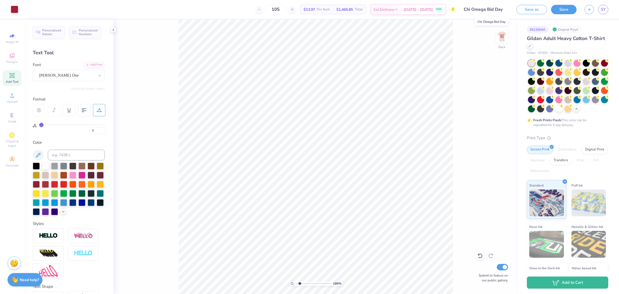
click at [496, 10] on input "Chi Omega Bid Day" at bounding box center [486, 9] width 53 height 11
click at [502, 9] on input "Chi Omega Bid Day" at bounding box center [486, 9] width 53 height 11
click at [488, 10] on input "Chi Omega Bid Day" at bounding box center [486, 9] width 53 height 11
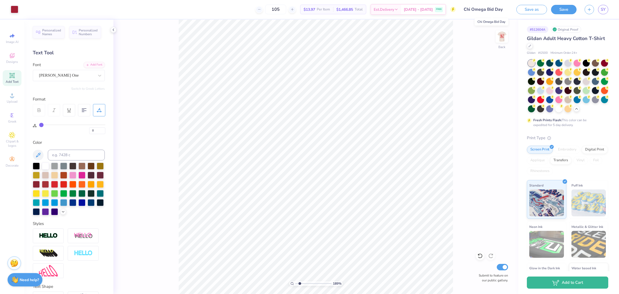
click at [488, 10] on input "Chi Omega Bid Day" at bounding box center [486, 9] width 53 height 11
click at [16, 9] on div at bounding box center [15, 9] width 8 height 8
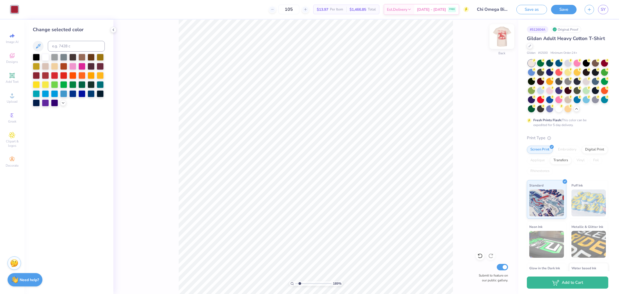
click at [503, 36] on img at bounding box center [502, 37] width 22 height 22
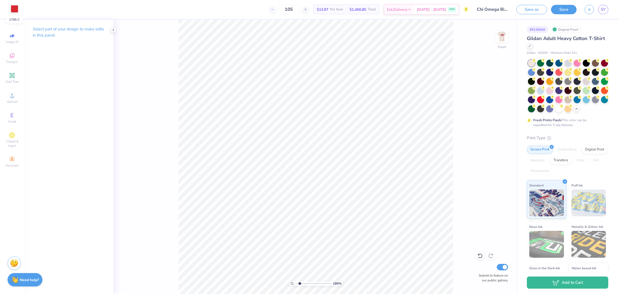
click at [15, 11] on div at bounding box center [15, 9] width 8 height 8
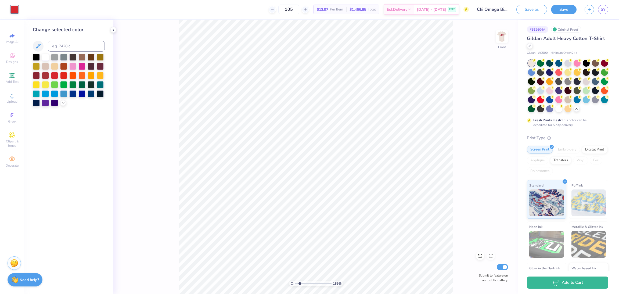
click at [65, 105] on div at bounding box center [69, 80] width 72 height 53
click at [62, 102] on polyline at bounding box center [63, 102] width 2 height 1
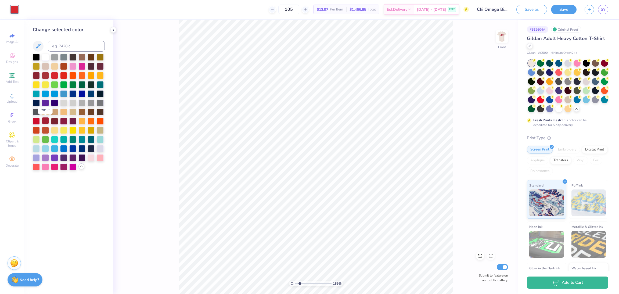
click at [45, 123] on div at bounding box center [45, 120] width 7 height 7
click at [37, 121] on div at bounding box center [36, 120] width 7 height 7
click at [53, 74] on div at bounding box center [54, 74] width 7 height 7
click at [35, 121] on div at bounding box center [36, 120] width 7 height 7
click at [500, 40] on img at bounding box center [502, 37] width 22 height 22
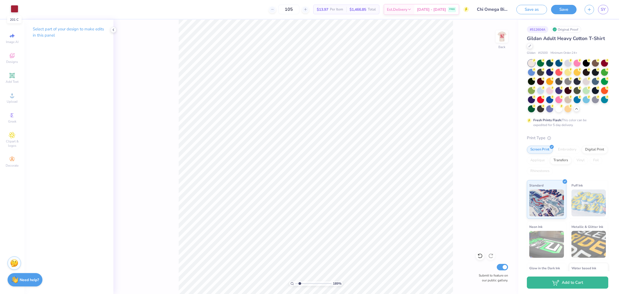
click at [13, 11] on div at bounding box center [15, 9] width 8 height 8
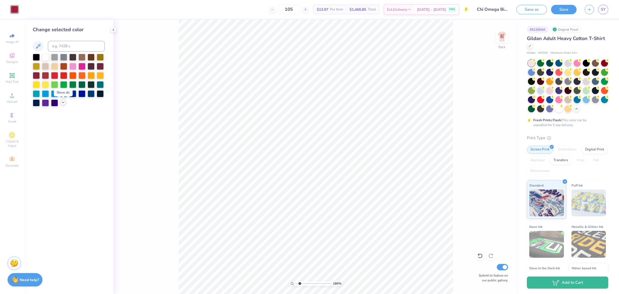
click at [62, 101] on icon at bounding box center [63, 102] width 4 height 4
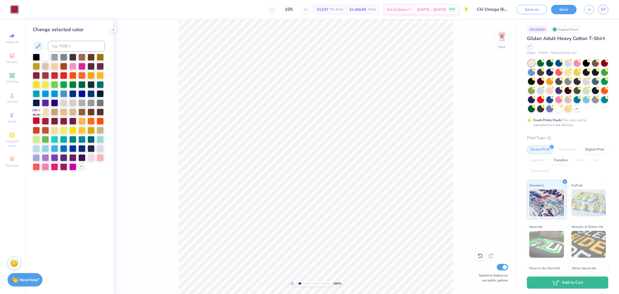
click at [36, 121] on div at bounding box center [36, 120] width 7 height 7
click at [481, 252] on div "189 % Back Submit to feature on our public gallery." at bounding box center [315, 157] width 405 height 274
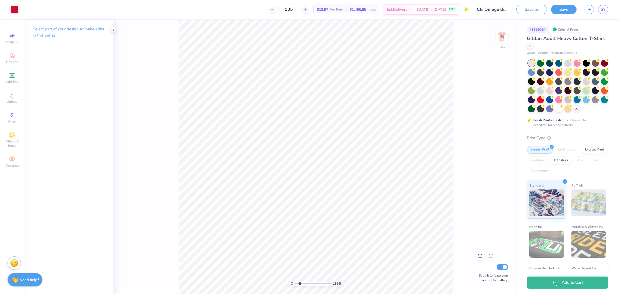
click at [454, 238] on div "189 % Back Submit to feature on our public gallery." at bounding box center [315, 157] width 405 height 274
type input "1.68978970750935"
type input "6.80"
type input "3.58"
type input "7.13"
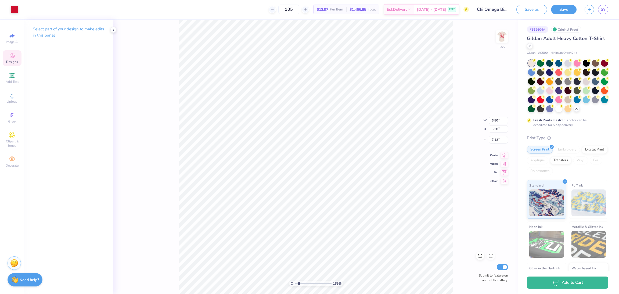
type input "1.83653738124159"
type input "2.46"
type input "4.27"
type input "1.83653738124159"
type input "6.36"
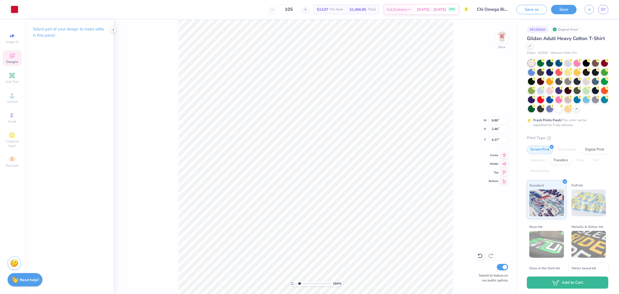
type input "2.29"
type input "4.43"
type input "1.5447489304751"
type input "5.71"
type input "3.22"
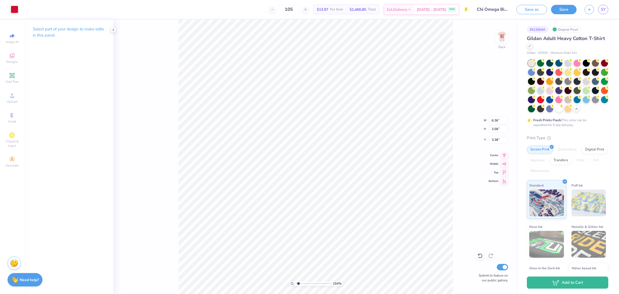
type input "3.75"
type input "1.5447489304751"
type input "3.00"
click at [501, 36] on img at bounding box center [502, 37] width 22 height 22
click at [509, 38] on div "154 % Back Submit to feature on our public gallery." at bounding box center [315, 157] width 405 height 274
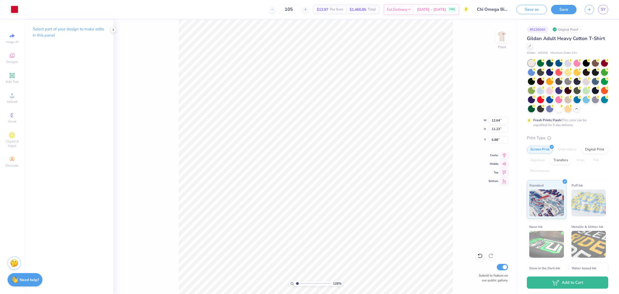
type input "1.27653464751232"
type input "12.18"
type input "10.82"
type input "7.29"
click at [459, 194] on div "128 % Front W 12.18 12.18 " H 10.82 10.82 " Y 7.29 7.29 " Center Middle Top Bot…" at bounding box center [315, 157] width 405 height 274
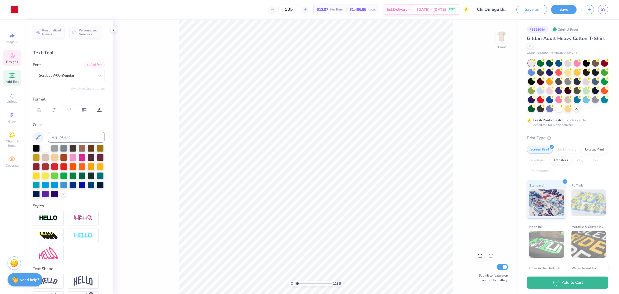
click at [17, 56] on div "Designs" at bounding box center [12, 58] width 19 height 16
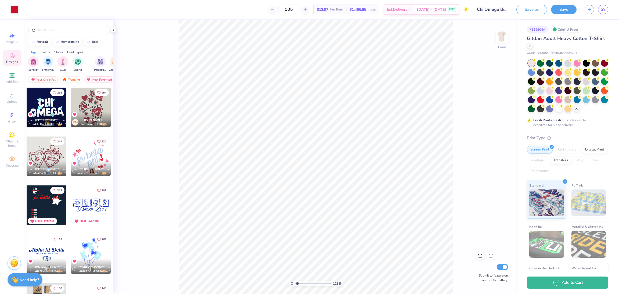
scroll to position [0, 0]
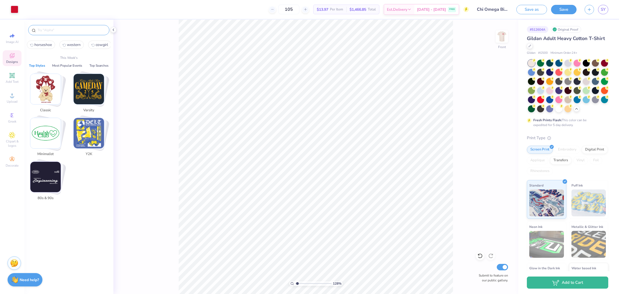
click at [48, 29] on input "text" at bounding box center [71, 29] width 69 height 5
click at [561, 8] on button "Save" at bounding box center [564, 8] width 26 height 9
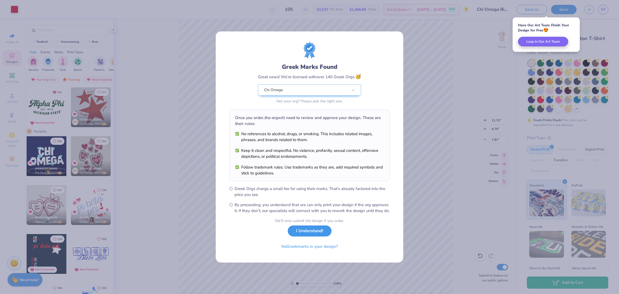
click at [307, 234] on button "I Understand!" at bounding box center [310, 230] width 44 height 11
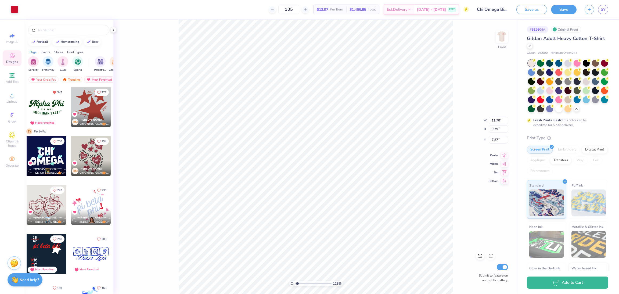
type input "1.27653464751232"
type input "11.17"
type input "10.82"
type input "7.19"
type input "1.27653464751232"
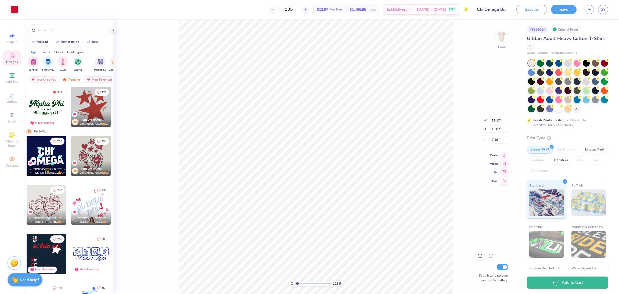
type input "11.19"
type input "10.84"
type input "7.17"
click at [482, 258] on icon at bounding box center [480, 255] width 5 height 5
type input "1.27653464751232"
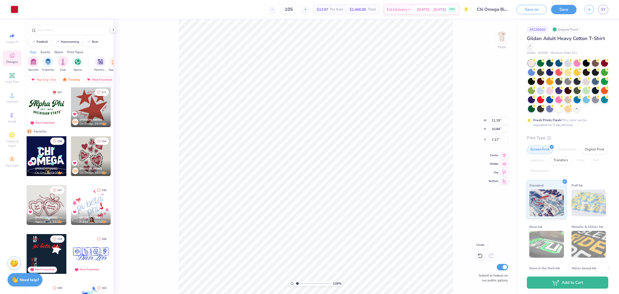
type input "11.17"
type input "10.82"
type input "7.19"
click at [491, 258] on icon at bounding box center [491, 256] width 5 height 5
click at [466, 68] on div "128 % Front W 11.17 11.17 " H 10.82 10.82 " Y 7.19 7.19 " Center Middle Top Bot…" at bounding box center [315, 157] width 405 height 274
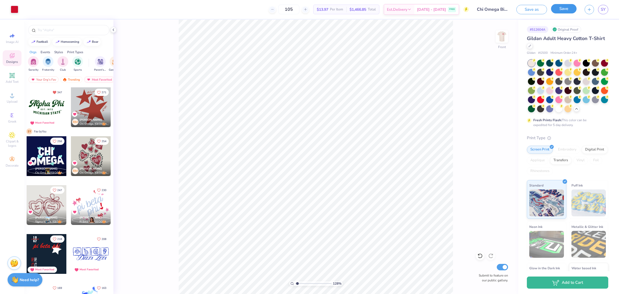
click at [557, 9] on button "Save" at bounding box center [564, 8] width 26 height 9
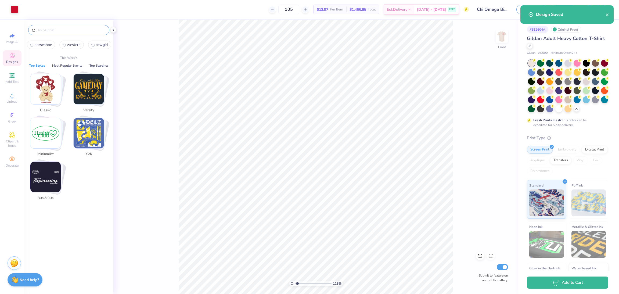
click at [55, 31] on input "text" at bounding box center [71, 29] width 69 height 5
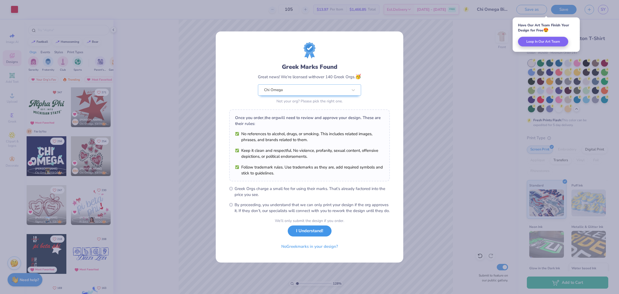
click at [310, 234] on button "I Understand!" at bounding box center [310, 230] width 44 height 11
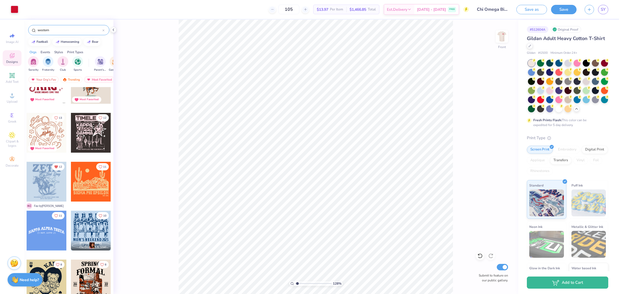
scroll to position [180, 0]
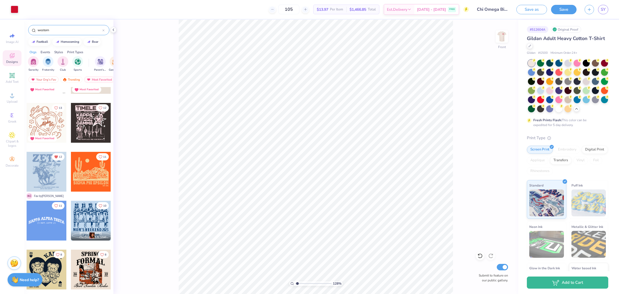
click at [33, 179] on div at bounding box center [86, 172] width 119 height 40
click at [458, 165] on div "128 % Front W 10.53 10.53 " H 13.00 13.00 " Y 3.00 3.00 " Center Middle Top Bot…" at bounding box center [315, 157] width 405 height 274
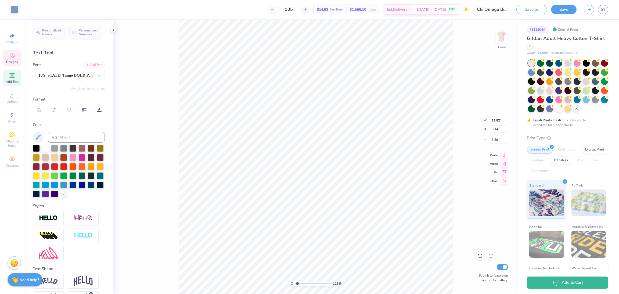
scroll to position [6, 1]
click at [467, 183] on div "128 % Front W 11.82 11.82 " H 3.14 3.14 " Y 3.59 3.59 " Center Middle Top Botto…" at bounding box center [315, 157] width 405 height 274
click at [480, 256] on icon at bounding box center [480, 255] width 5 height 5
click at [482, 255] on icon at bounding box center [480, 255] width 5 height 5
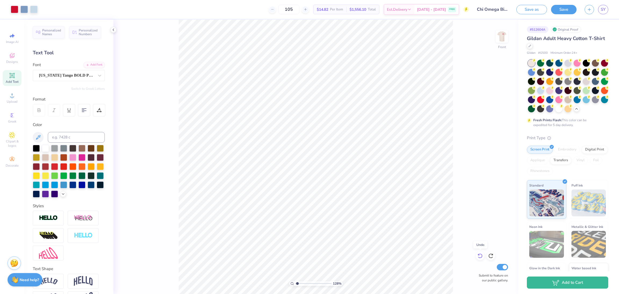
click at [482, 255] on icon at bounding box center [480, 255] width 5 height 5
click at [67, 77] on div "Ropest PERSONAL USE" at bounding box center [66, 75] width 56 height 8
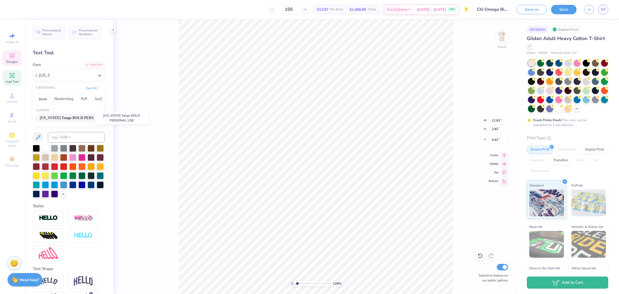
click at [72, 120] on span "[US_STATE] Tango BOLD PERSONAL USE" at bounding box center [69, 118] width 58 height 6
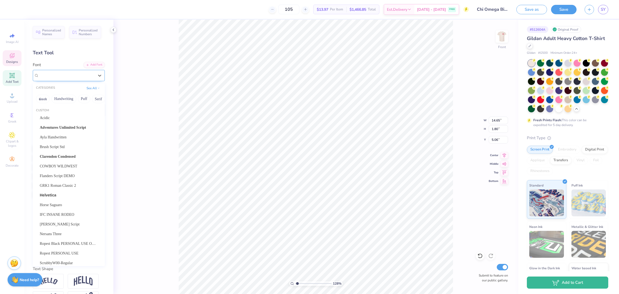
click at [56, 77] on div "[US_STATE] Tango BOLD PERSONAL USE" at bounding box center [66, 75] width 56 height 8
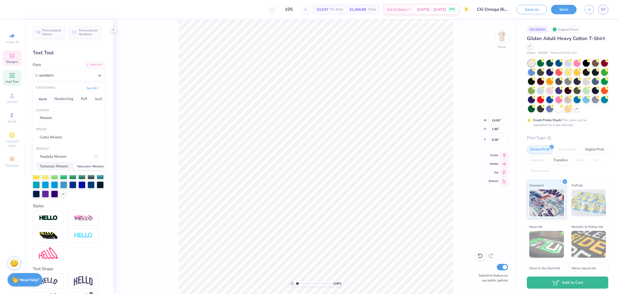
click at [67, 167] on span "Yatsurano Western" at bounding box center [54, 166] width 28 height 6
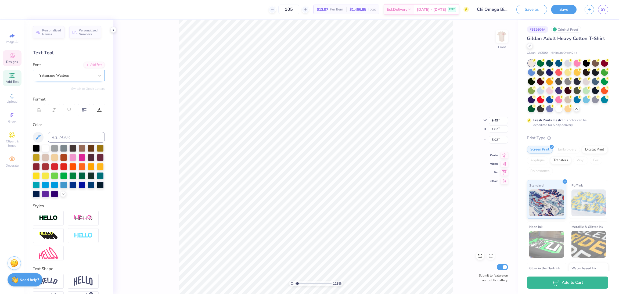
click at [79, 78] on div "Yatsurano Western" at bounding box center [66, 75] width 56 height 8
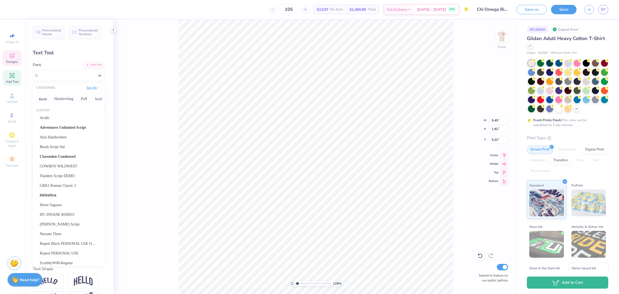
click at [85, 87] on button "See All" at bounding box center [93, 87] width 17 height 5
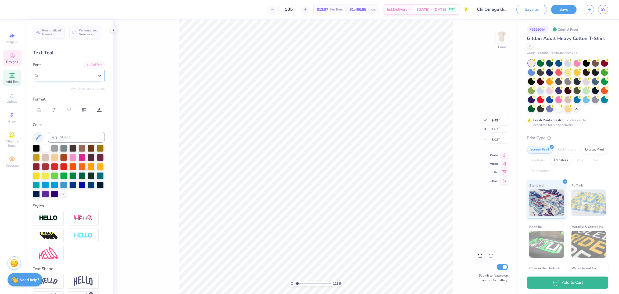
click at [51, 75] on span "Yatsurano Western" at bounding box center [54, 75] width 30 height 6
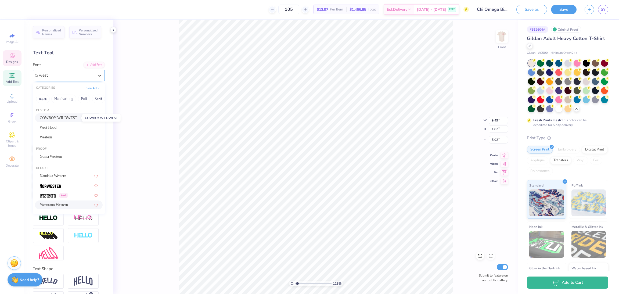
click at [77, 117] on span "COWBOY WILDWEST" at bounding box center [59, 118] width 38 height 6
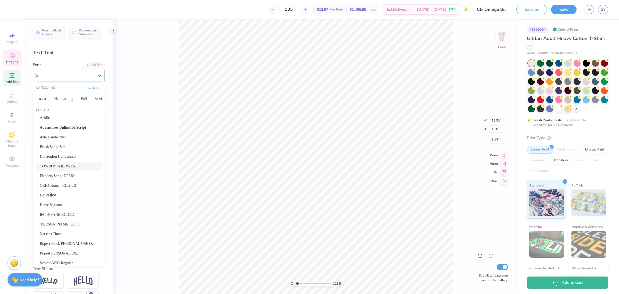
click at [74, 73] on div "COWBOY WILDWEST" at bounding box center [66, 75] width 56 height 8
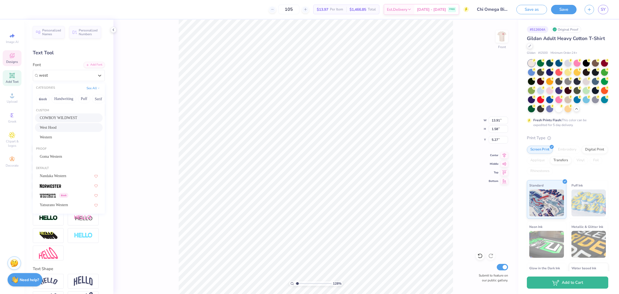
click at [62, 129] on div "West Hood" at bounding box center [69, 128] width 58 height 6
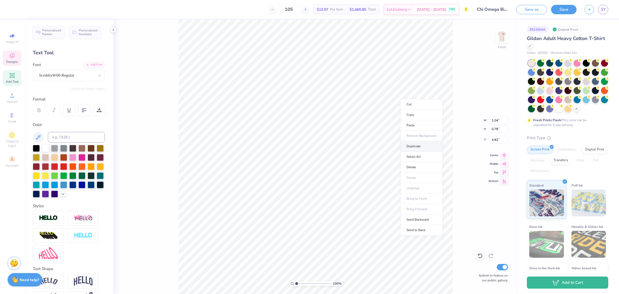
click at [421, 148] on li "Duplicate" at bounding box center [421, 146] width 42 height 10
click at [504, 155] on icon at bounding box center [504, 154] width 3 height 5
click at [508, 155] on icon at bounding box center [505, 155] width 8 height 6
click at [464, 229] on div "140 % Front W 10.70 10.70 " H 1.89 1.89 " Y 4.84 4.84 " Center Middle Top Botto…" at bounding box center [315, 157] width 405 height 274
click at [491, 255] on icon at bounding box center [490, 255] width 5 height 5
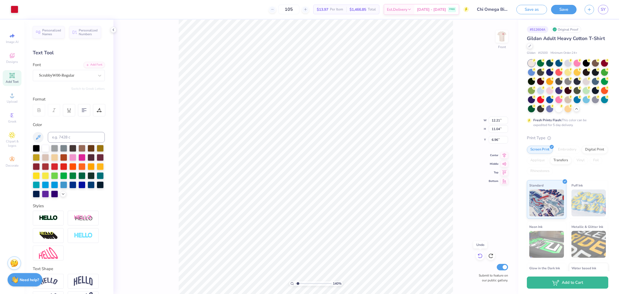
click at [477, 255] on div at bounding box center [480, 256] width 9 height 9
click at [488, 257] on icon at bounding box center [490, 255] width 5 height 5
click at [483, 166] on div "140 % Front W 12.01 12.01 " H 11.04 11.04 " Y 6.96 6.96 " Center Middle Top Bot…" at bounding box center [315, 157] width 405 height 274
click at [507, 155] on icon at bounding box center [505, 154] width 8 height 6
click at [157, 106] on div "140 % Front W 4.08 4.08 " H 2.12 2.12 " Y 4.84 4.84 " Center Middle Top Bottom …" at bounding box center [315, 157] width 405 height 274
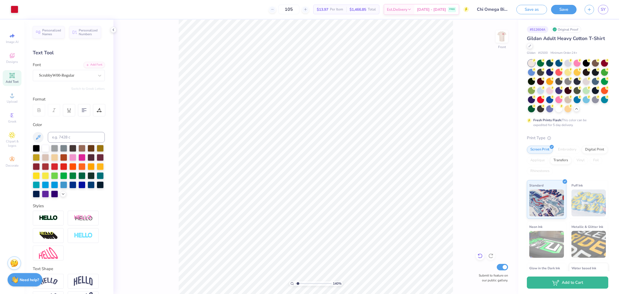
click at [480, 260] on div at bounding box center [480, 256] width 9 height 9
click at [13, 73] on icon at bounding box center [12, 75] width 6 height 6
click at [87, 76] on div "Super Dream" at bounding box center [66, 75] width 56 height 8
click at [14, 61] on span "Designs" at bounding box center [12, 62] width 12 height 4
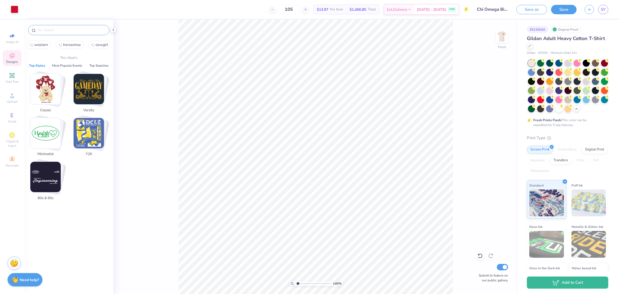
click at [62, 30] on input "text" at bounding box center [71, 29] width 69 height 5
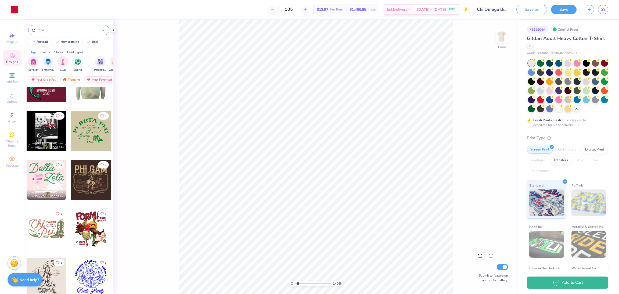
scroll to position [662, 0]
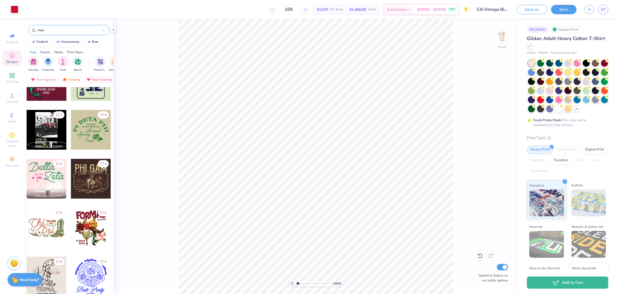
click at [98, 186] on div at bounding box center [91, 179] width 40 height 40
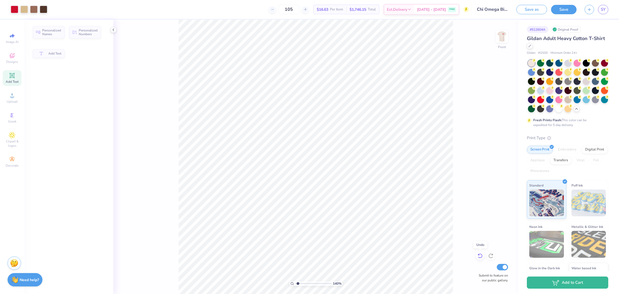
click at [480, 256] on icon at bounding box center [480, 255] width 5 height 5
click at [477, 255] on div at bounding box center [480, 256] width 9 height 9
click at [480, 255] on icon at bounding box center [480, 255] width 5 height 5
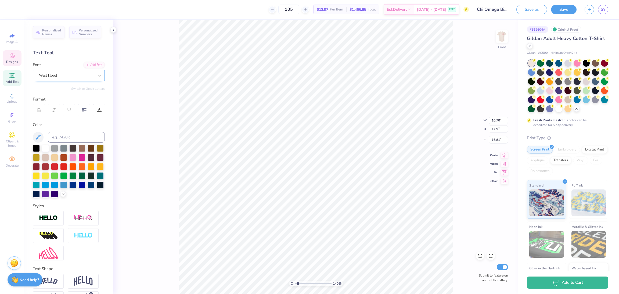
click at [62, 78] on div "West Hood" at bounding box center [66, 75] width 56 height 8
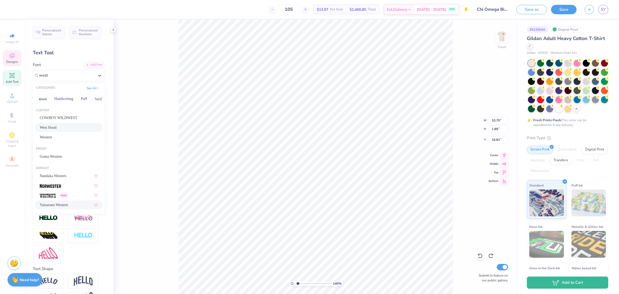
click at [74, 209] on div "Yatsurano Western" at bounding box center [69, 205] width 68 height 9
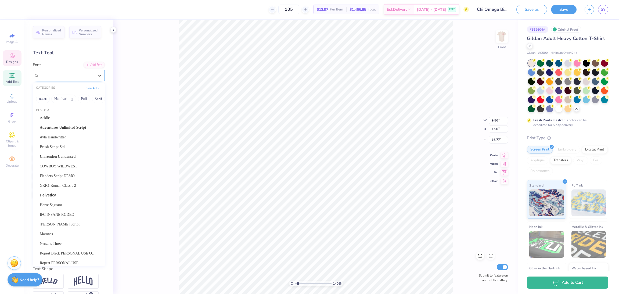
click at [62, 77] on div "Yatsurano Western" at bounding box center [66, 75] width 56 height 8
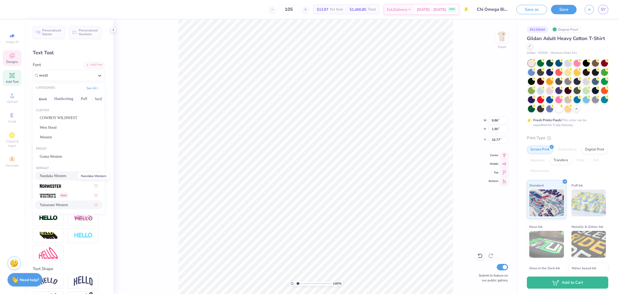
click at [58, 176] on span "Nandaka Western" at bounding box center [53, 176] width 27 height 6
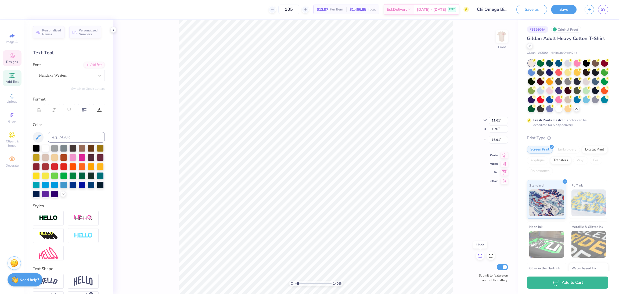
click at [478, 258] on icon at bounding box center [480, 255] width 5 height 5
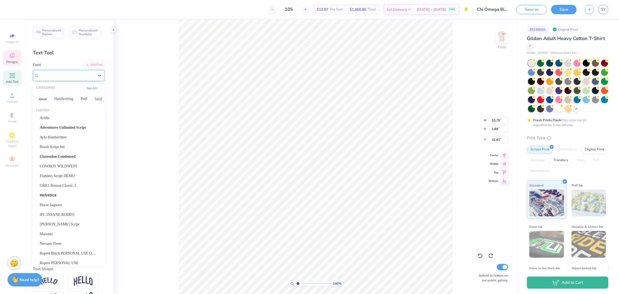
click at [64, 76] on div "West Hood" at bounding box center [66, 75] width 56 height 8
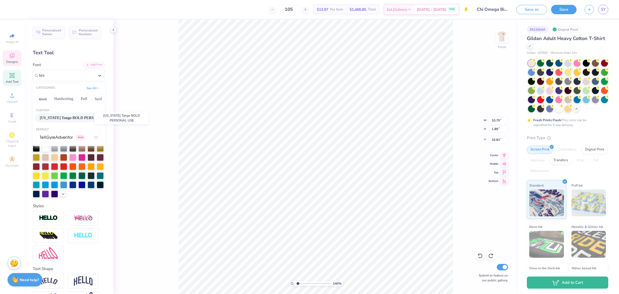
click at [67, 119] on span "[US_STATE] Tango BOLD PERSONAL USE" at bounding box center [69, 118] width 58 height 6
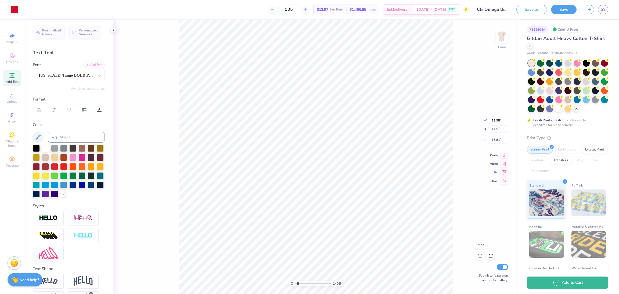
click at [480, 259] on div at bounding box center [480, 256] width 9 height 9
click at [479, 253] on icon at bounding box center [480, 255] width 5 height 5
click at [76, 79] on div "[US_STATE] Tango BOLD PERSONAL USE" at bounding box center [66, 75] width 56 height 8
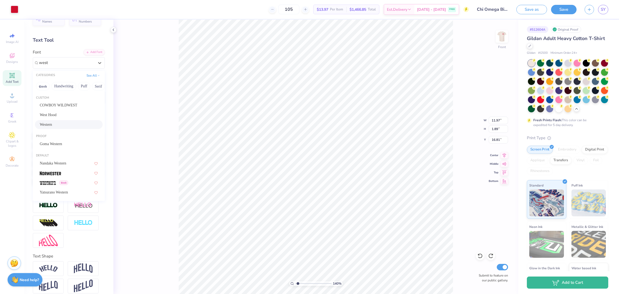
scroll to position [27, 0]
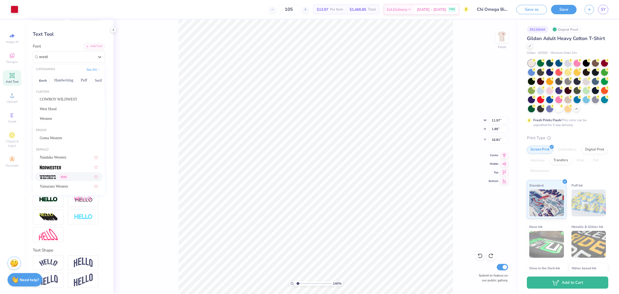
click at [74, 174] on div "Greek" at bounding box center [69, 177] width 58 height 6
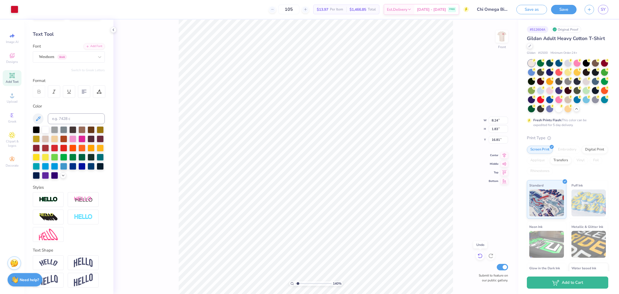
click at [481, 255] on icon at bounding box center [480, 255] width 5 height 5
click at [9, 52] on icon at bounding box center [12, 55] width 6 height 6
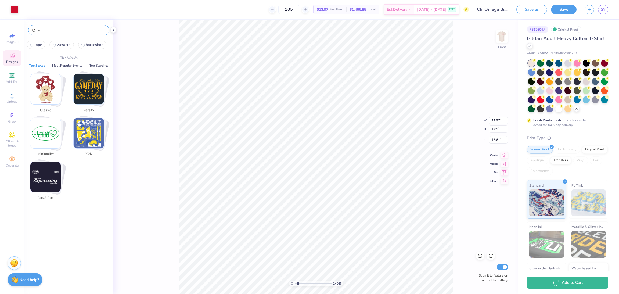
click at [49, 31] on input "w" at bounding box center [71, 29] width 69 height 5
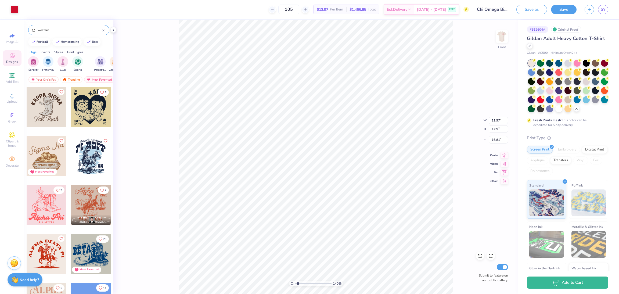
click at [42, 113] on div at bounding box center [47, 107] width 40 height 40
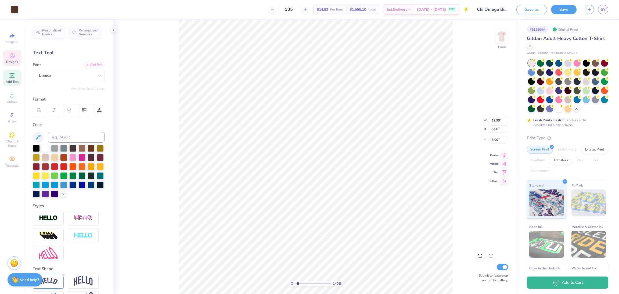
scroll to position [6, 1]
click at [480, 256] on icon at bounding box center [480, 255] width 5 height 5
click at [479, 256] on icon at bounding box center [480, 255] width 5 height 5
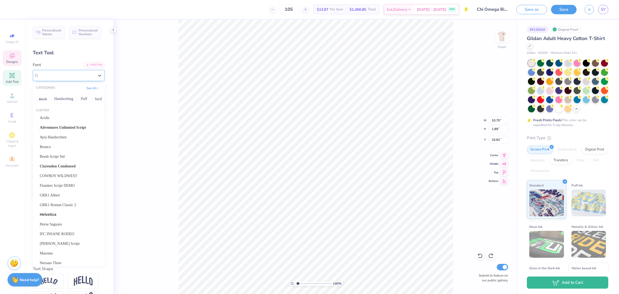
click at [46, 75] on div "West Hood" at bounding box center [66, 75] width 56 height 8
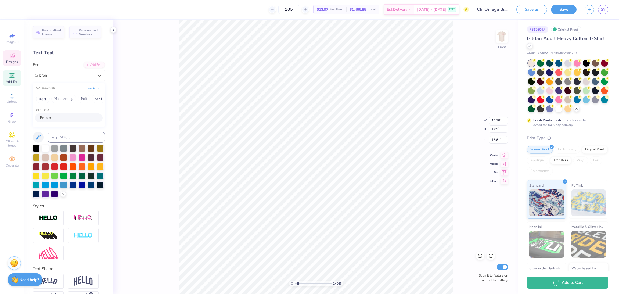
click at [63, 120] on div "Bronco" at bounding box center [69, 118] width 58 height 6
click at [504, 157] on icon at bounding box center [504, 154] width 3 height 5
click at [503, 156] on icon at bounding box center [505, 154] width 8 height 6
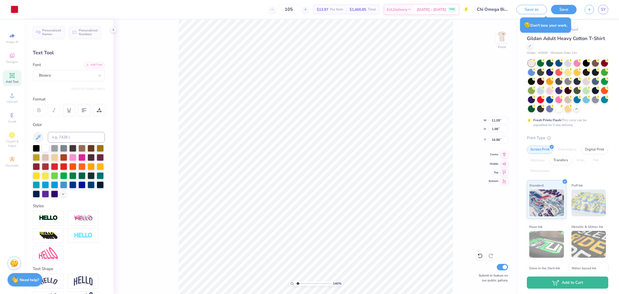
click at [503, 157] on icon at bounding box center [505, 154] width 8 height 6
click at [475, 241] on div "154 % Front W 1.17 1.17 " H 0.92 0.92 " Y 18.00 18.00 " Center Middle Top Botto…" at bounding box center [315, 157] width 405 height 274
click at [496, 210] on div "154 % Front W 1.17 1.17 " H 0.92 0.92 " Y 17.90 17.90 " Center Middle Top Botto…" at bounding box center [315, 157] width 405 height 274
click at [10, 56] on icon at bounding box center [12, 56] width 4 height 3
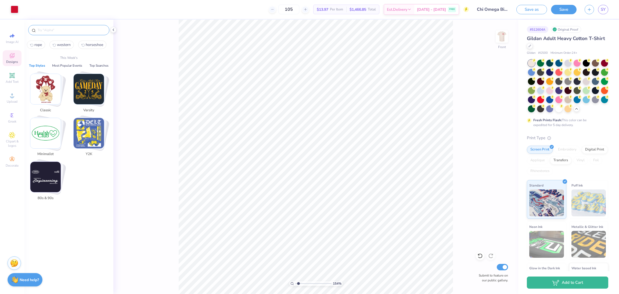
click at [55, 29] on input "text" at bounding box center [71, 29] width 69 height 5
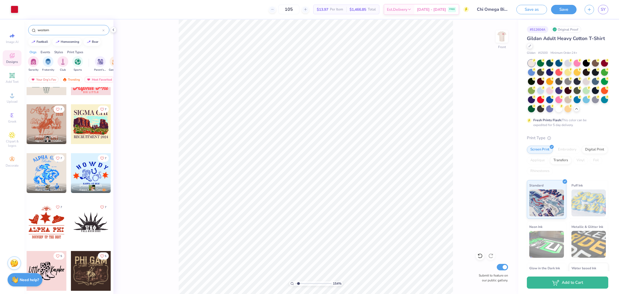
scroll to position [472, 0]
click at [37, 169] on div at bounding box center [47, 173] width 40 height 40
click at [56, 159] on icon "Like" at bounding box center [57, 157] width 3 height 3
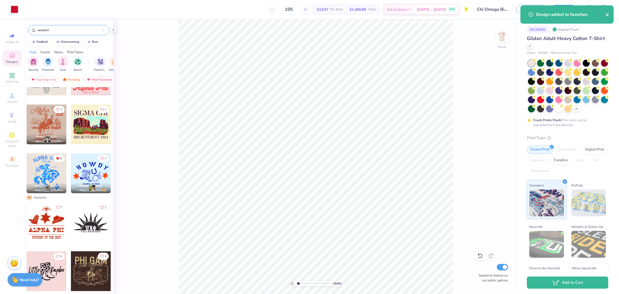
click at [607, 14] on icon "close" at bounding box center [607, 14] width 3 height 3
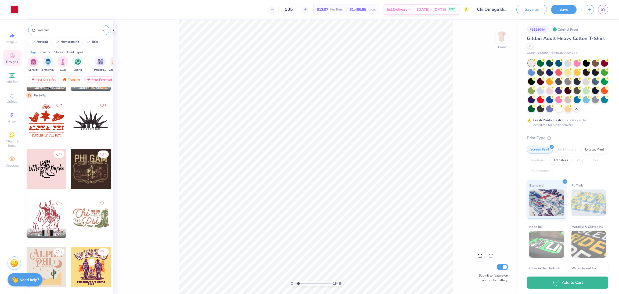
scroll to position [575, 0]
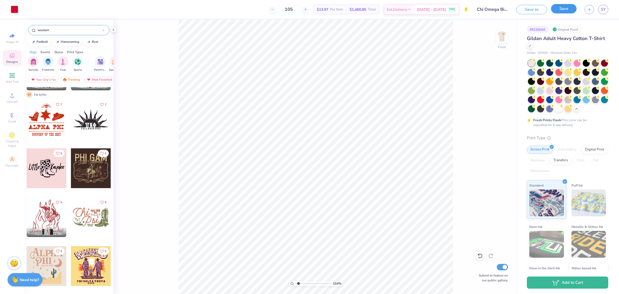
click at [567, 9] on button "Save" at bounding box center [564, 8] width 26 height 9
